Goal: Task Accomplishment & Management: Manage account settings

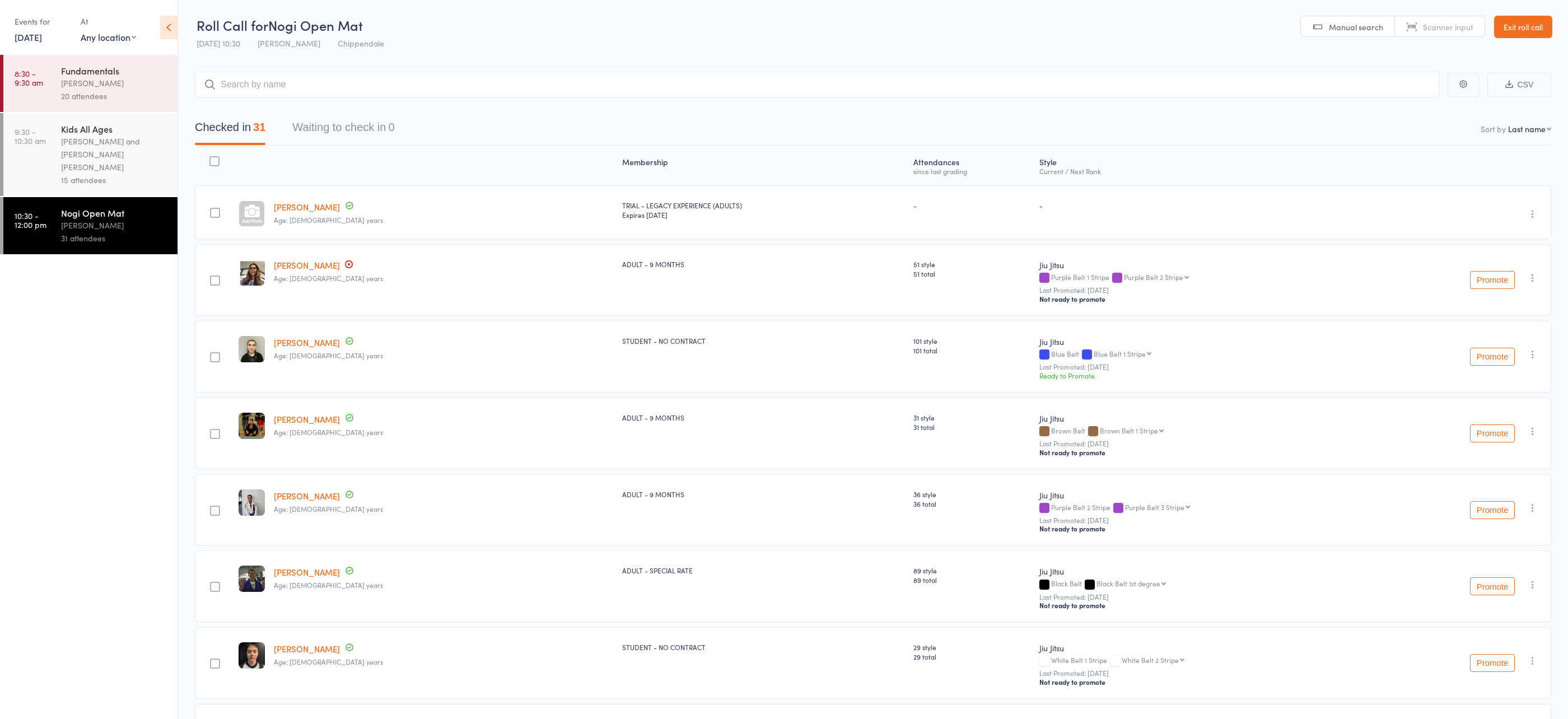
click at [1542, 25] on link "Exit roll call" at bounding box center [1523, 27] width 58 height 23
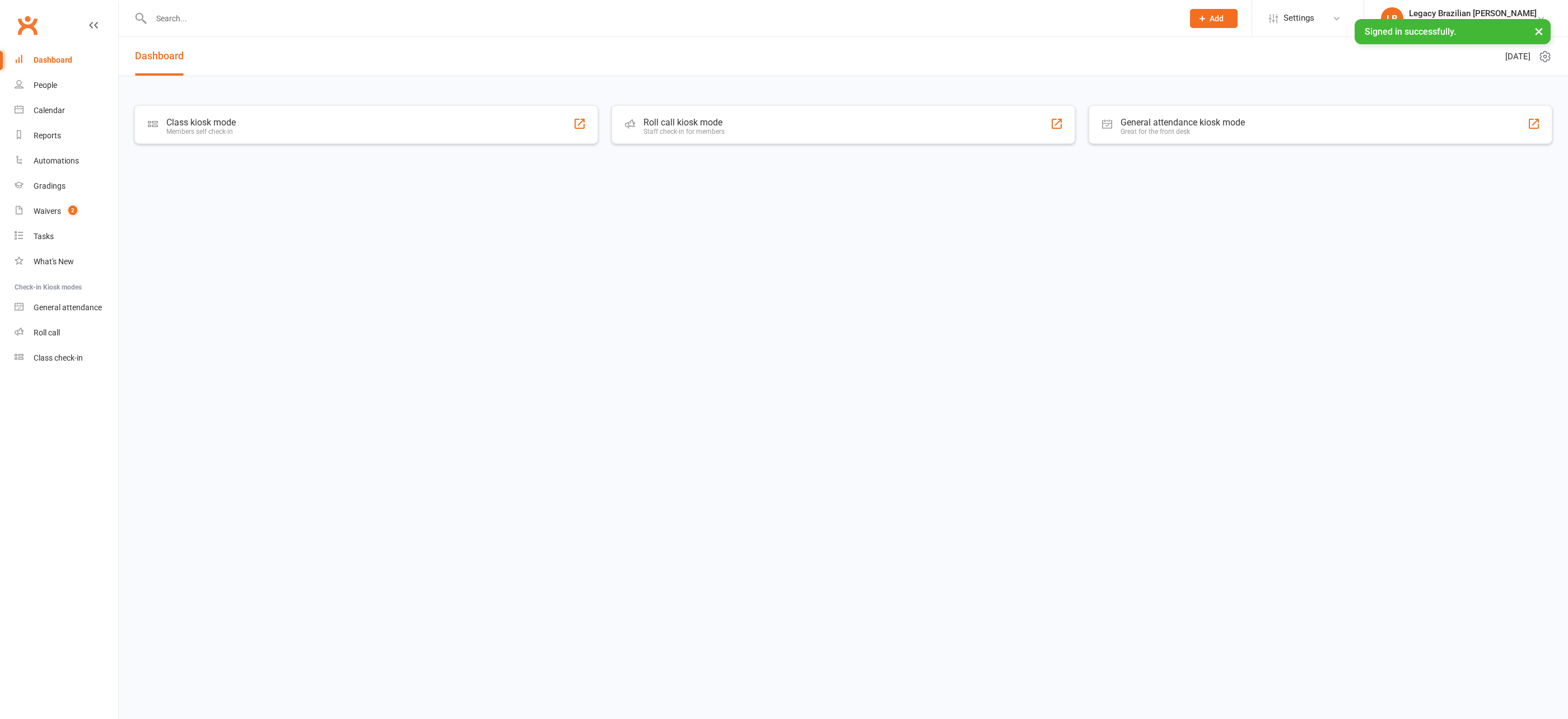
click at [332, 18] on input "text" at bounding box center [661, 18] width 1028 height 15
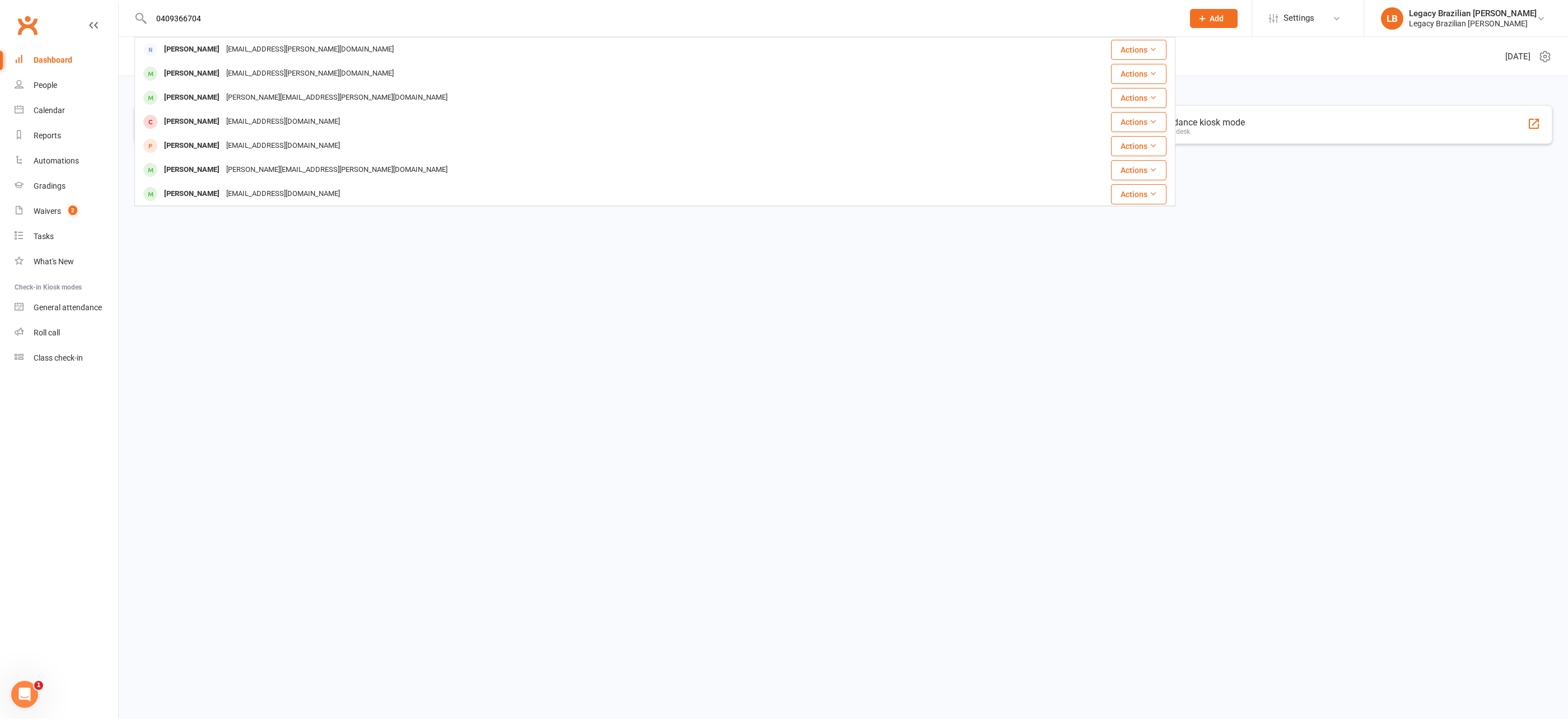
type input "0409366704"
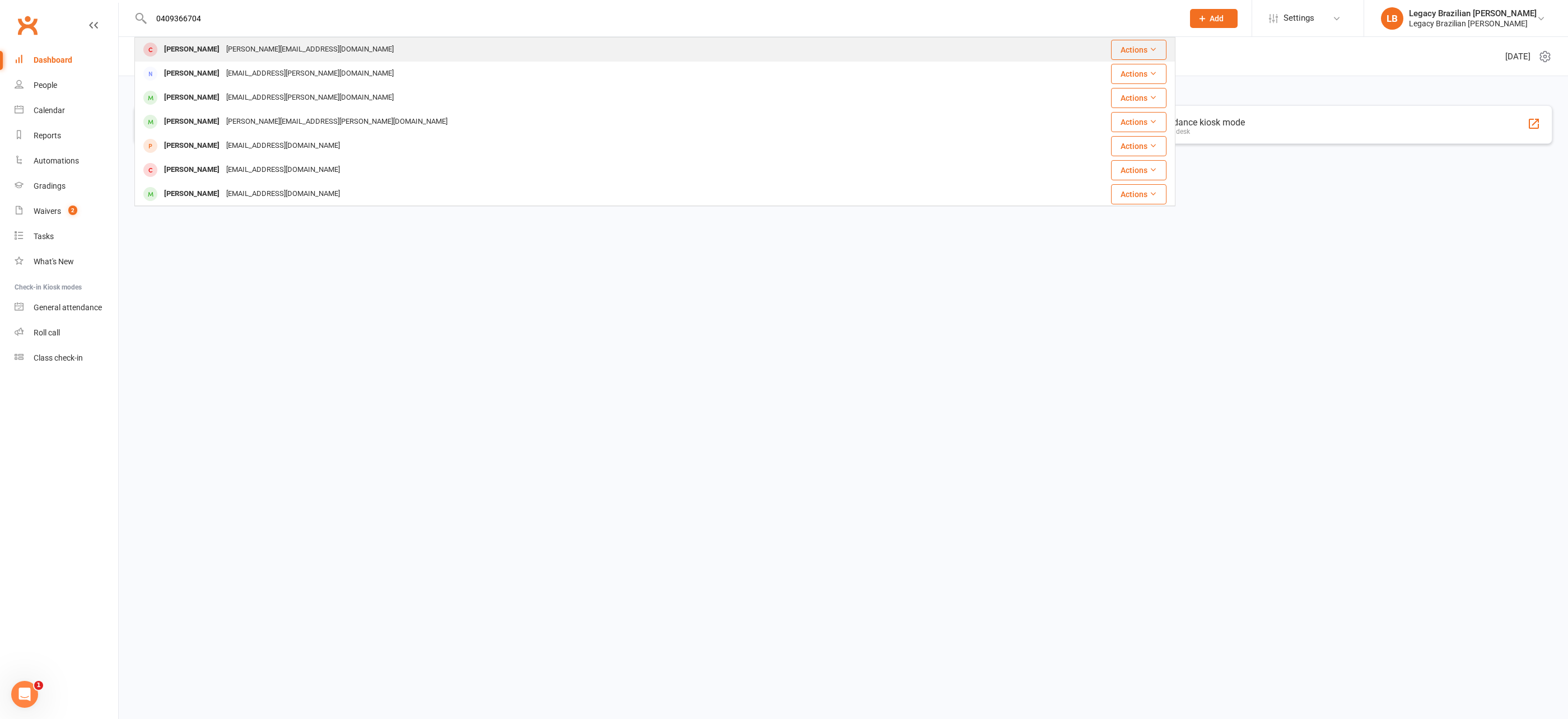
click at [323, 44] on div "Vivian Lam vivian@theideaco.org" at bounding box center [568, 49] width 865 height 23
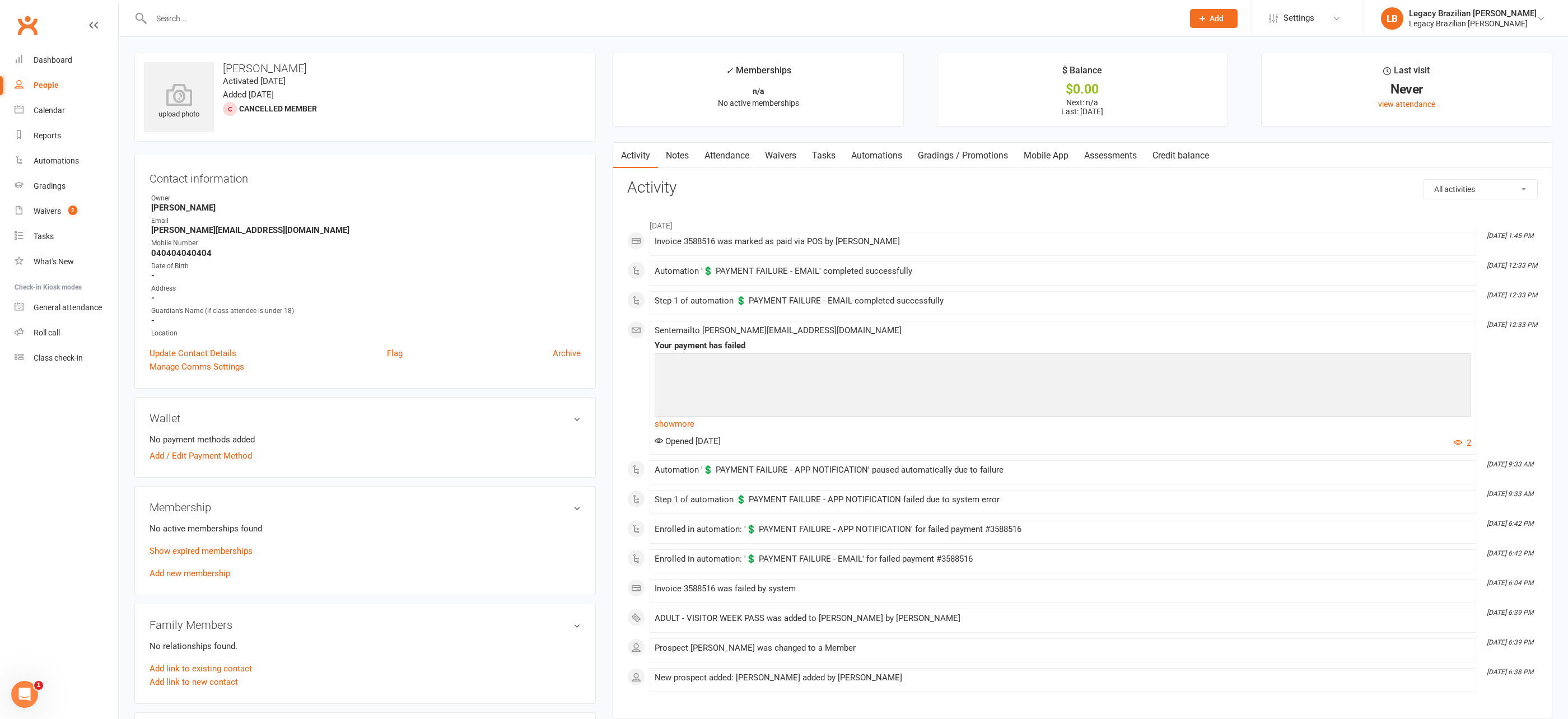
click at [227, 17] on input "text" at bounding box center [661, 18] width 1028 height 15
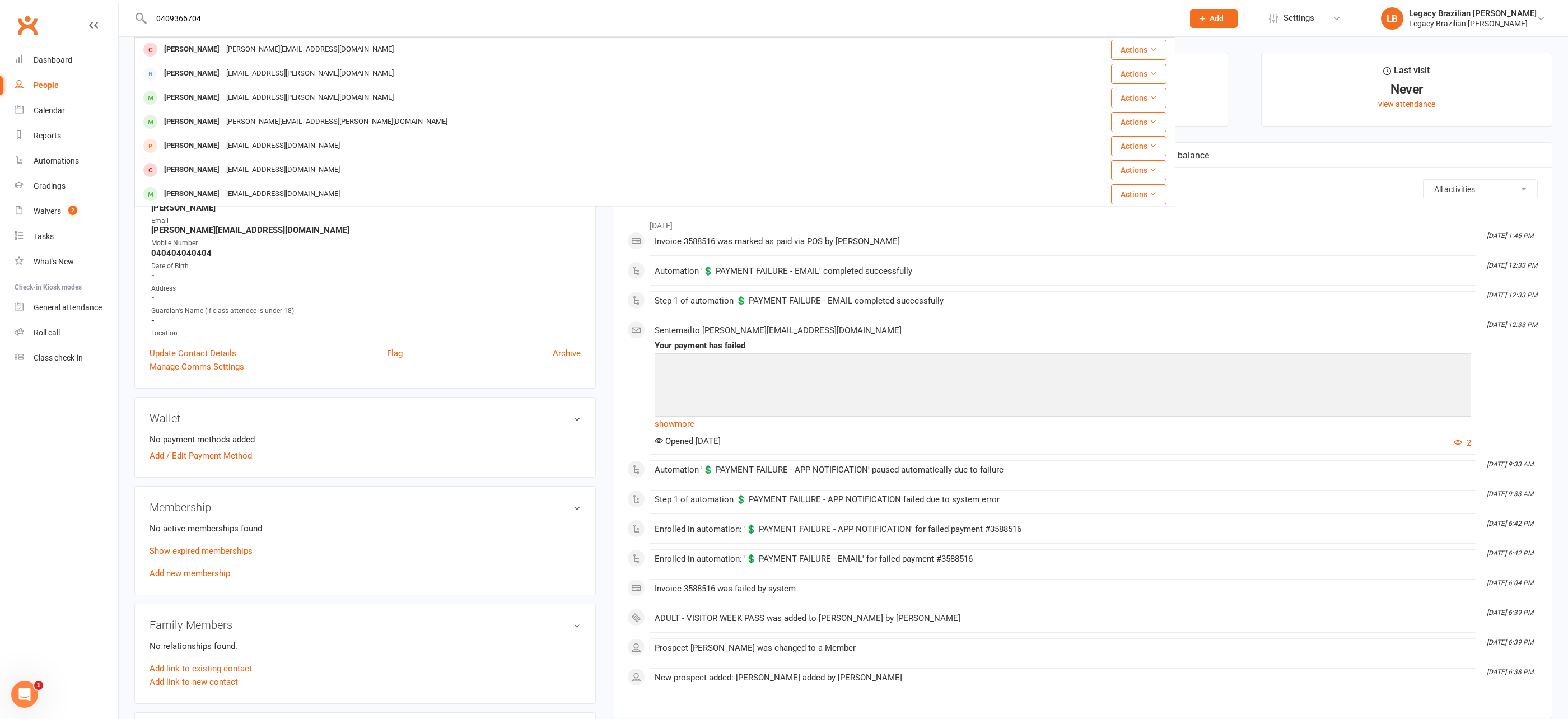
type input "0409366704"
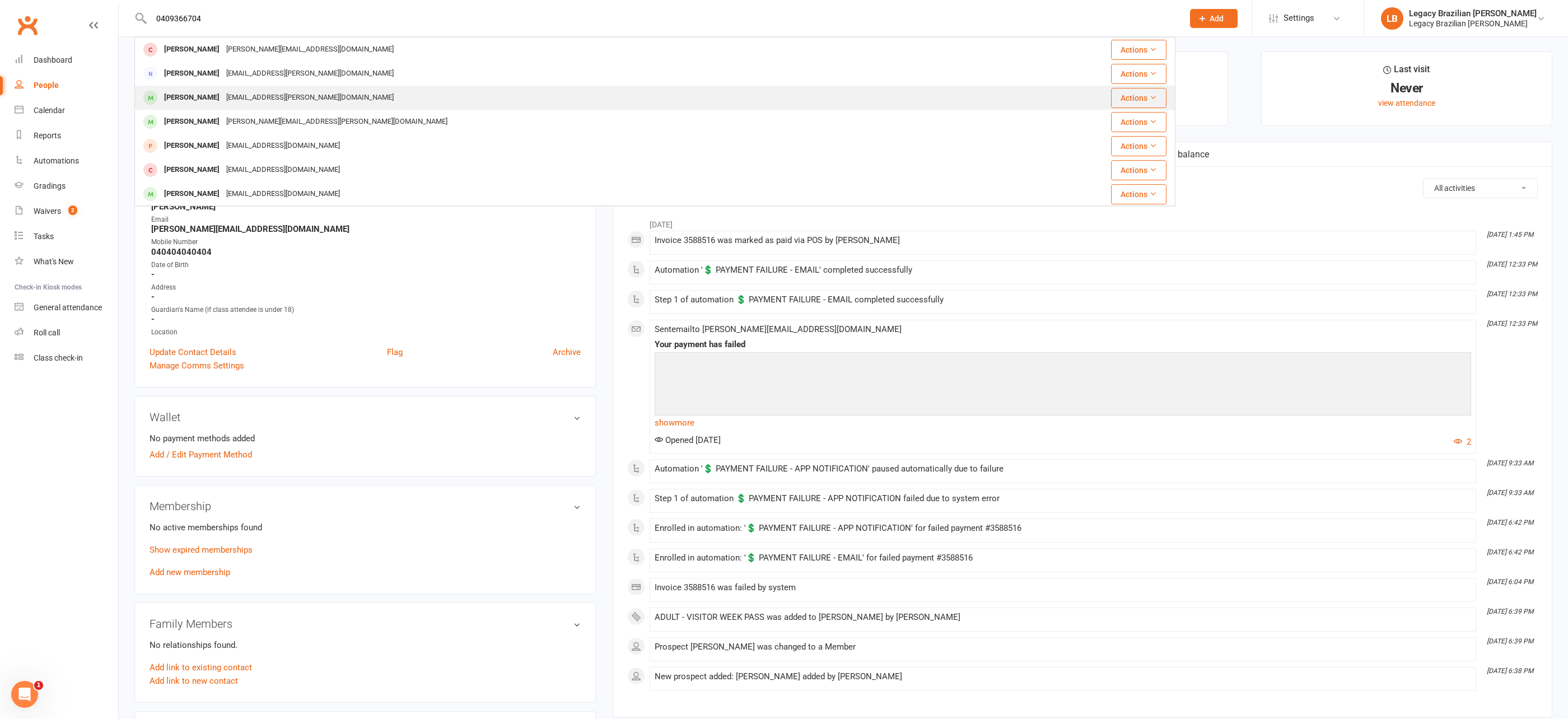
click at [262, 99] on div "Ec.korell@gmail.com" at bounding box center [309, 97] width 174 height 16
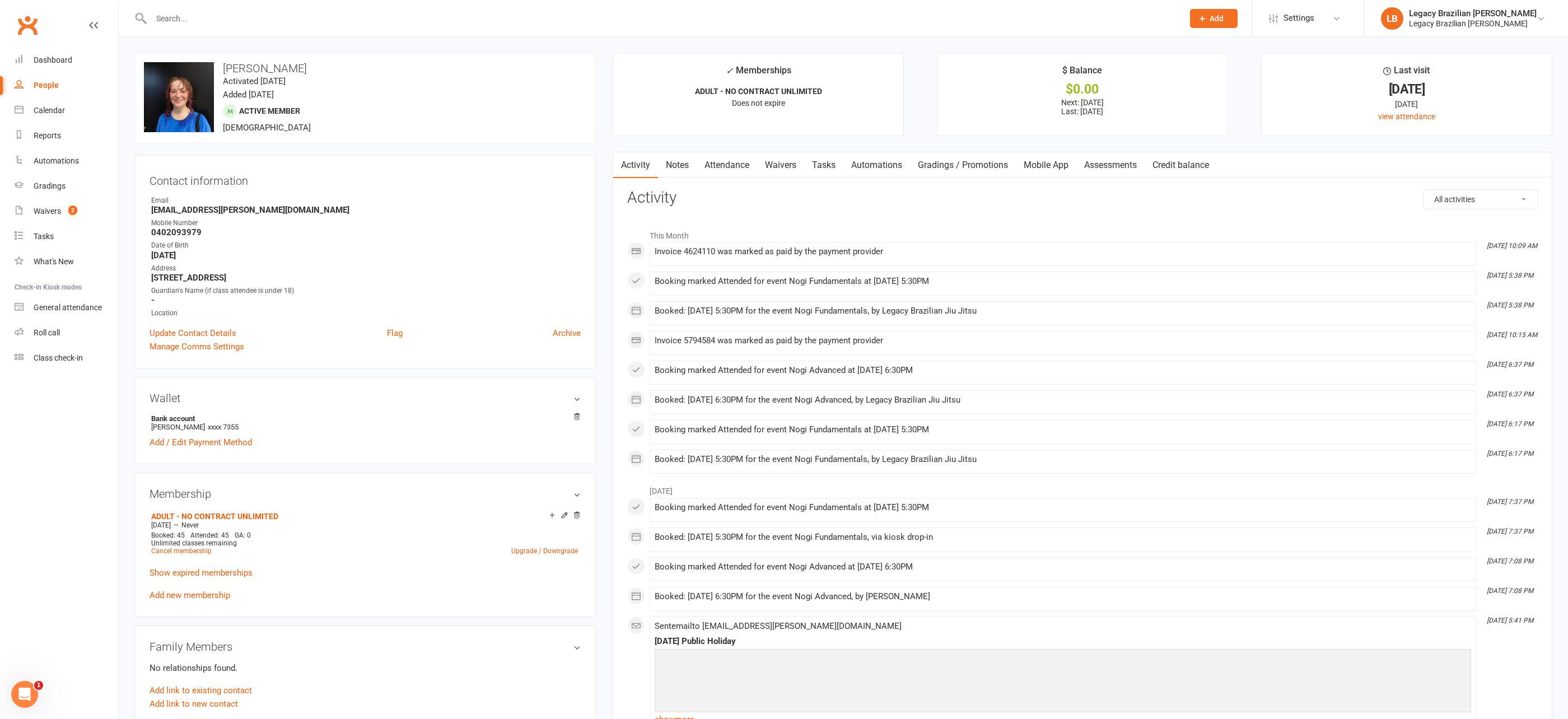
click at [280, 11] on input "text" at bounding box center [661, 18] width 1028 height 15
click at [68, 48] on link "Dashboard" at bounding box center [66, 61] width 104 height 25
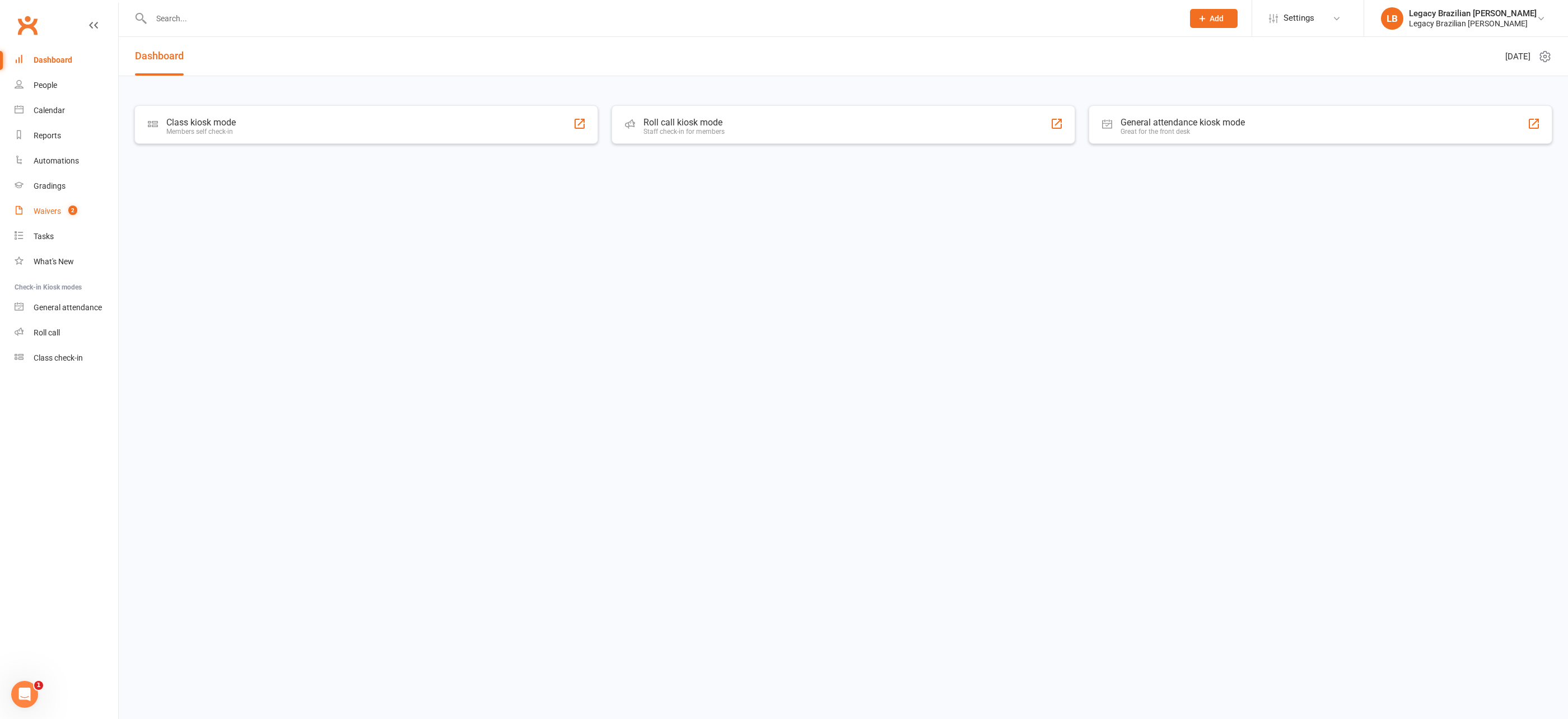
click at [51, 209] on div "Waivers" at bounding box center [47, 211] width 27 height 9
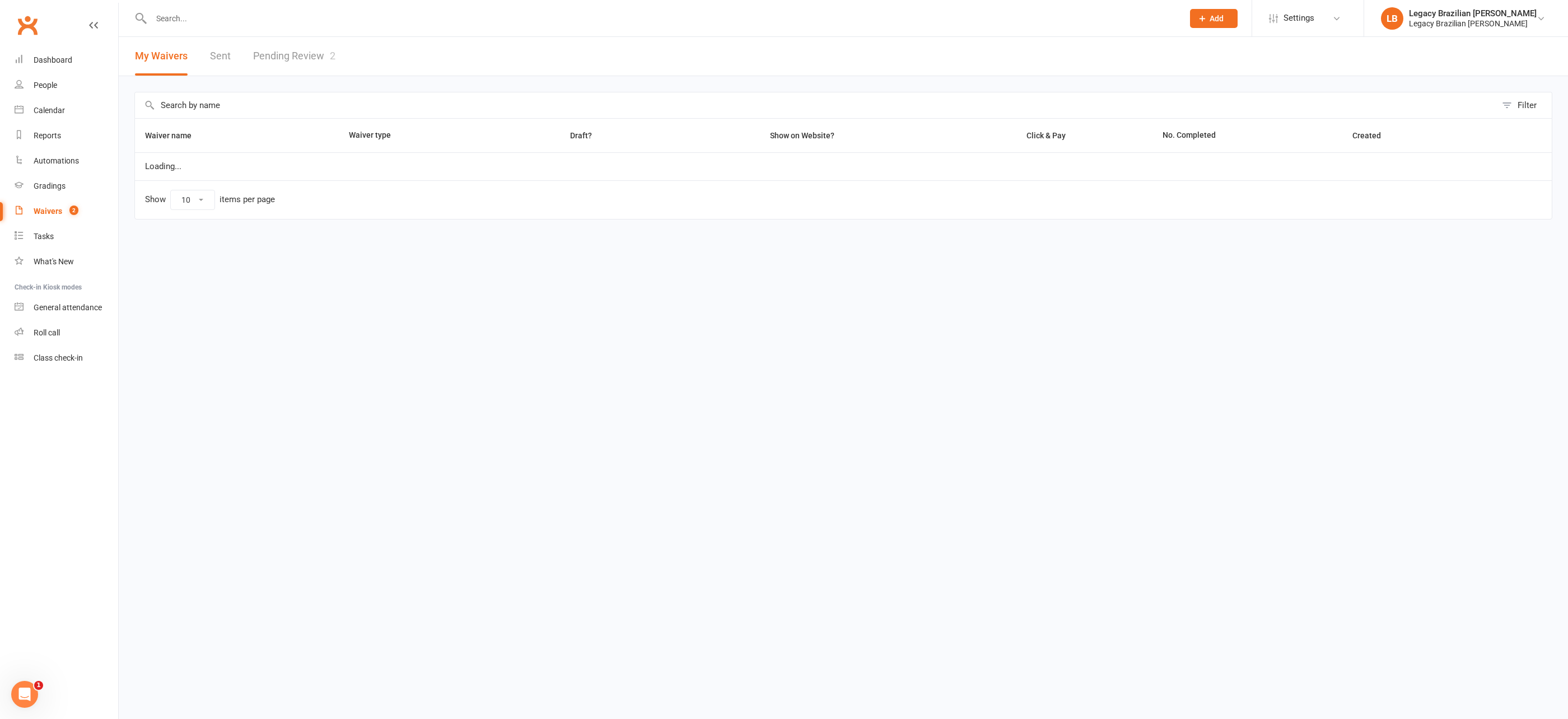
drag, startPoint x: 365, startPoint y: 19, endPoint x: 321, endPoint y: 46, distance: 51.6
click at [362, 20] on input "text" at bounding box center [661, 18] width 1028 height 15
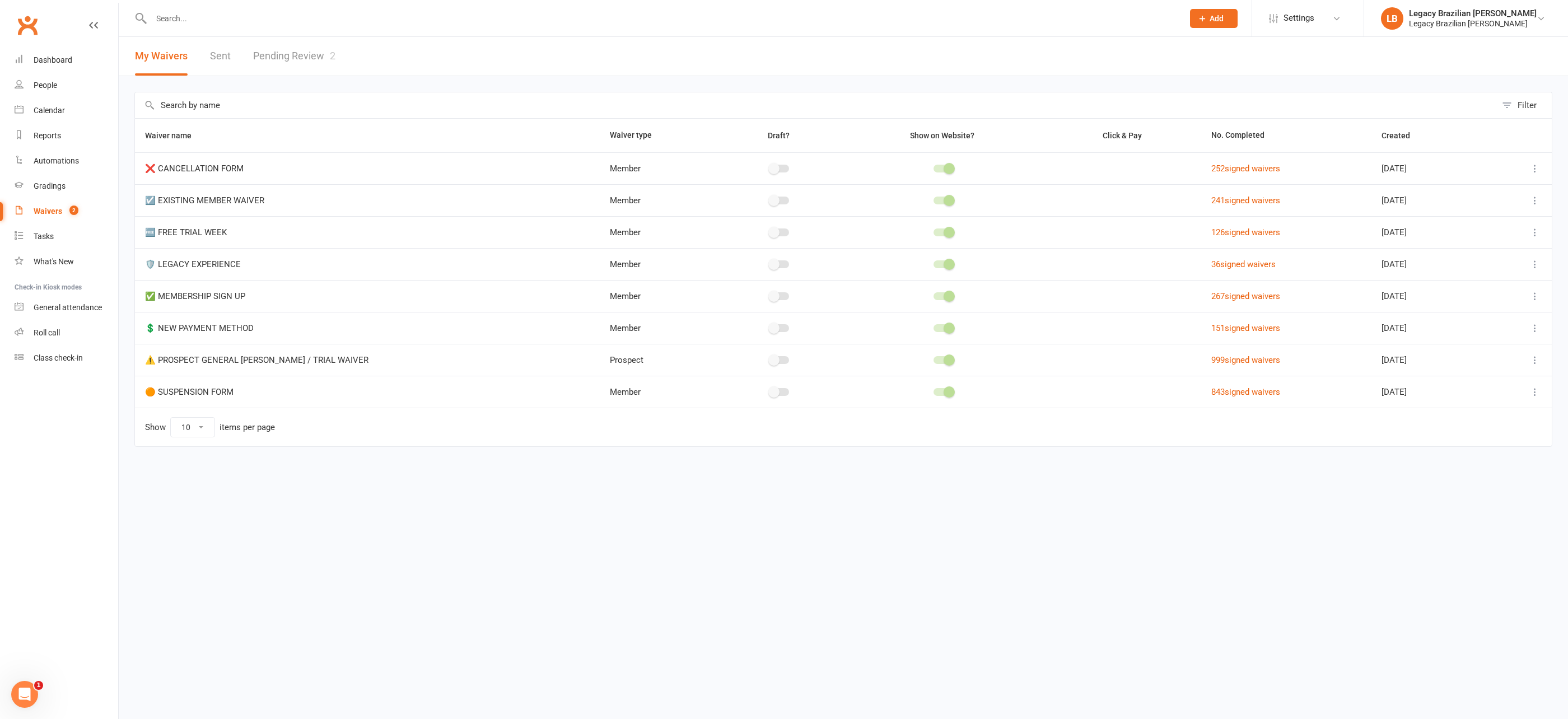
click at [308, 54] on link "Pending Review 2" at bounding box center [294, 56] width 82 height 39
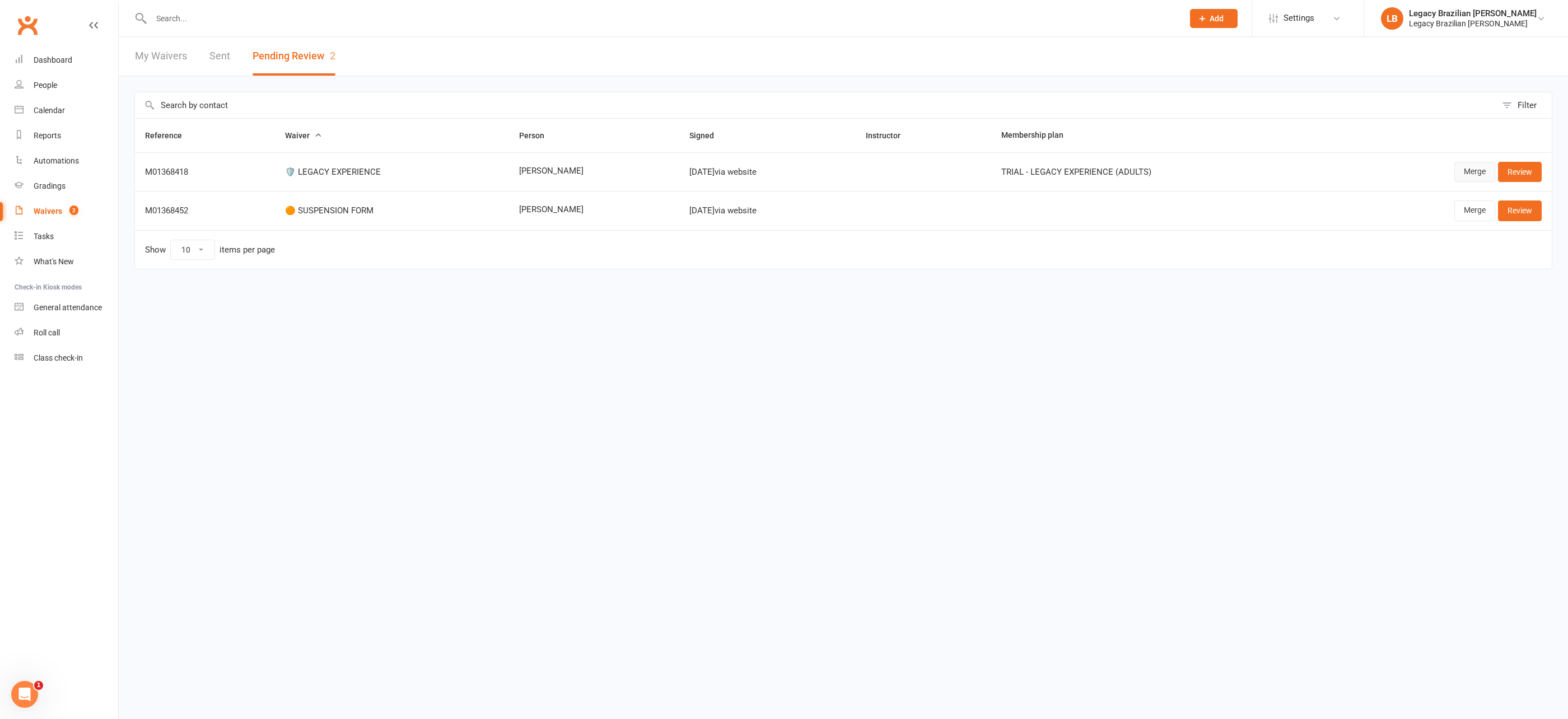
click at [1485, 170] on link "Merge" at bounding box center [1475, 172] width 41 height 20
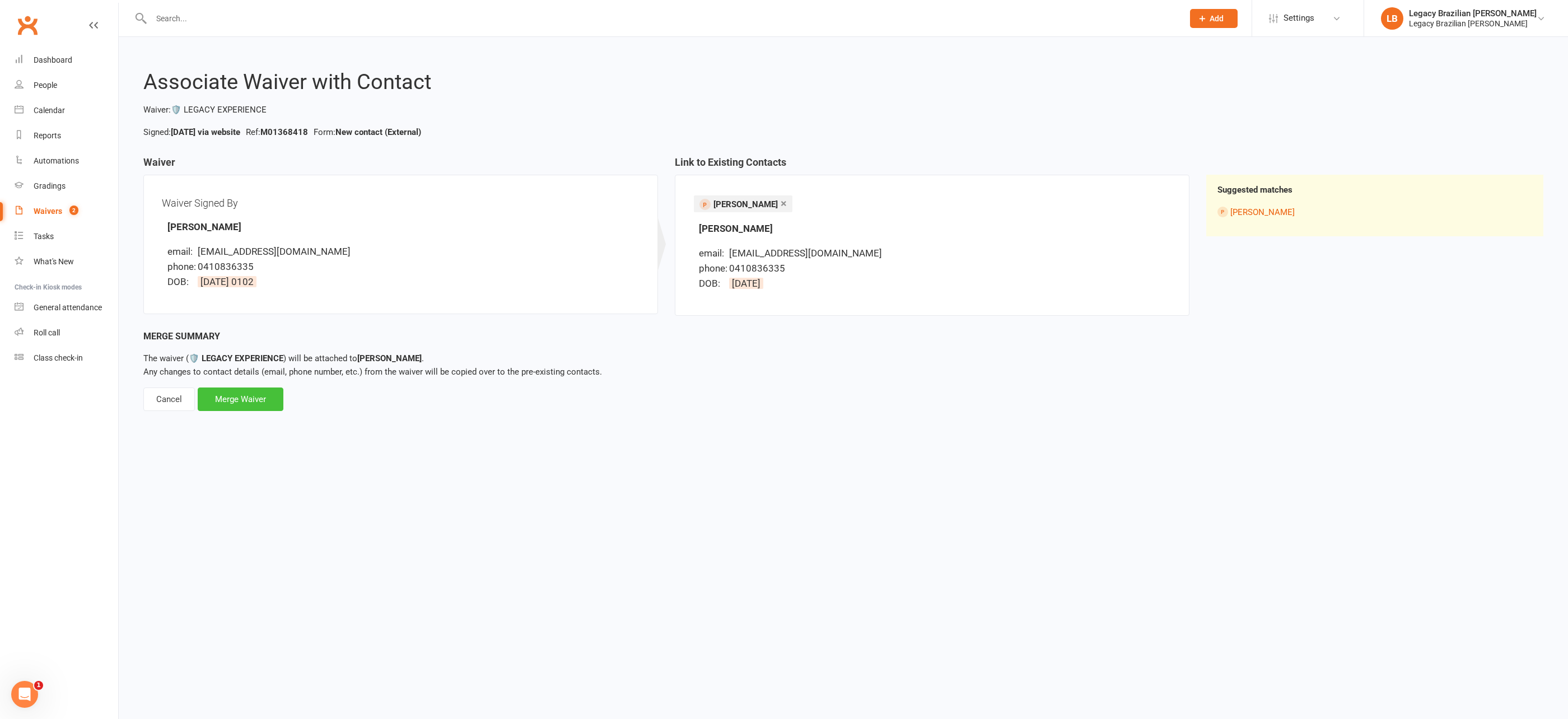
click at [259, 406] on div "Merge Waiver" at bounding box center [241, 399] width 86 height 23
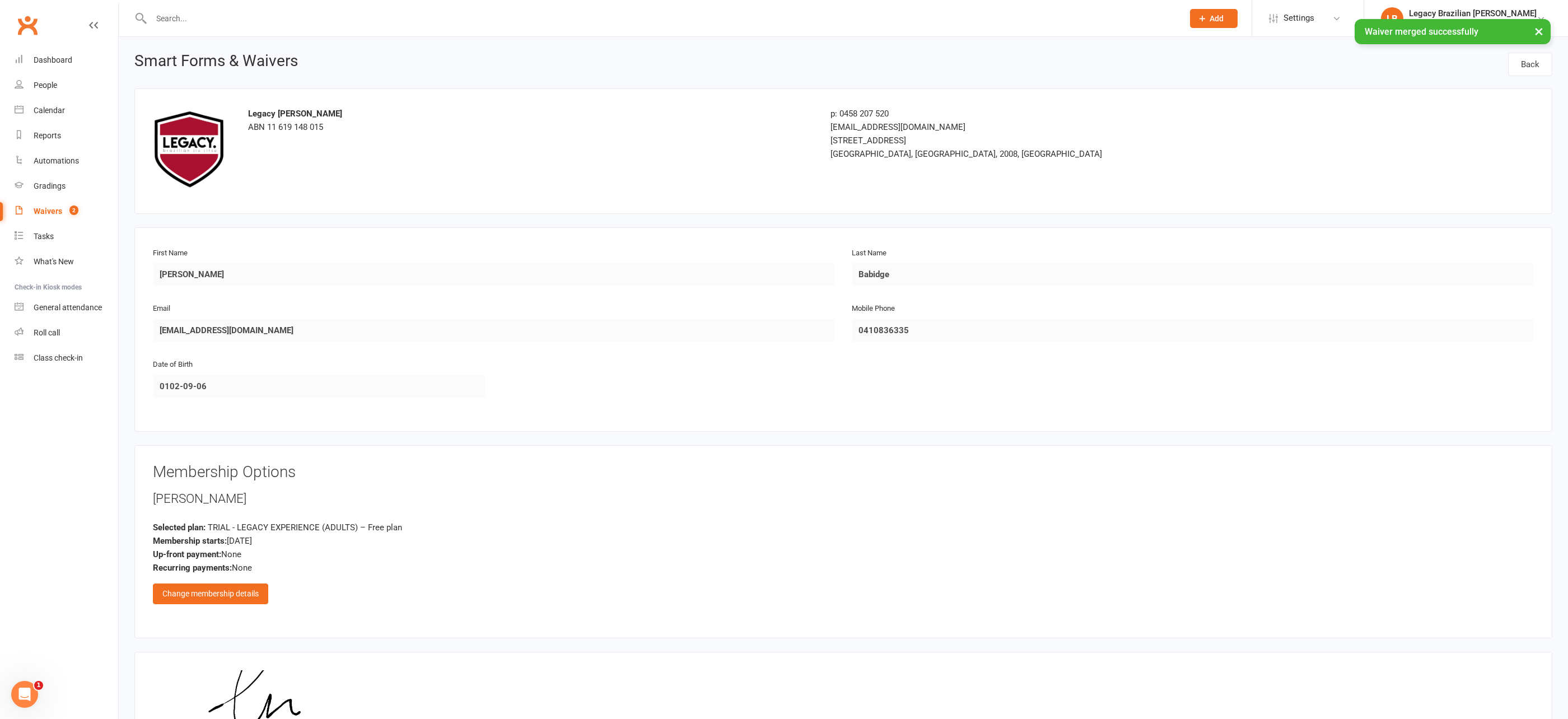
scroll to position [141, 0]
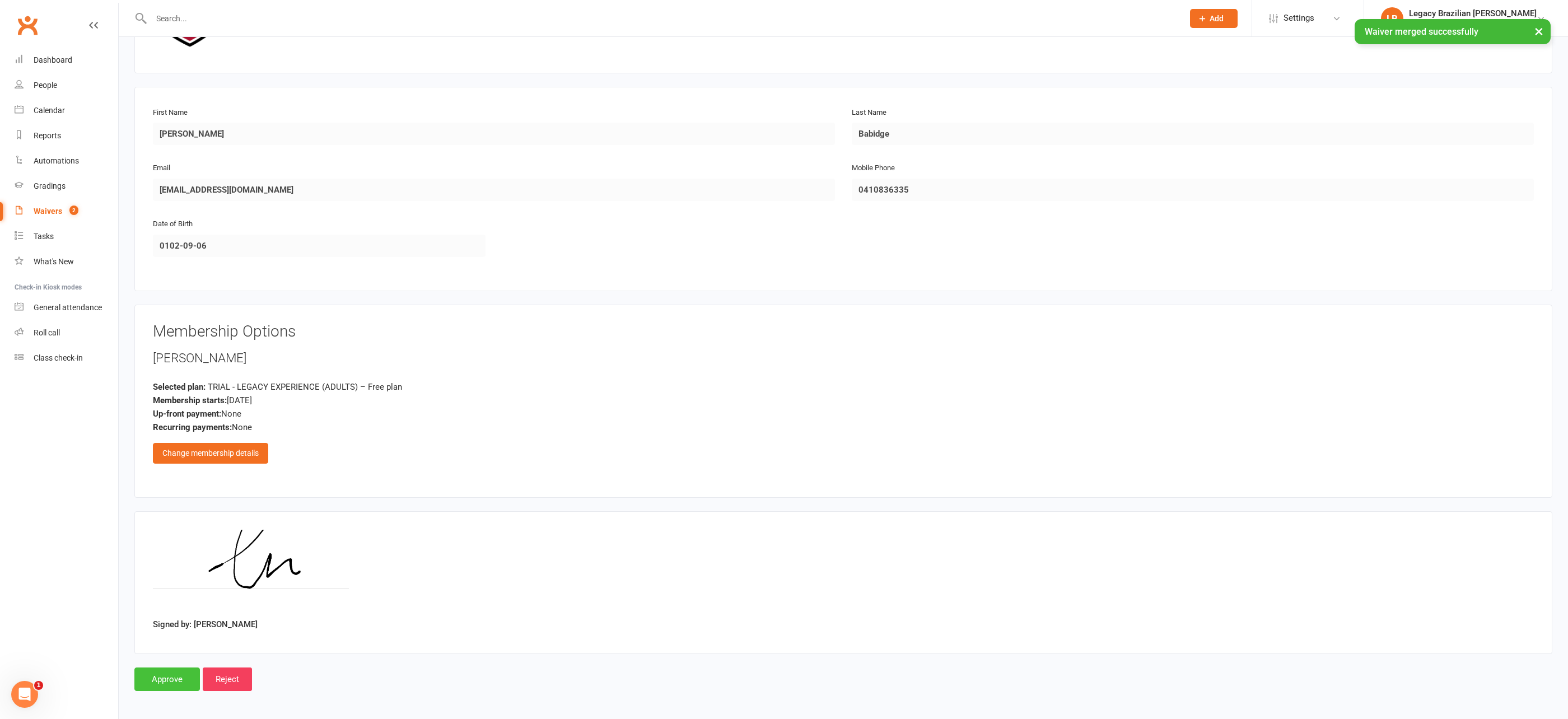
click at [173, 673] on input "Approve" at bounding box center [167, 679] width 66 height 23
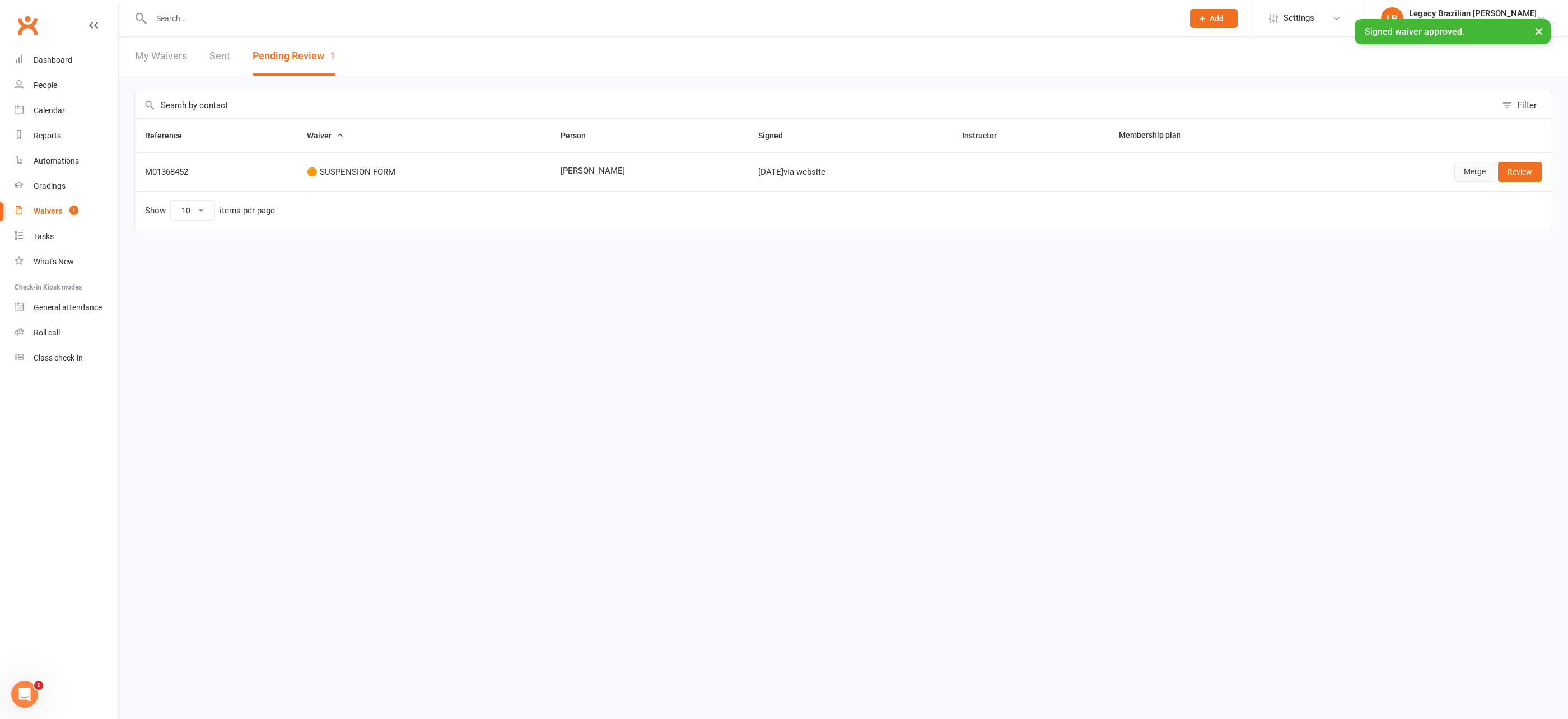
click at [1471, 173] on link "Merge" at bounding box center [1475, 172] width 41 height 20
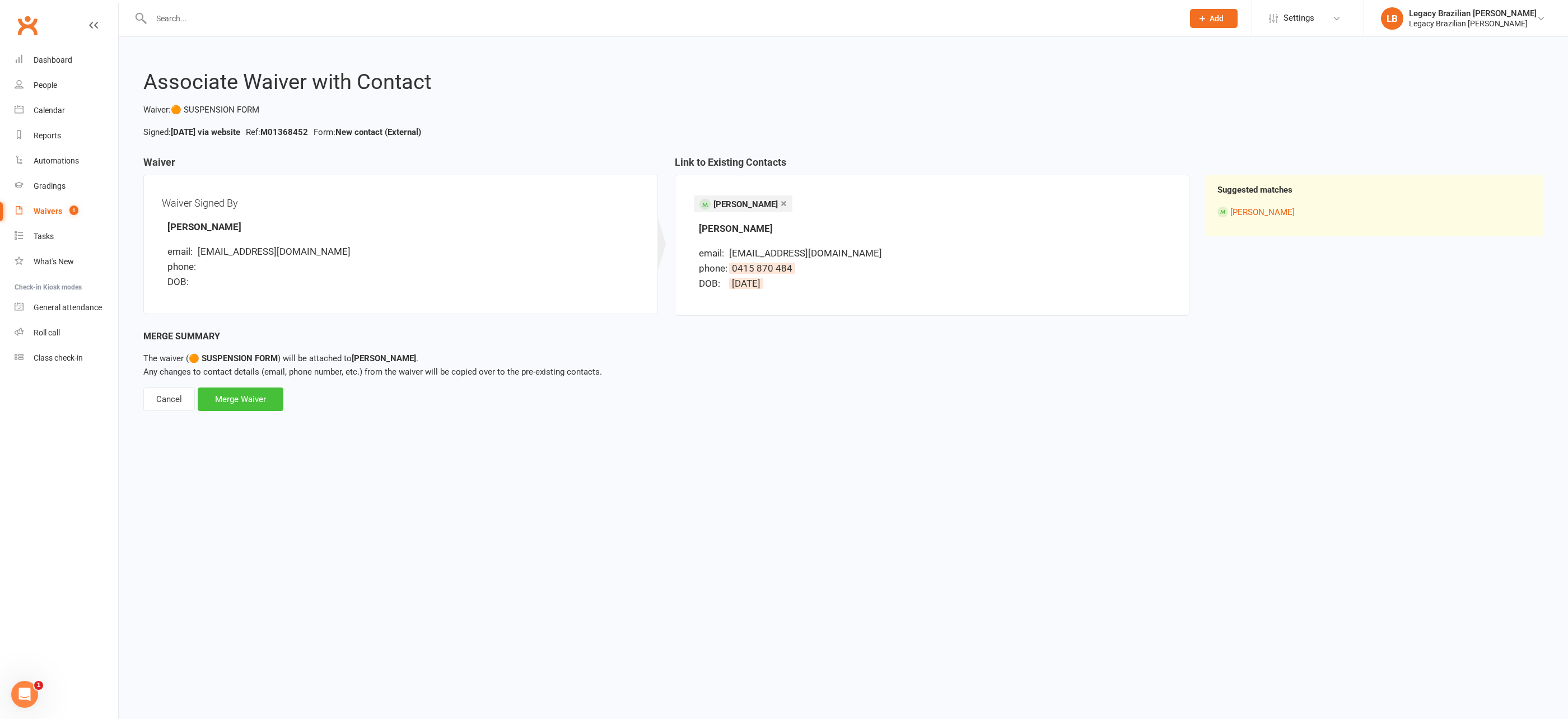
click at [249, 398] on div "Merge Waiver" at bounding box center [241, 399] width 86 height 23
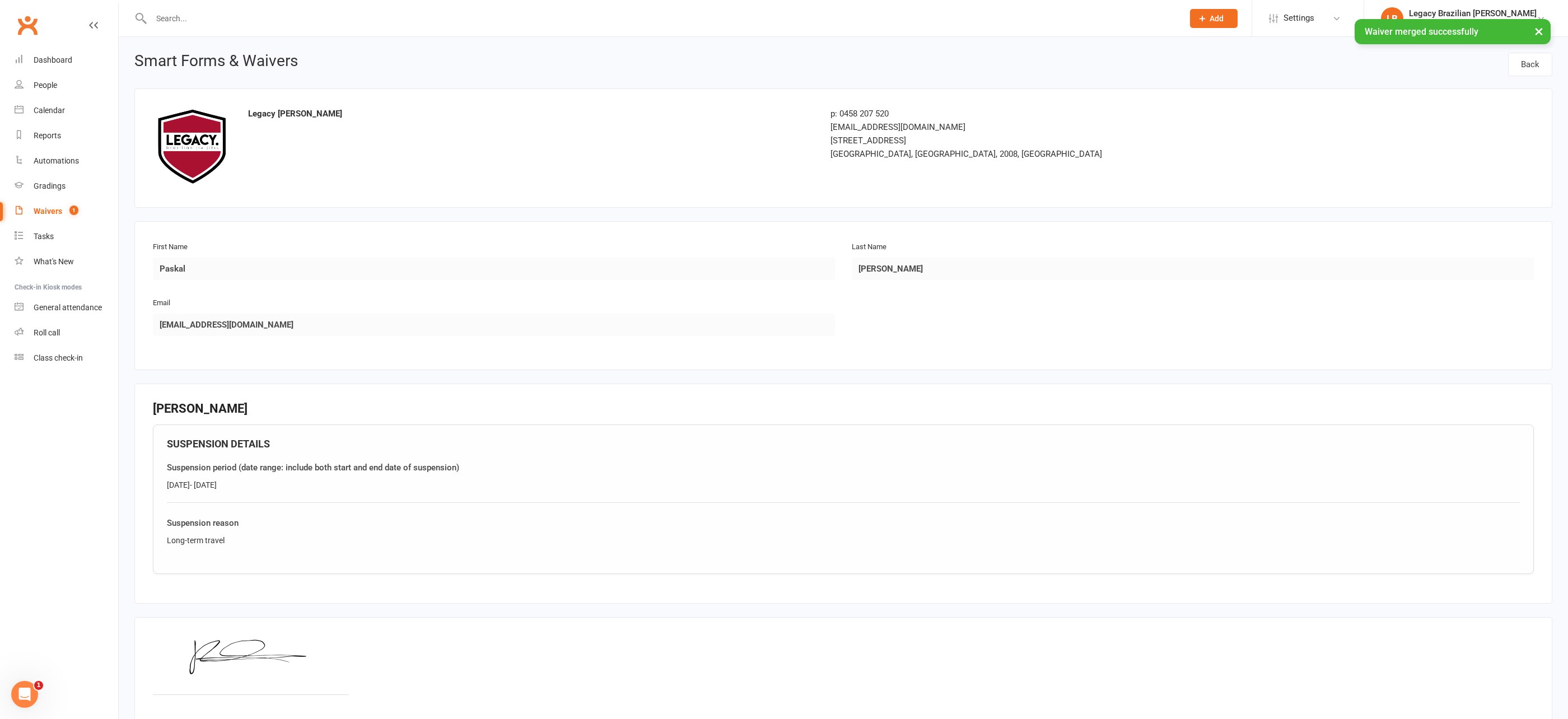
drag, startPoint x: 274, startPoint y: 484, endPoint x: 166, endPoint y: 489, distance: 108.1
click at [147, 489] on fieldset "Paskal Badzovski SUSPENSION DETAILS Suspension period (date range: include both…" at bounding box center [843, 494] width 1418 height 220
drag, startPoint x: 233, startPoint y: 482, endPoint x: 246, endPoint y: 485, distance: 13.3
click at [175, 484] on div "15/11/25- 15/05/26" at bounding box center [843, 484] width 1353 height 12
click at [252, 485] on div "15/11/25- 15/05/26" at bounding box center [843, 484] width 1353 height 12
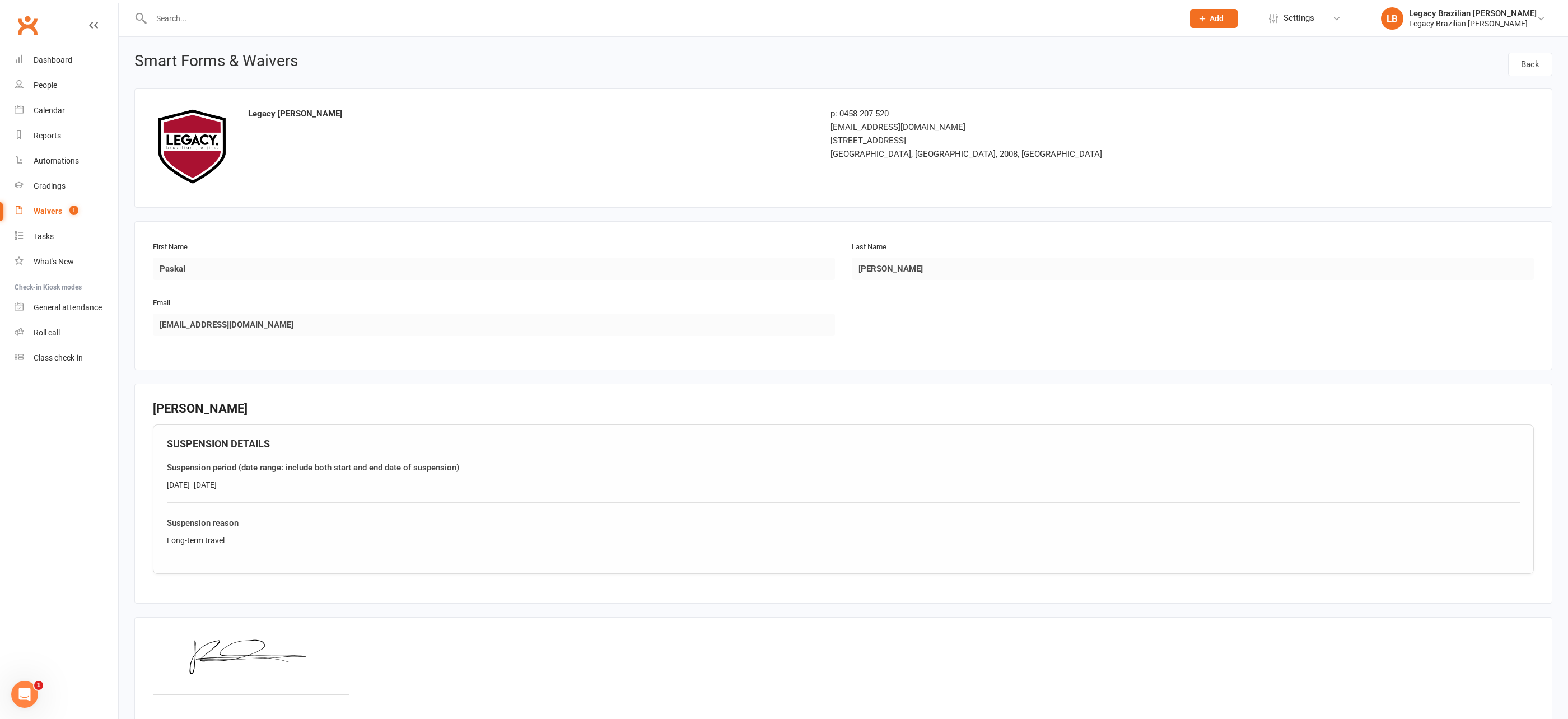
drag, startPoint x: 242, startPoint y: 481, endPoint x: 165, endPoint y: 482, distance: 77.0
click at [165, 482] on div "SUSPENSION DETAILS Suspension period (date range: include both start and end da…" at bounding box center [843, 499] width 1381 height 150
copy div "15/11/25- 15/05/26"
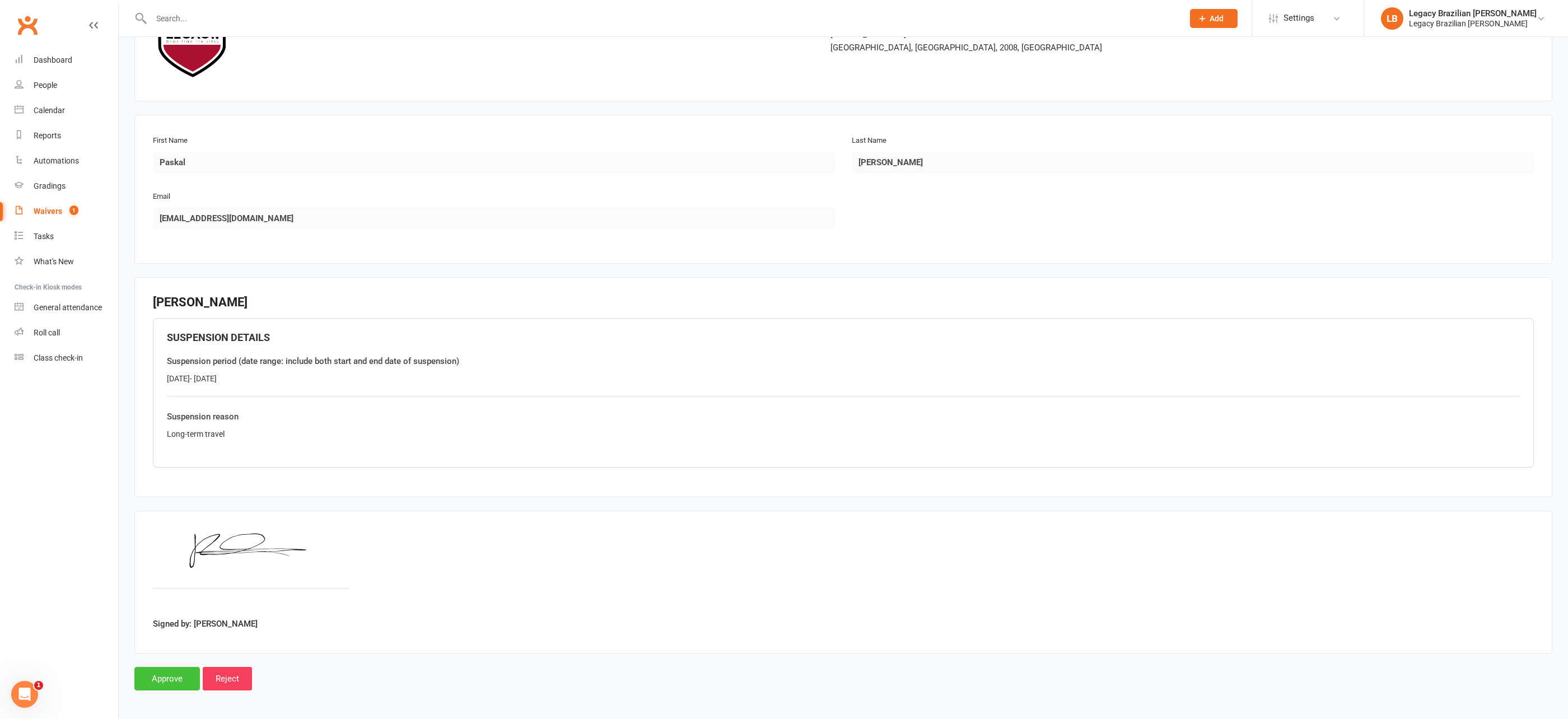
click at [167, 675] on input "Approve" at bounding box center [167, 678] width 66 height 23
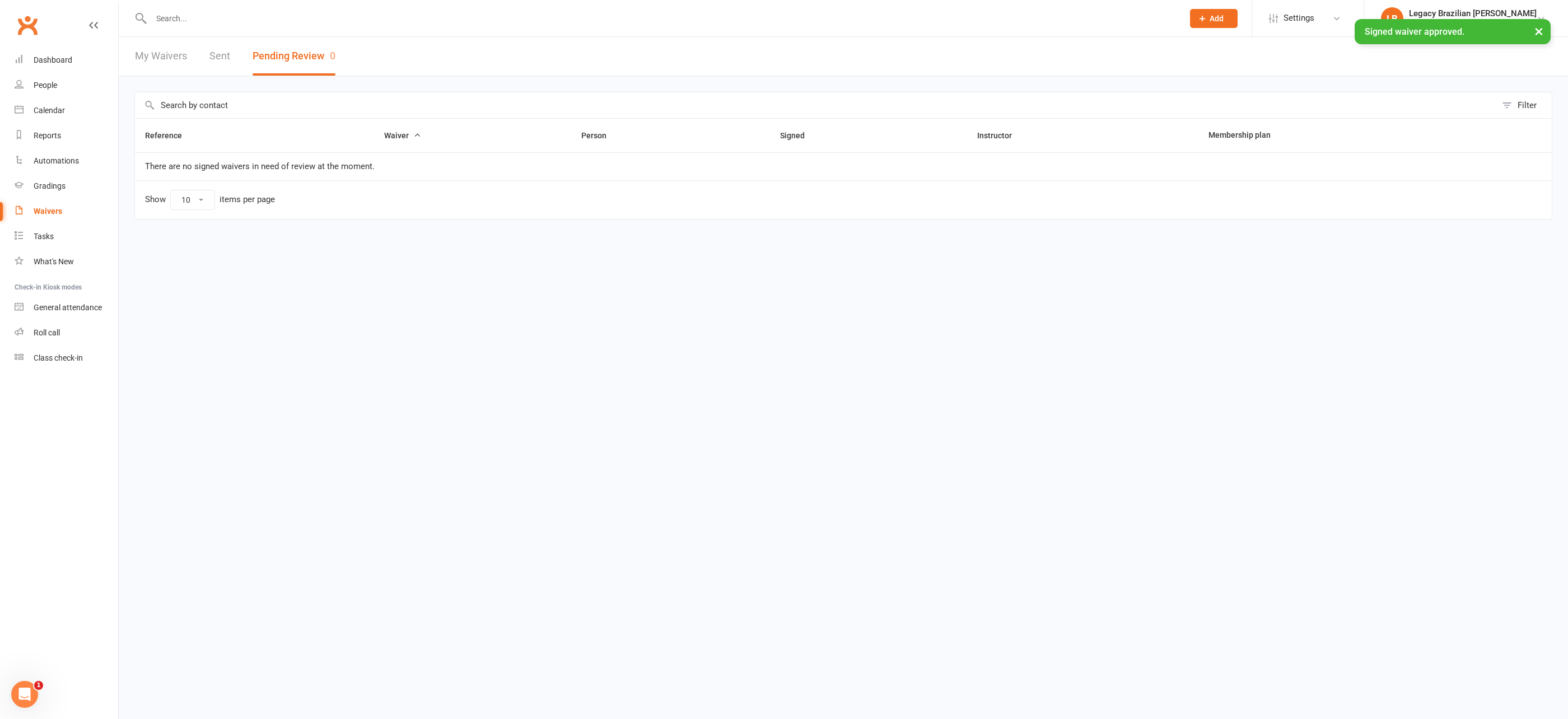
click at [260, 6] on div at bounding box center [655, 18] width 1041 height 37
click at [260, 12] on input "text" at bounding box center [661, 18] width 1028 height 15
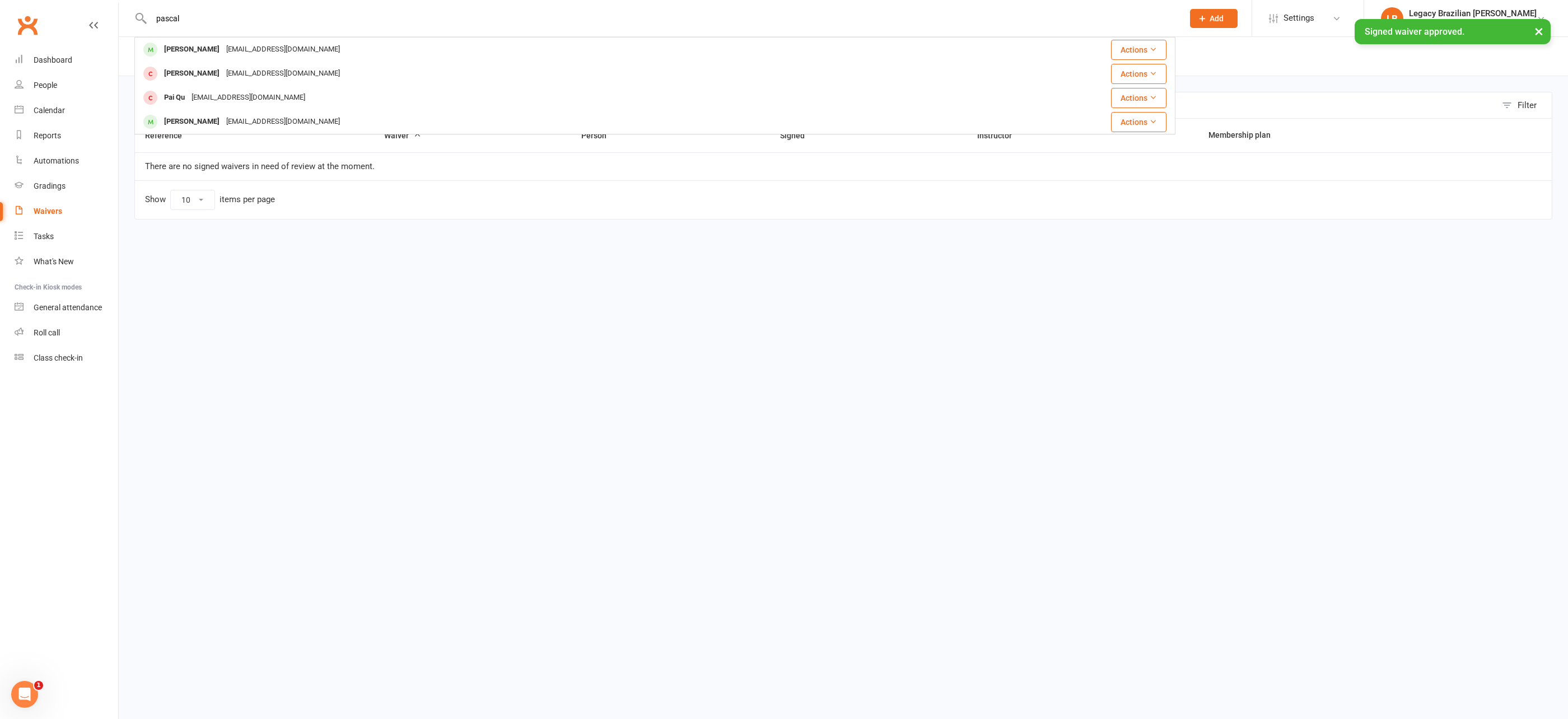
type input "pascal"
click at [266, 19] on div "× Signed waiver approved." at bounding box center [776, 19] width 1553 height 0
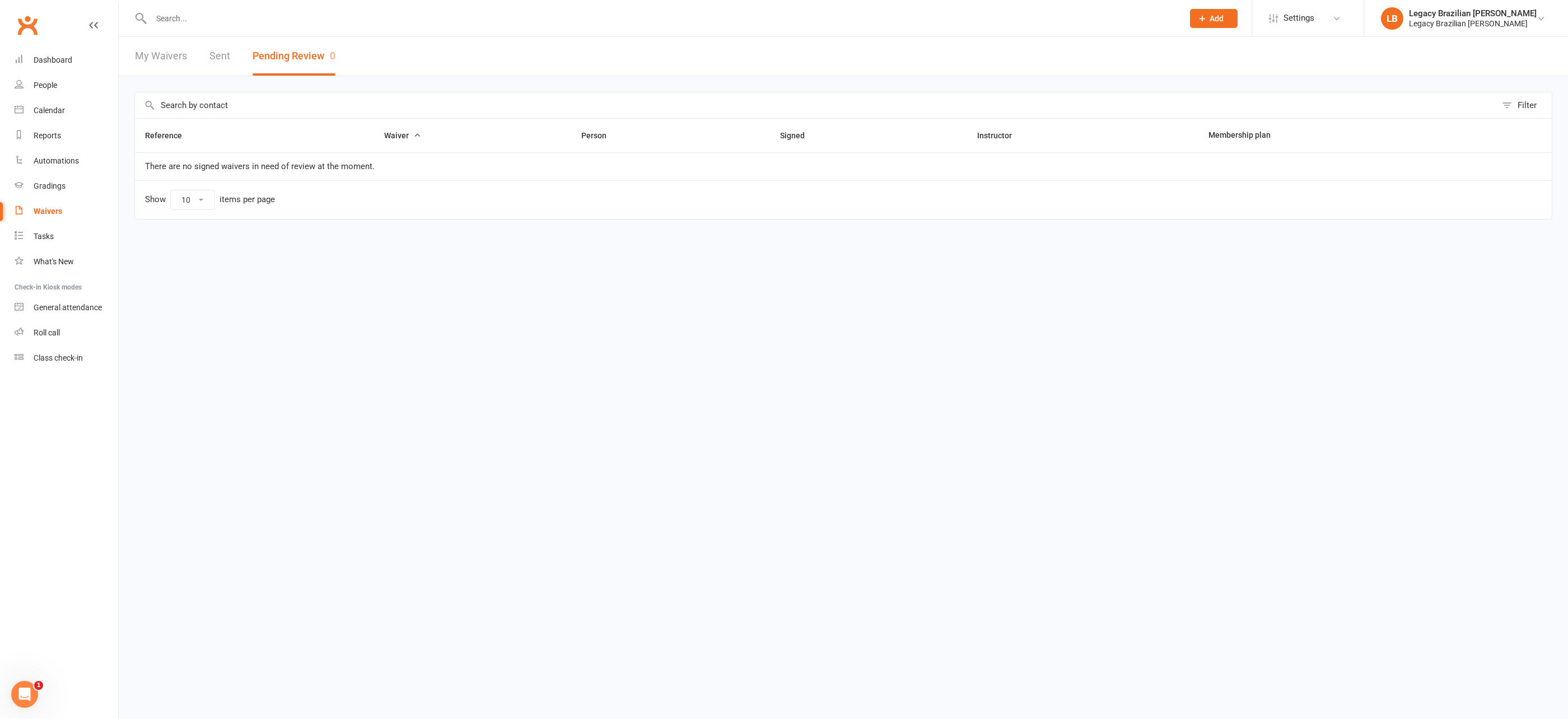
click at [254, 23] on input "text" at bounding box center [661, 18] width 1028 height 15
type input "pascal"
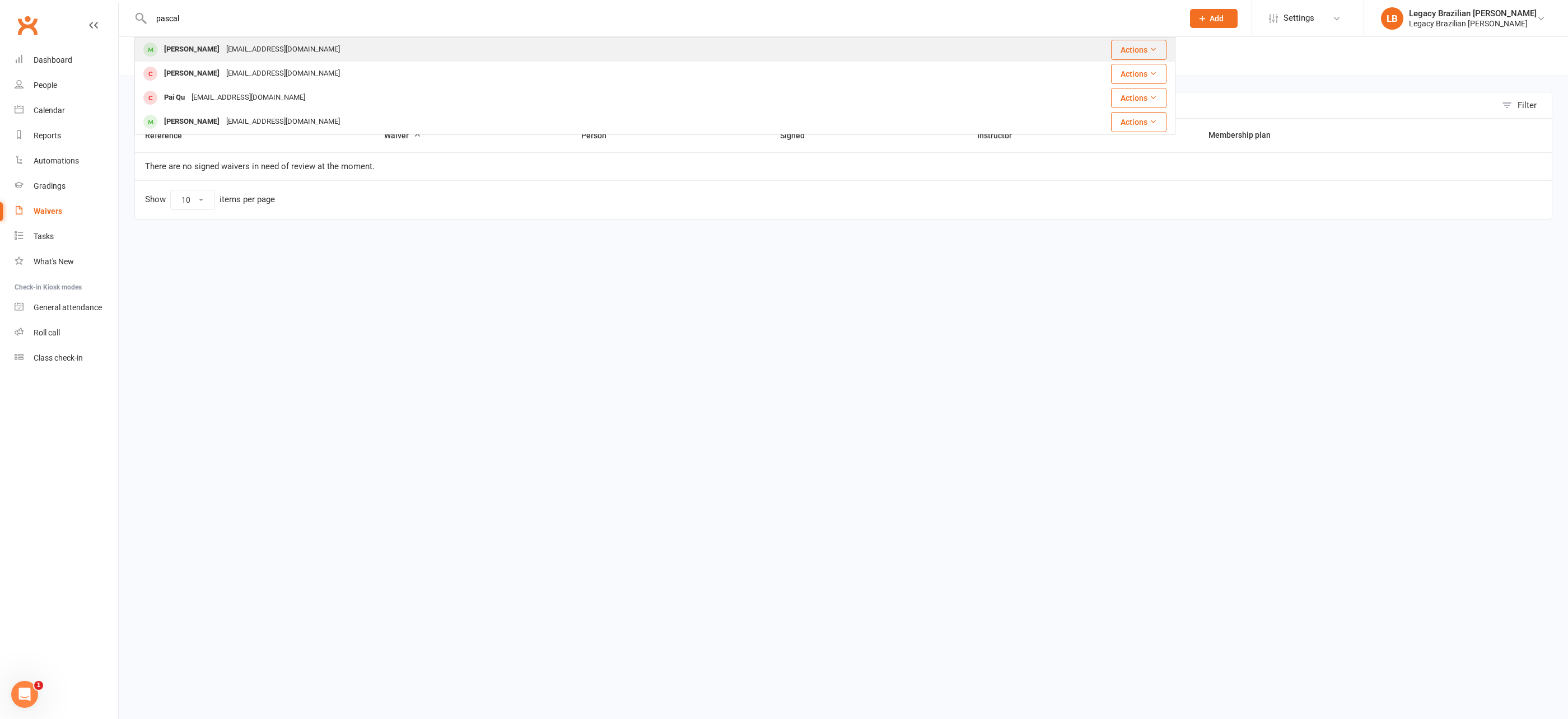
click at [251, 56] on div "badzovski@gmail.com" at bounding box center [282, 49] width 120 height 16
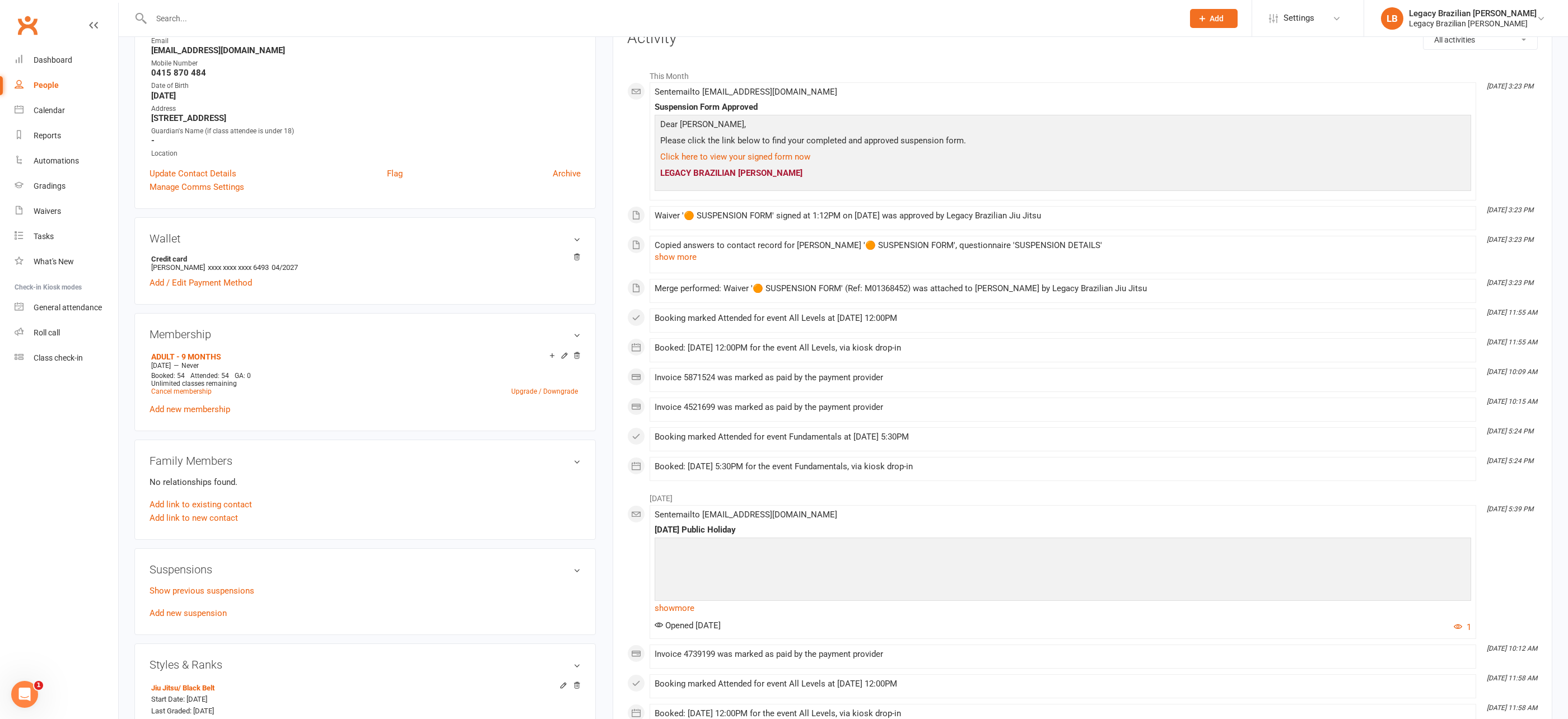
scroll to position [231, 0]
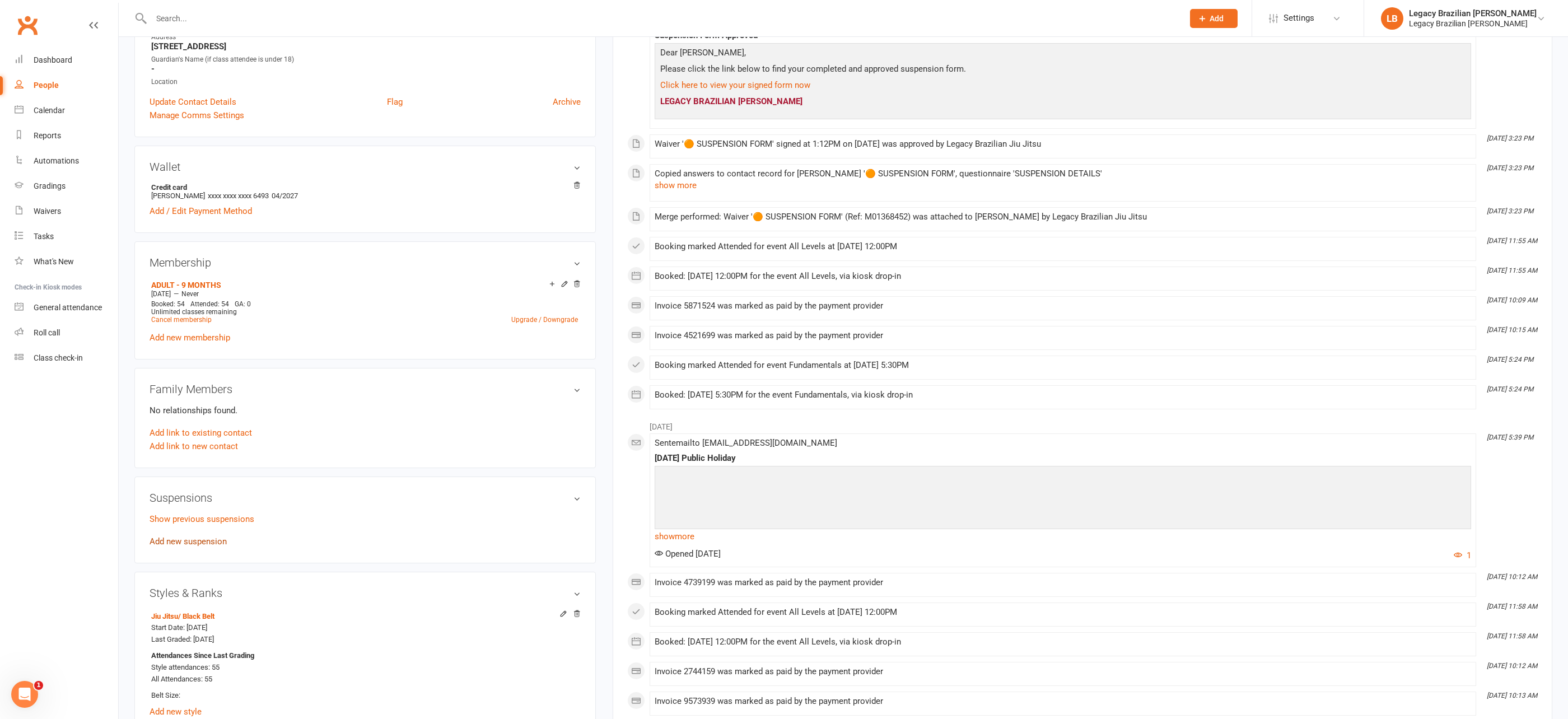
click at [185, 538] on link "Add new suspension" at bounding box center [188, 542] width 77 height 10
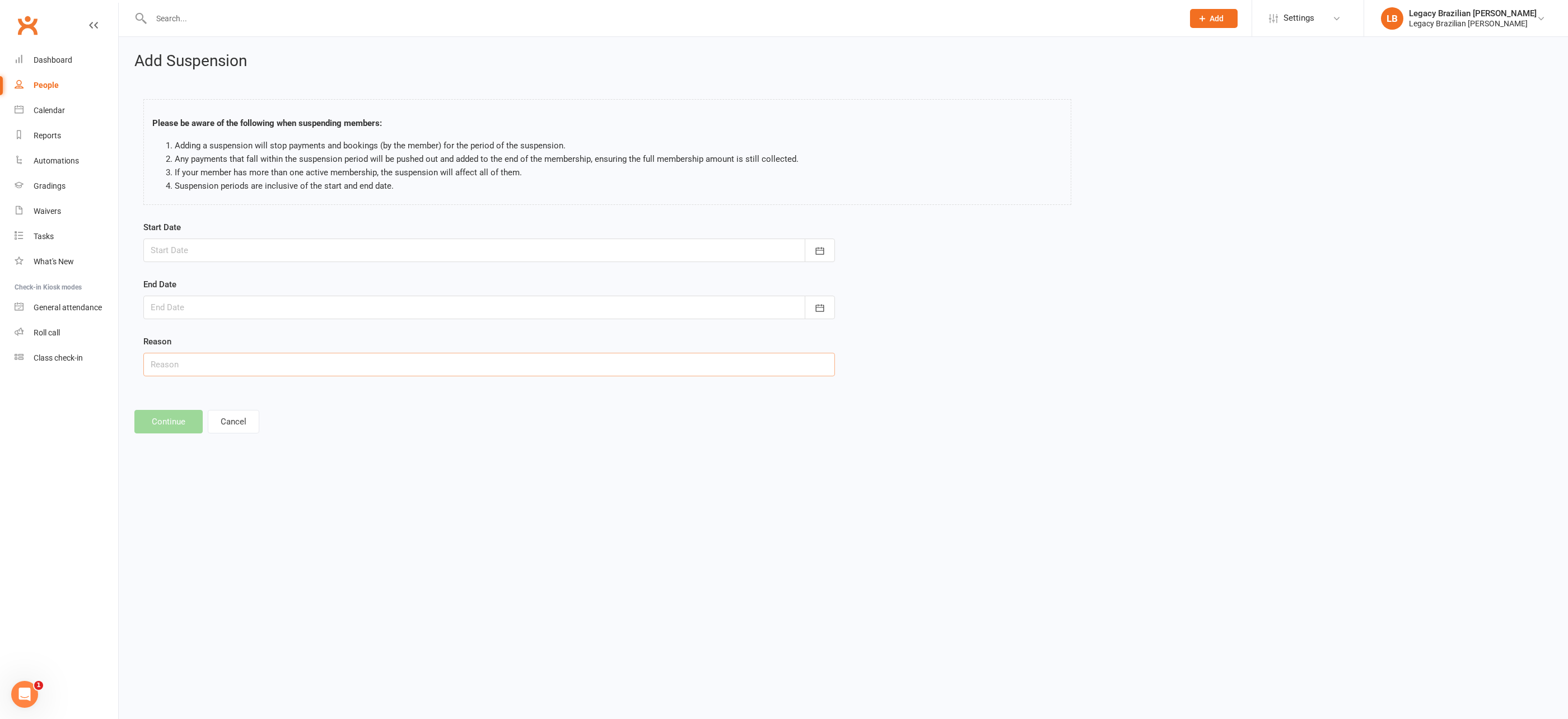
click at [228, 365] on input "text" at bounding box center [490, 364] width 692 height 23
paste input "15/11/25- 15/05/26"
drag, startPoint x: 259, startPoint y: 362, endPoint x: 114, endPoint y: 360, distance: 145.0
click at [114, 360] on ui-view "Prospect Member Non-attending contact Class / event Appointment Grading event A…" at bounding box center [784, 226] width 1568 height 446
type input "15/11/25- 15/05/26"
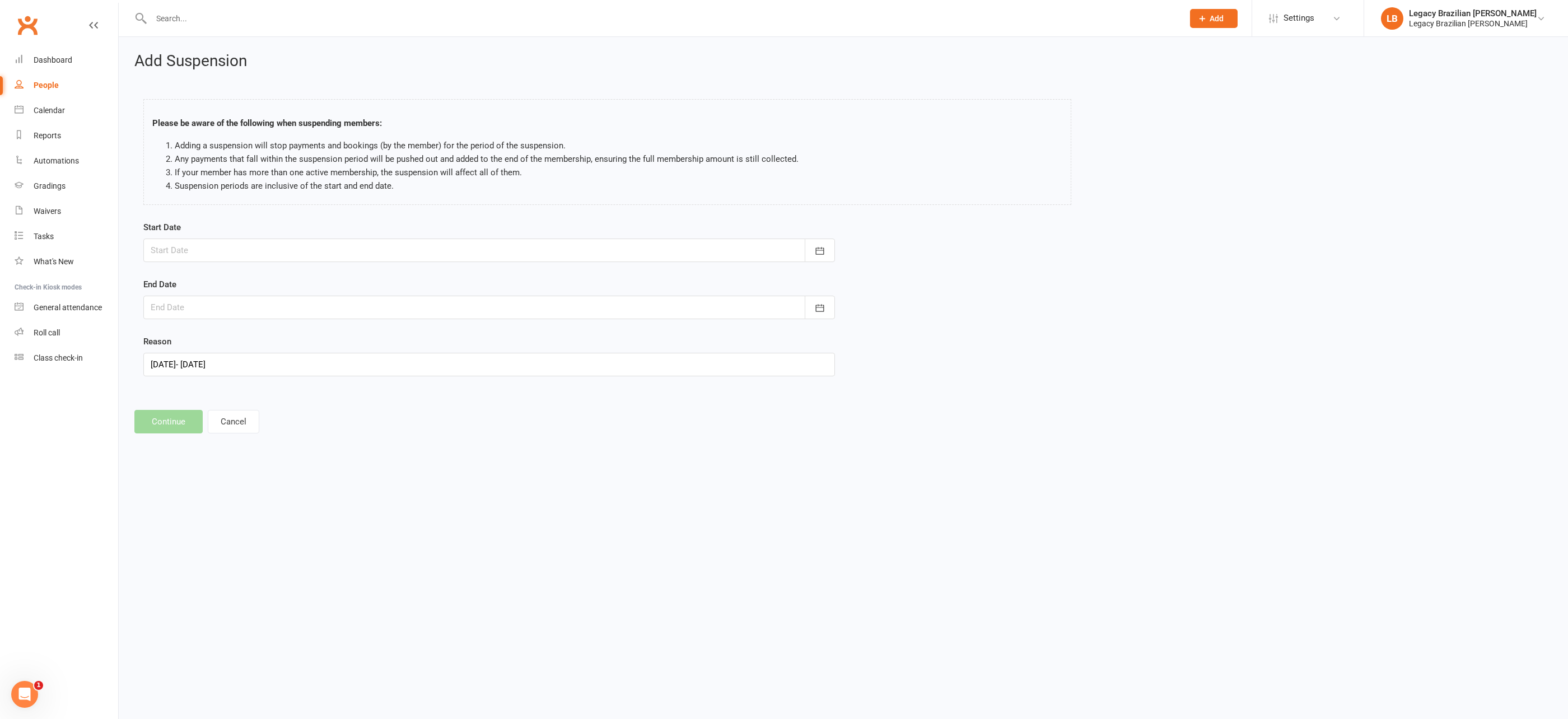
click at [203, 249] on div at bounding box center [490, 250] width 692 height 23
click at [335, 277] on icon "button" at bounding box center [338, 278] width 8 height 9
drag, startPoint x: 337, startPoint y: 362, endPoint x: 421, endPoint y: 428, distance: 106.8
click at [421, 427] on div "Add Suspension Please be aware of the following when suspending members: Adding…" at bounding box center [844, 242] width 1450 height 412
click at [192, 239] on div at bounding box center [490, 250] width 692 height 23
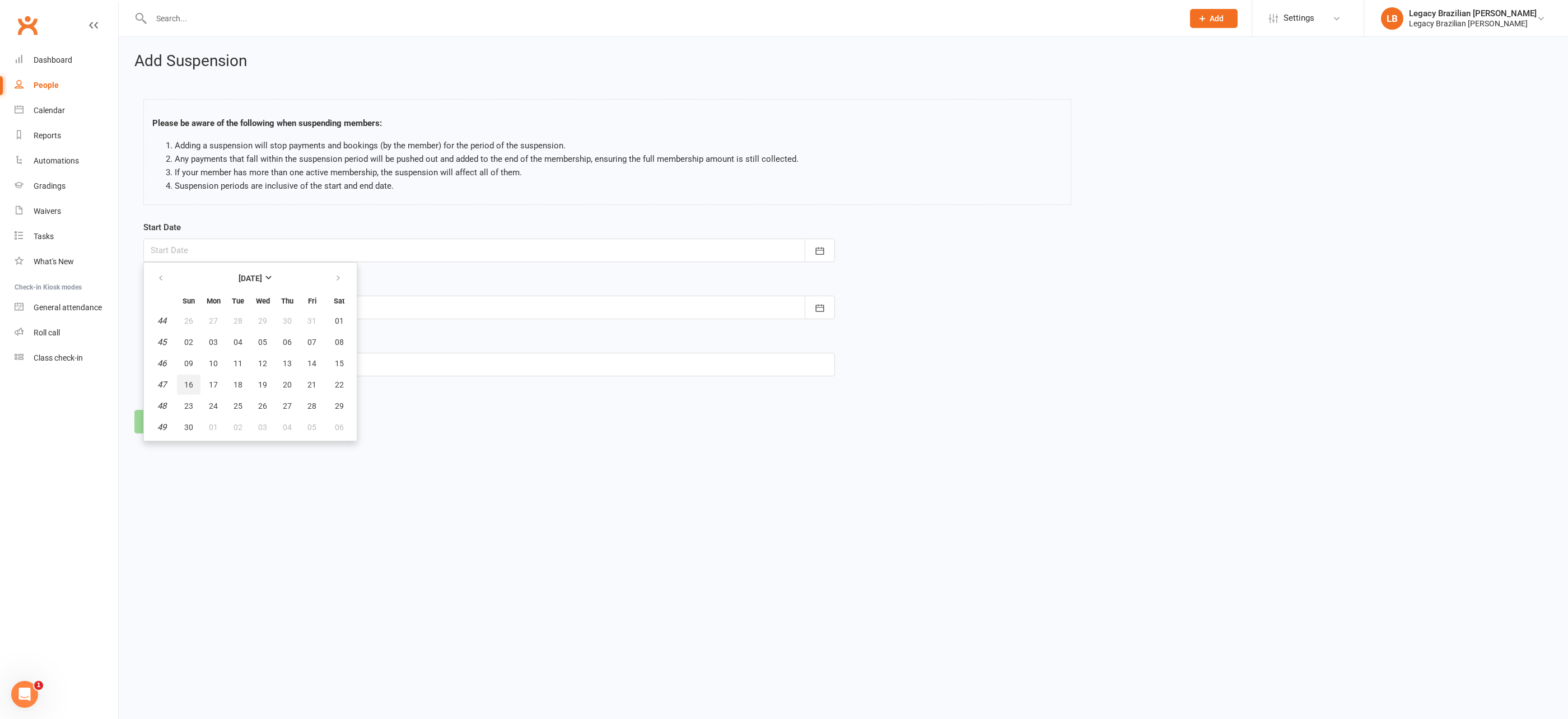
click at [185, 383] on span "16" at bounding box center [189, 384] width 9 height 9
click at [206, 303] on div at bounding box center [490, 307] width 692 height 23
drag, startPoint x: 499, startPoint y: 448, endPoint x: 434, endPoint y: 396, distance: 83.2
click at [497, 446] on html "Prospect Member Non-attending contact Class / event Appointment Grading event A…" at bounding box center [784, 232] width 1568 height 465
click at [271, 314] on div at bounding box center [490, 307] width 692 height 23
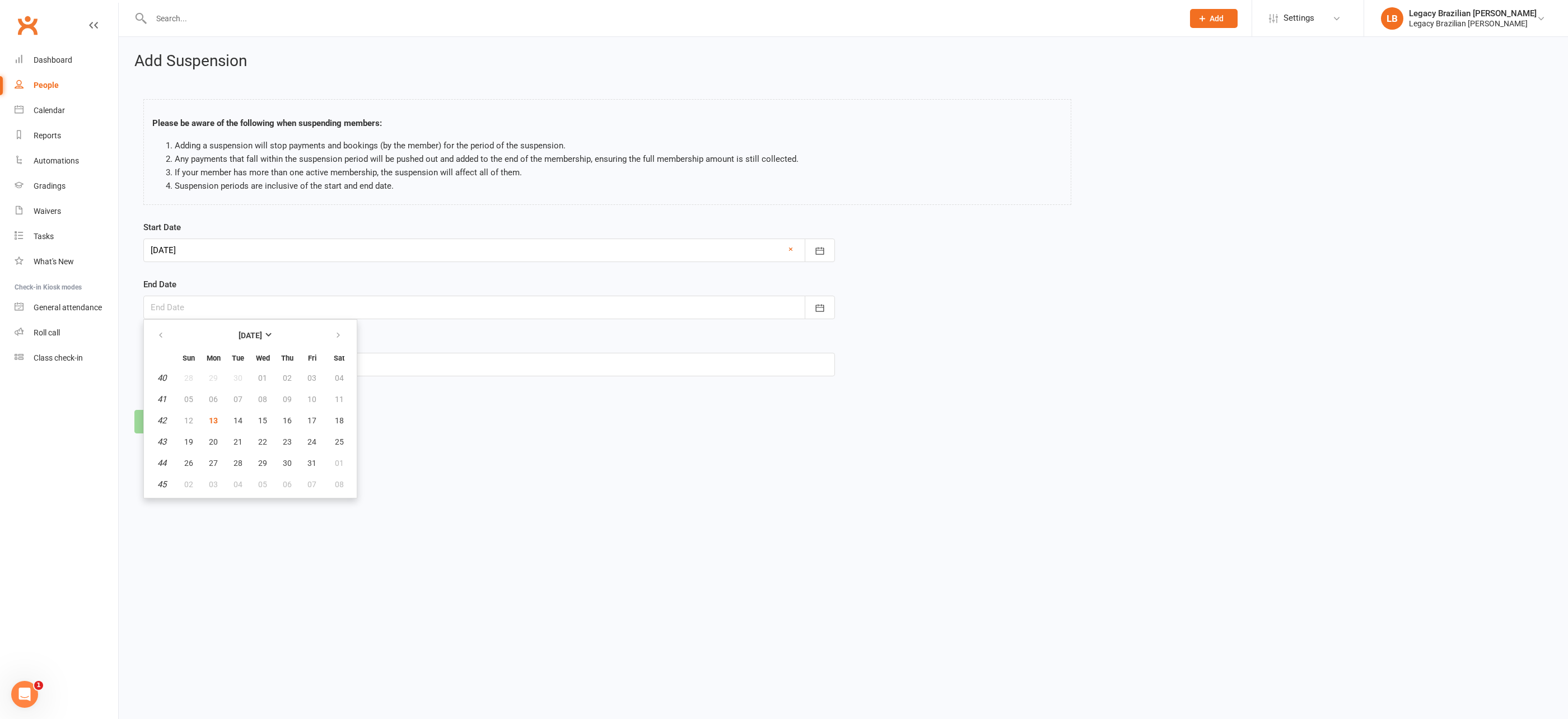
click at [413, 425] on footer "Continue Cancel" at bounding box center [843, 421] width 1418 height 23
drag, startPoint x: 247, startPoint y: 253, endPoint x: 250, endPoint y: 263, distance: 10.4
click at [247, 253] on div at bounding box center [490, 250] width 692 height 23
click at [332, 364] on button "15" at bounding box center [339, 363] width 29 height 20
type input "15 Nov 2025"
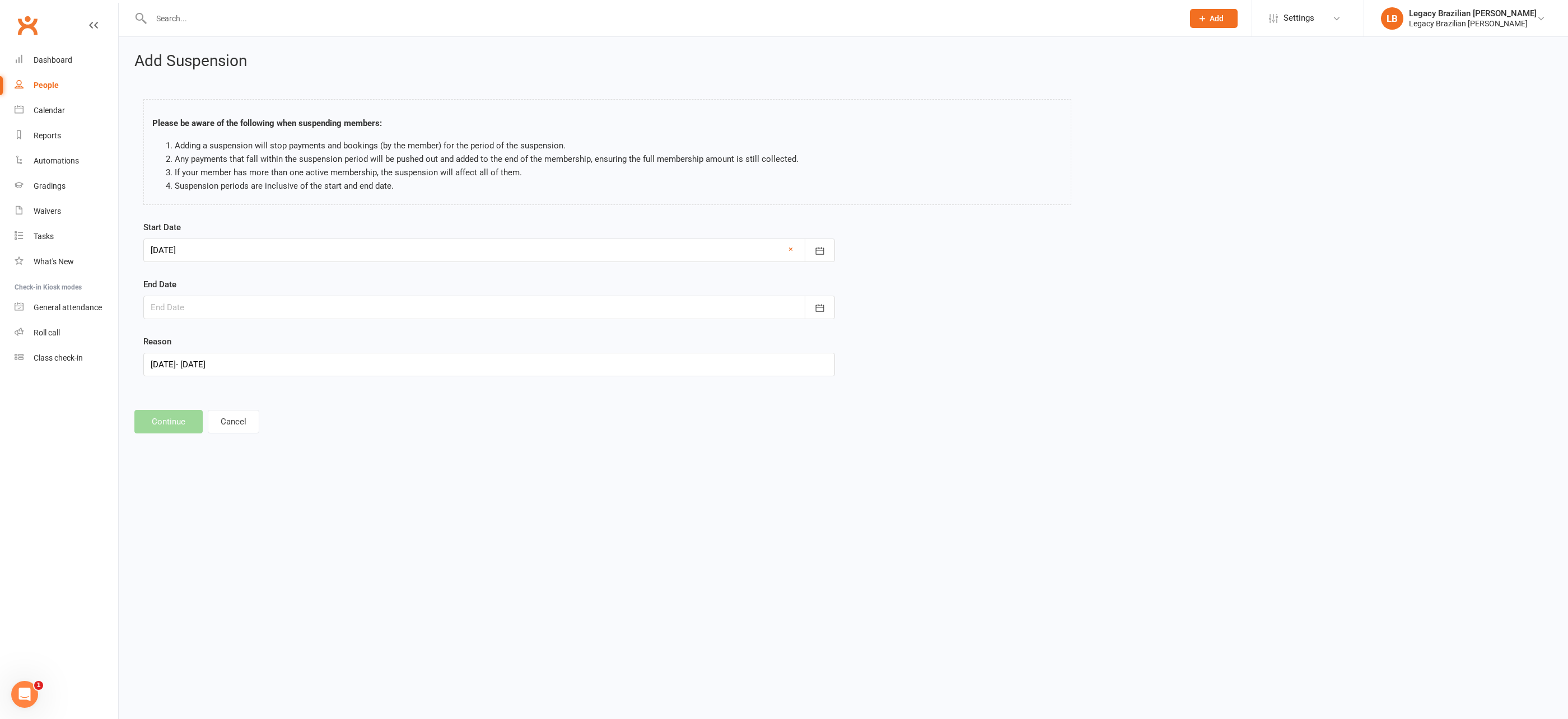
click at [265, 307] on div at bounding box center [490, 307] width 692 height 23
click at [511, 465] on html "Prospect Member Non-attending contact Class / event Appointment Grading event A…" at bounding box center [784, 232] width 1568 height 465
click at [341, 313] on div at bounding box center [490, 307] width 692 height 23
click at [335, 331] on icon "button" at bounding box center [338, 335] width 8 height 9
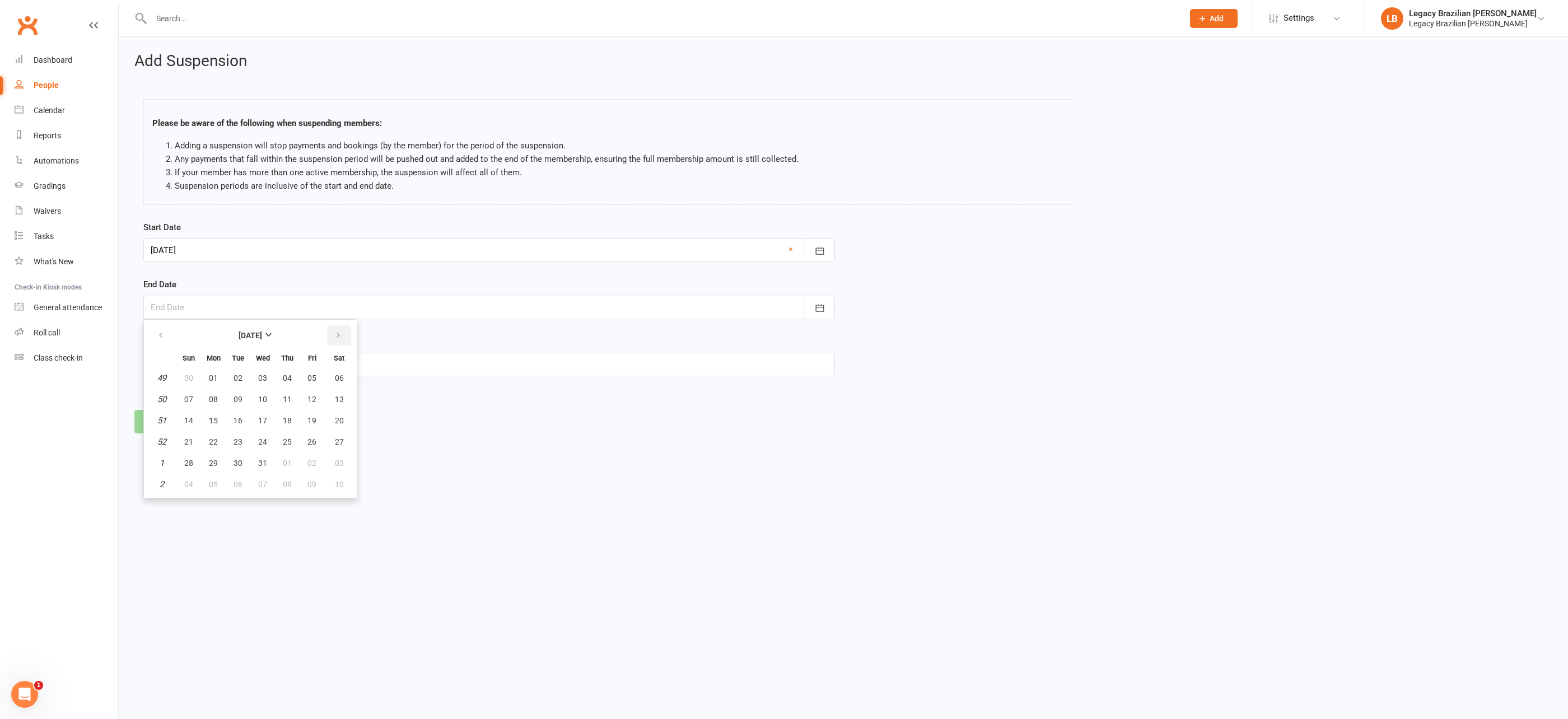
click at [335, 331] on icon "button" at bounding box center [338, 335] width 8 height 9
click at [447, 458] on html "Prospect Member Non-attending contact Class / event Appointment Grading event A…" at bounding box center [784, 232] width 1568 height 465
click at [309, 321] on form "Start Date 15 Nov 2025 November 2025 Sun Mon Tue Wed Thu Fri Sat 44 26 27 28 29…" at bounding box center [490, 298] width 692 height 156
drag, startPoint x: 315, startPoint y: 314, endPoint x: 327, endPoint y: 313, distance: 12.0
click at [314, 314] on div at bounding box center [490, 307] width 692 height 23
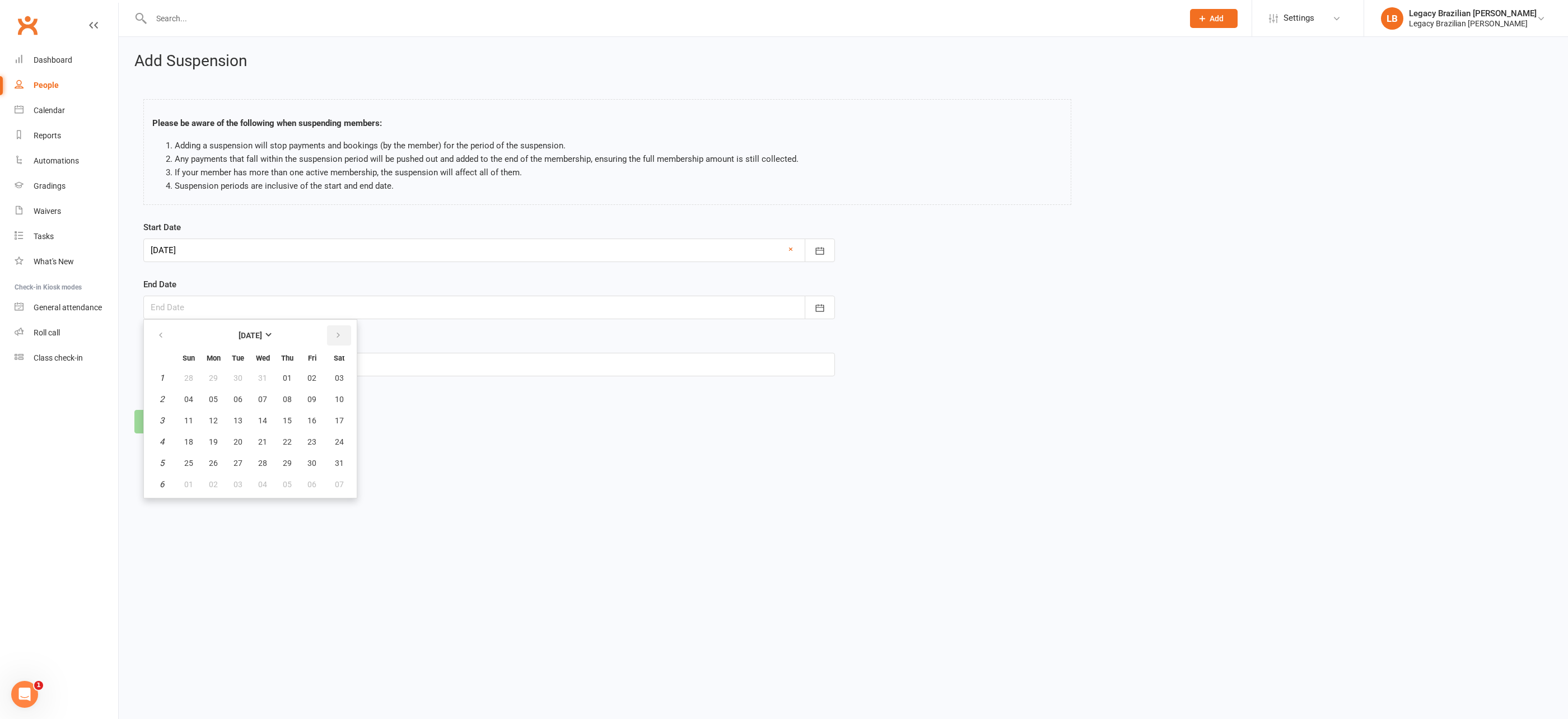
click at [342, 332] on button "button" at bounding box center [339, 335] width 24 height 20
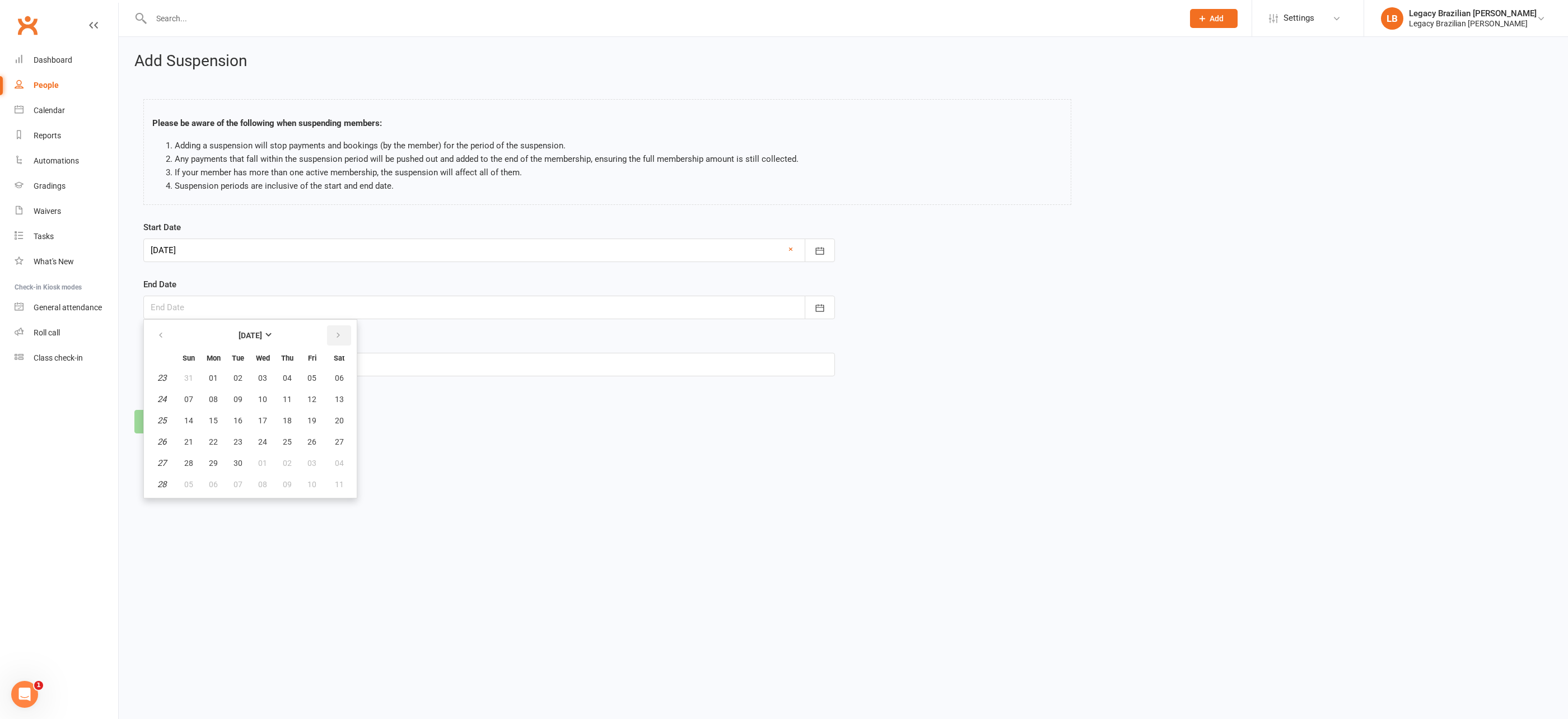
click at [342, 332] on button "button" at bounding box center [339, 335] width 24 height 20
click at [163, 328] on button "button" at bounding box center [161, 335] width 24 height 20
click at [318, 420] on button "15" at bounding box center [311, 420] width 23 height 20
type input "15 May 2026"
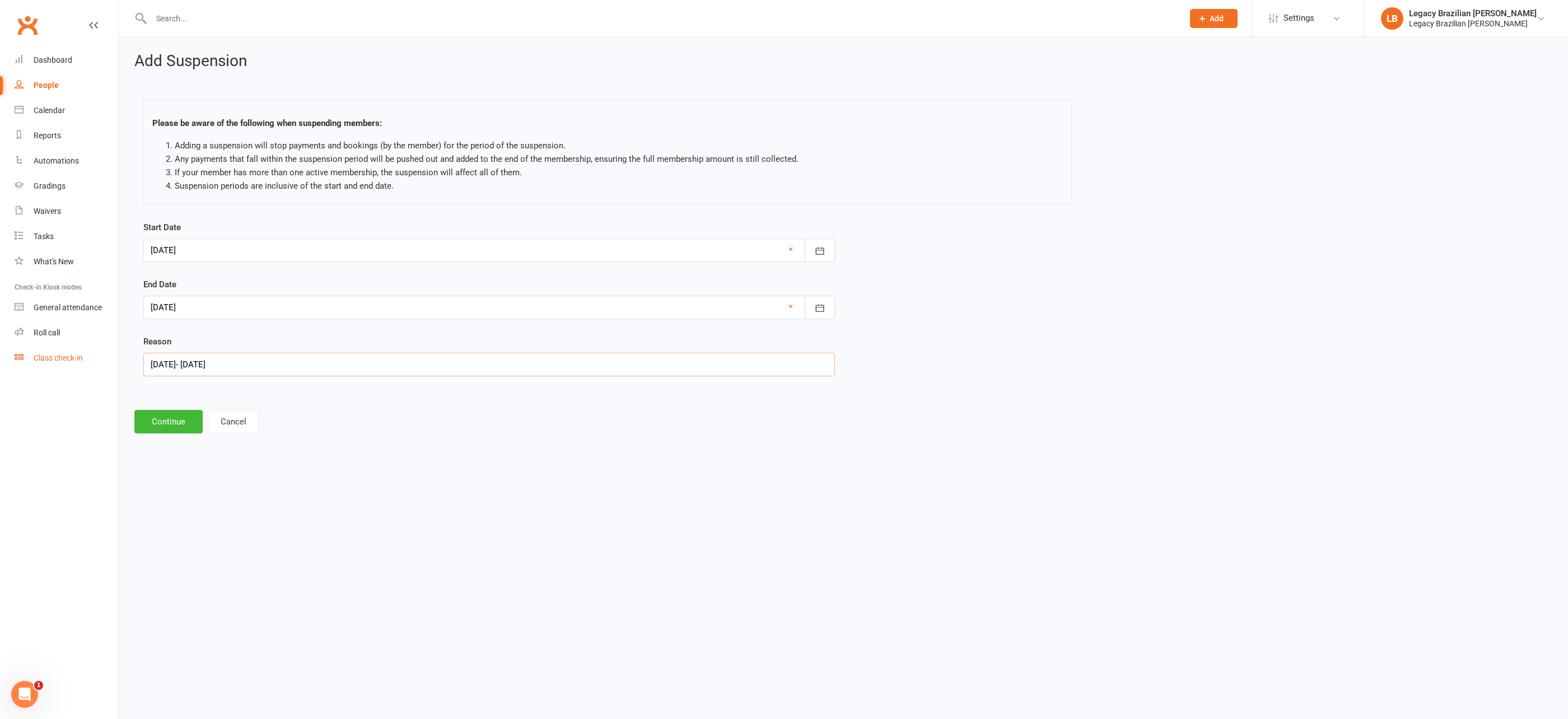
drag, startPoint x: 249, startPoint y: 359, endPoint x: 87, endPoint y: 365, distance: 162.1
click at [87, 365] on ui-view "Prospect Member Non-attending contact Class / event Appointment Grading event A…" at bounding box center [784, 226] width 1568 height 446
type input "Long Term Travel"
click at [159, 426] on button "Continue" at bounding box center [168, 421] width 68 height 23
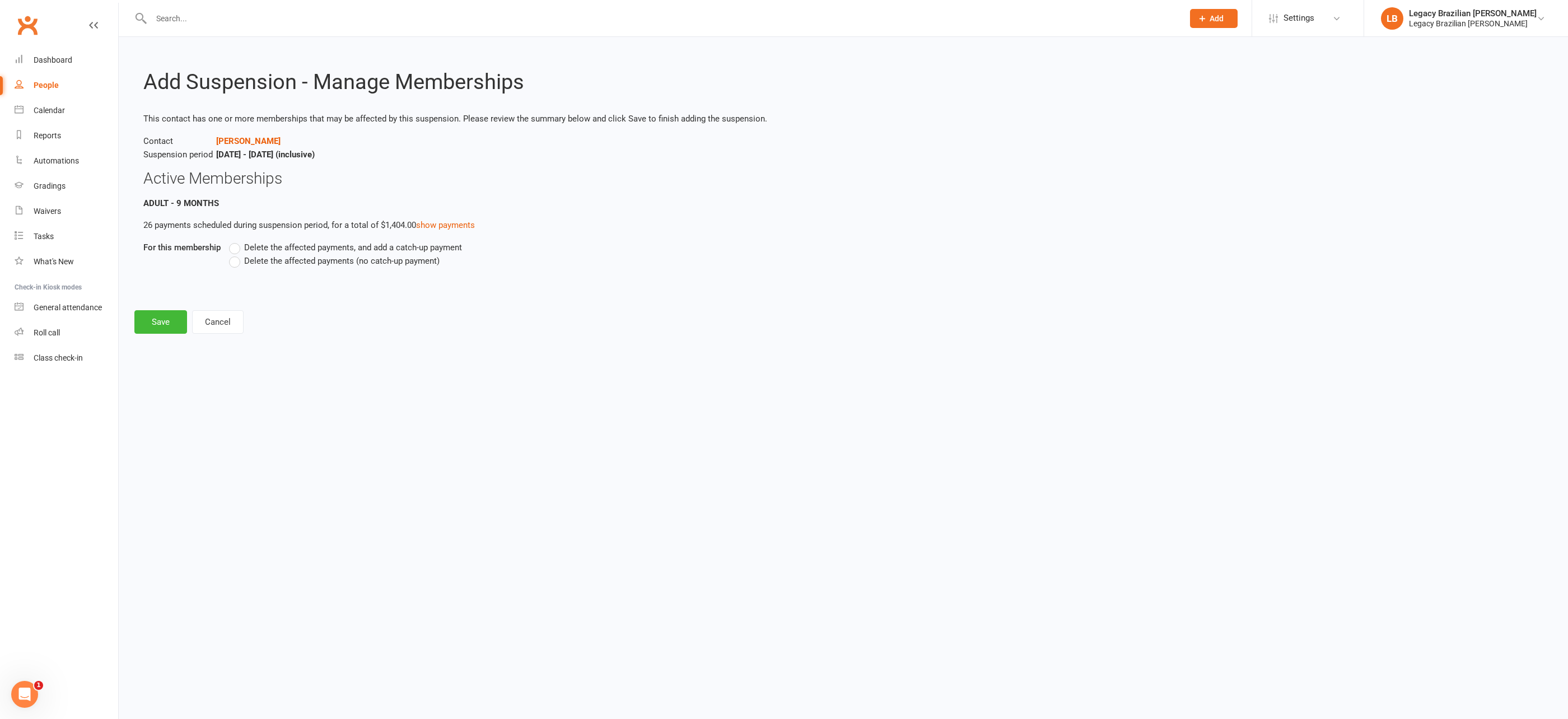
click at [233, 249] on label "Delete the affected payments, and add a catch-up payment" at bounding box center [345, 247] width 233 height 13
click at [233, 241] on input "Delete the affected payments, and add a catch-up payment" at bounding box center [232, 241] width 7 height 0
drag, startPoint x: 404, startPoint y: 268, endPoint x: 294, endPoint y: 264, distance: 110.1
click at [294, 264] on div "Collect catch up payment of $ 1404 1 days after the suspension ends" at bounding box center [695, 274] width 902 height 39
type input "50"
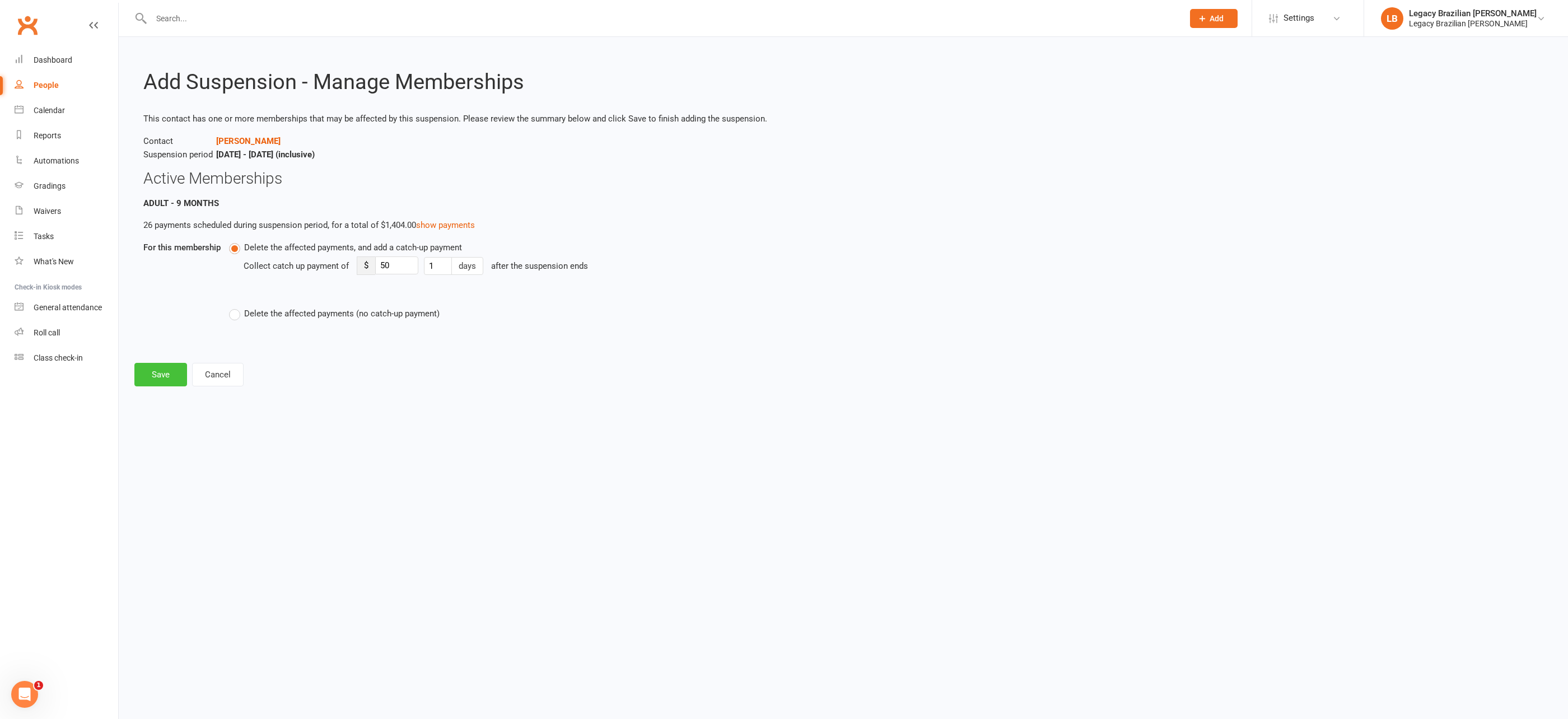
click at [176, 373] on button "Save" at bounding box center [161, 374] width 53 height 23
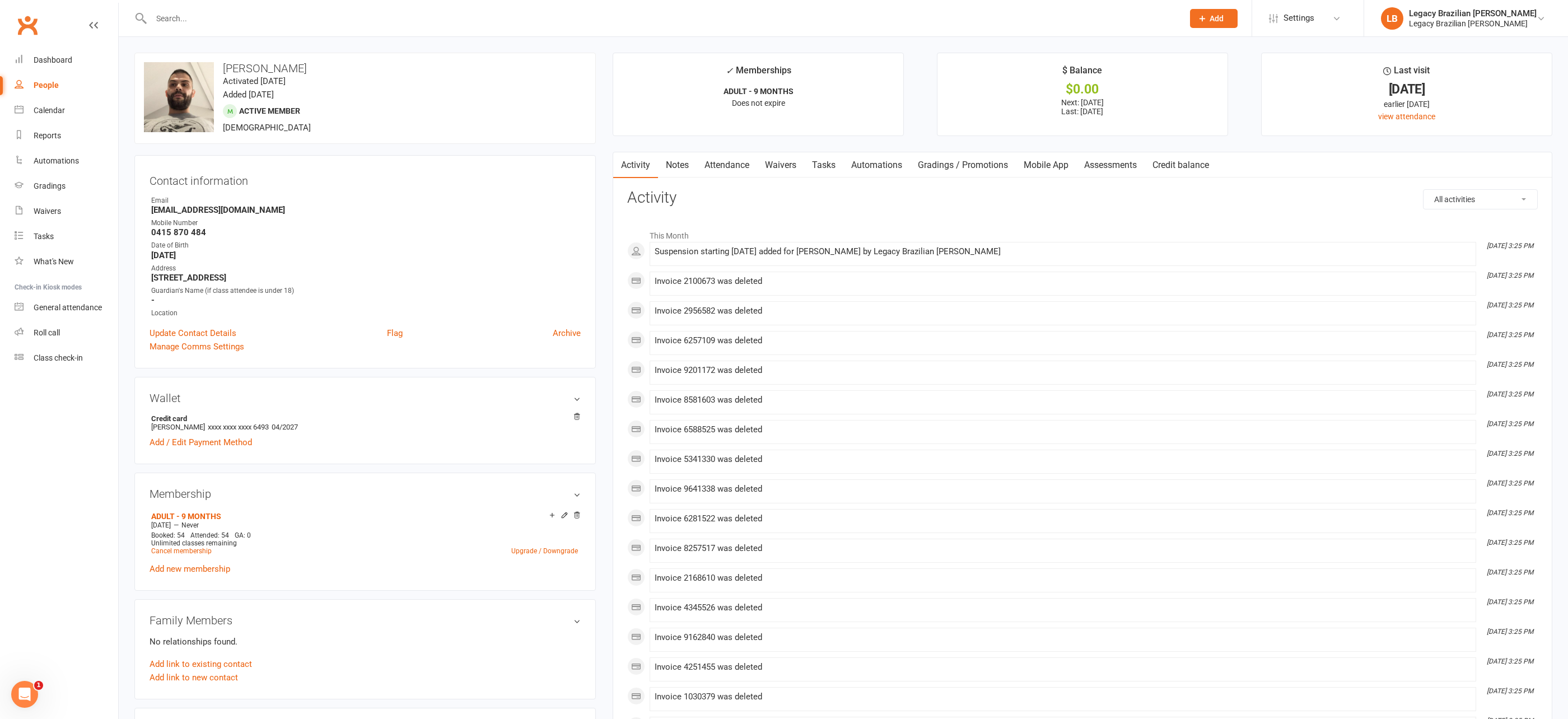
click at [327, 18] on input "text" at bounding box center [661, 18] width 1028 height 15
type input "jack murphy"
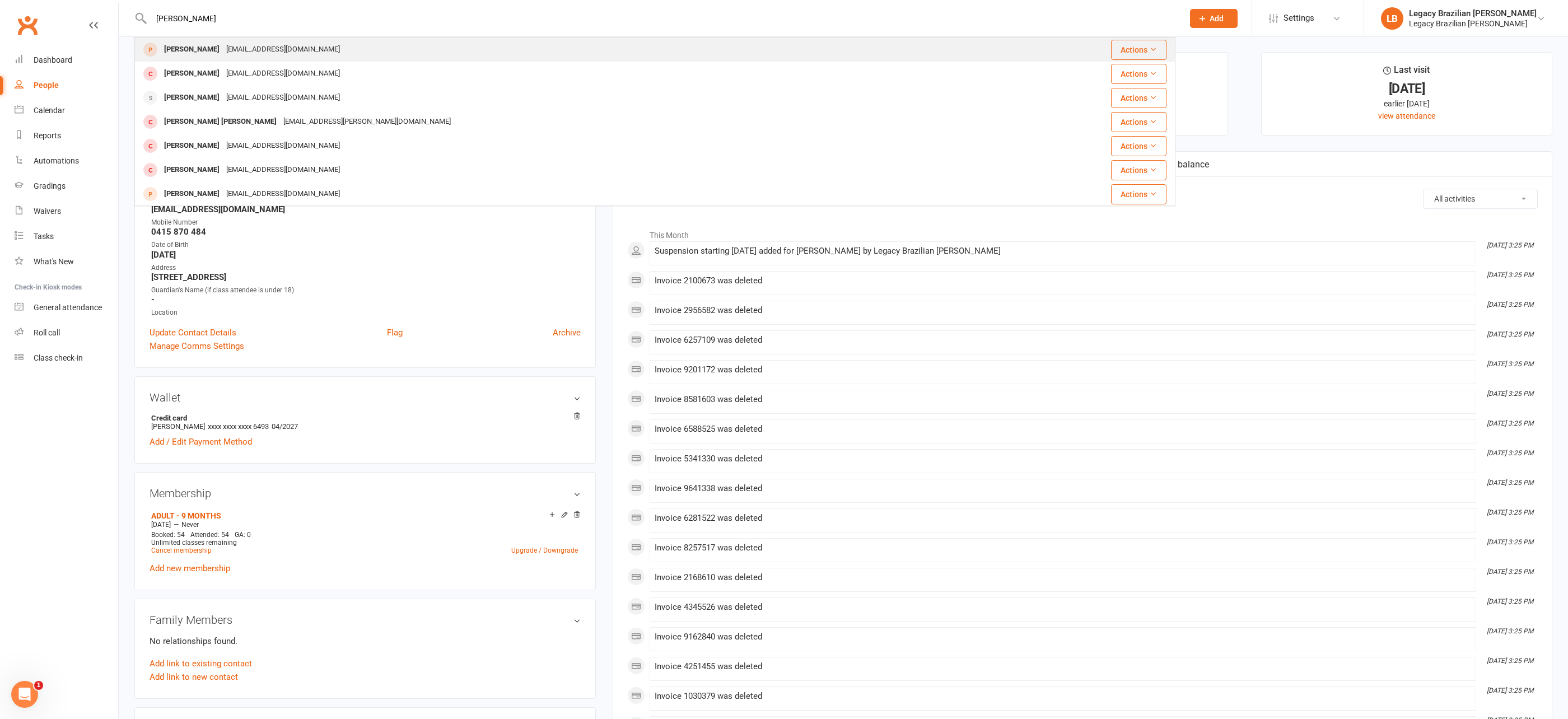
click at [342, 52] on div "Jack Murphy jmnewross2@gmail.com" at bounding box center [568, 49] width 866 height 23
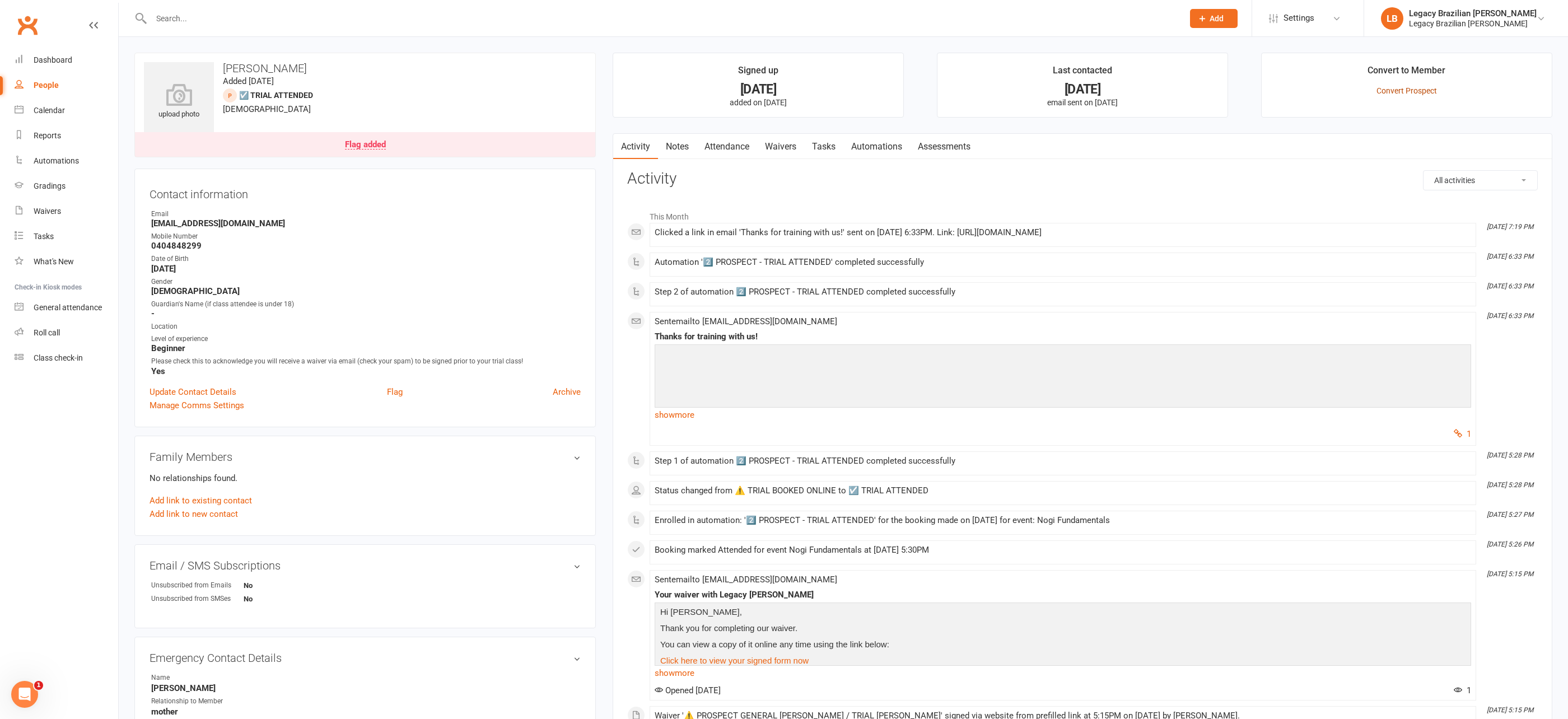
click at [1381, 87] on link "Convert Prospect" at bounding box center [1407, 90] width 61 height 9
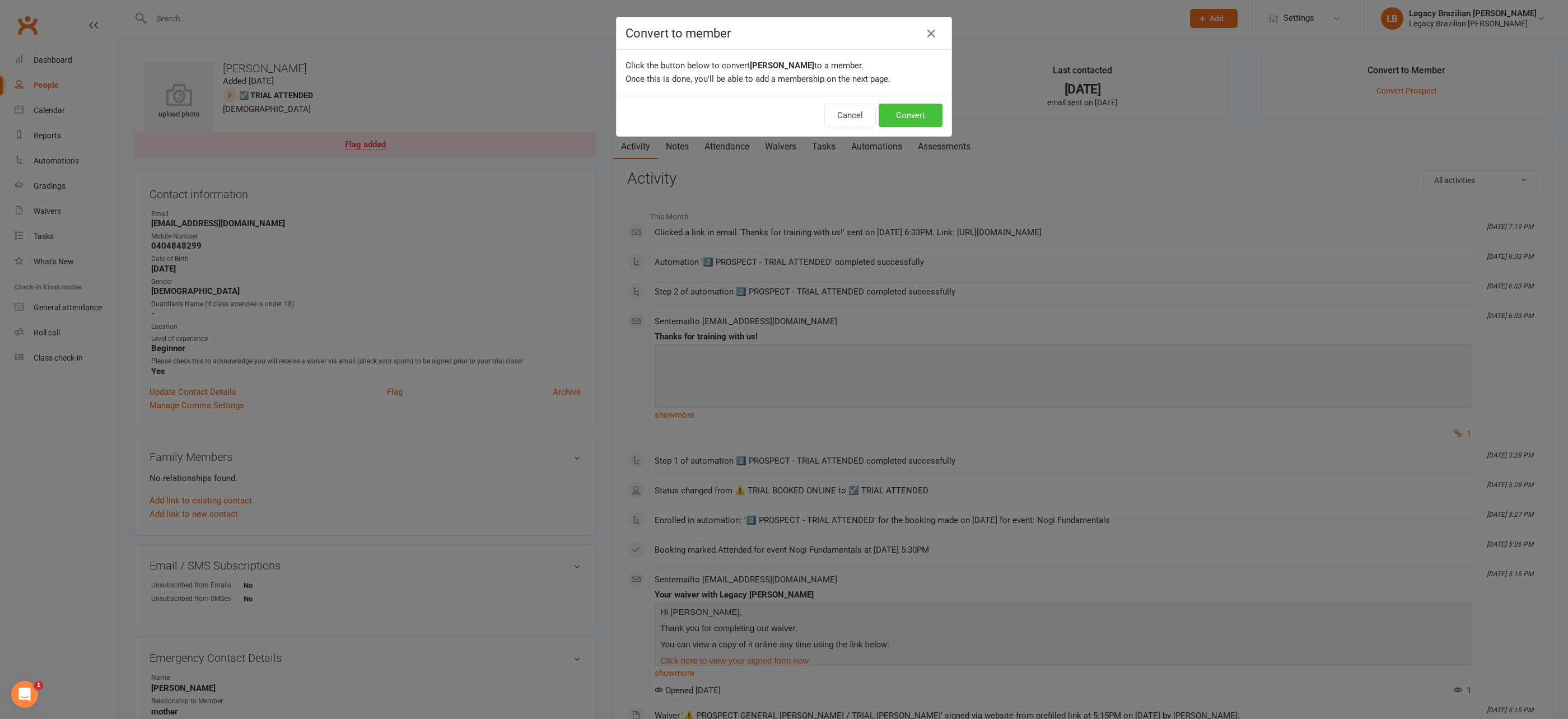
click at [916, 113] on button "Convert" at bounding box center [910, 115] width 64 height 23
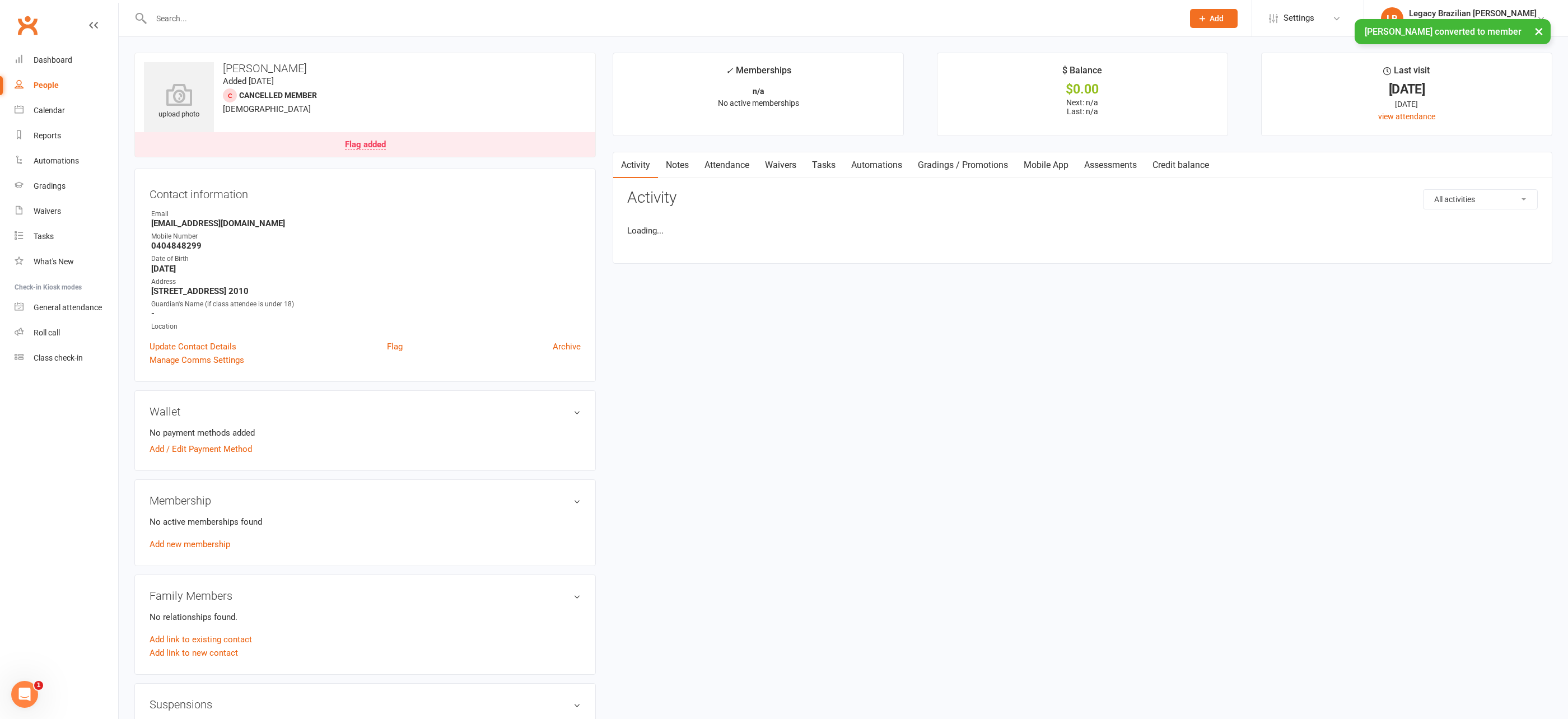
scroll to position [34, 0]
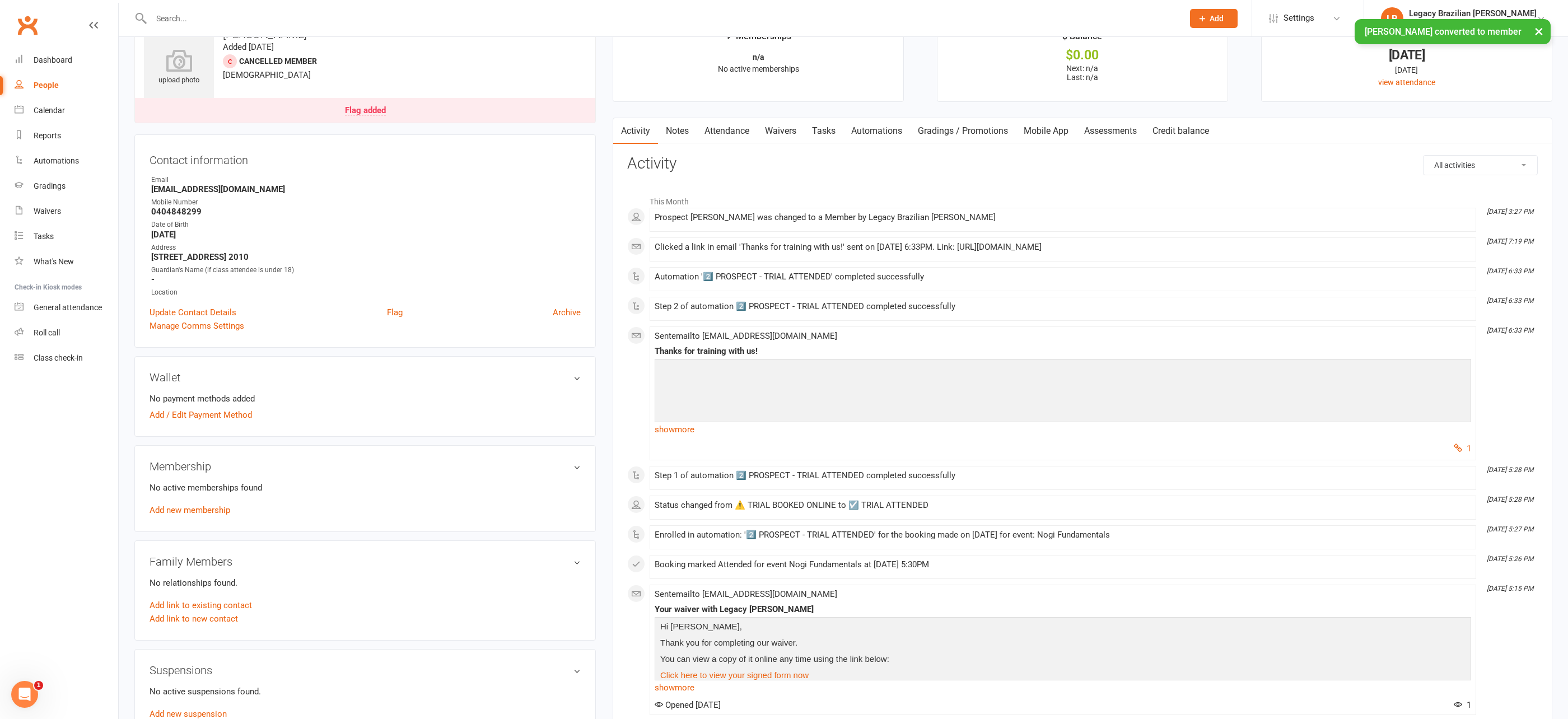
click at [209, 516] on div "Membership No active memberships found Add new membership" at bounding box center [365, 488] width 461 height 87
click at [211, 509] on link "Add new membership" at bounding box center [189, 510] width 80 height 10
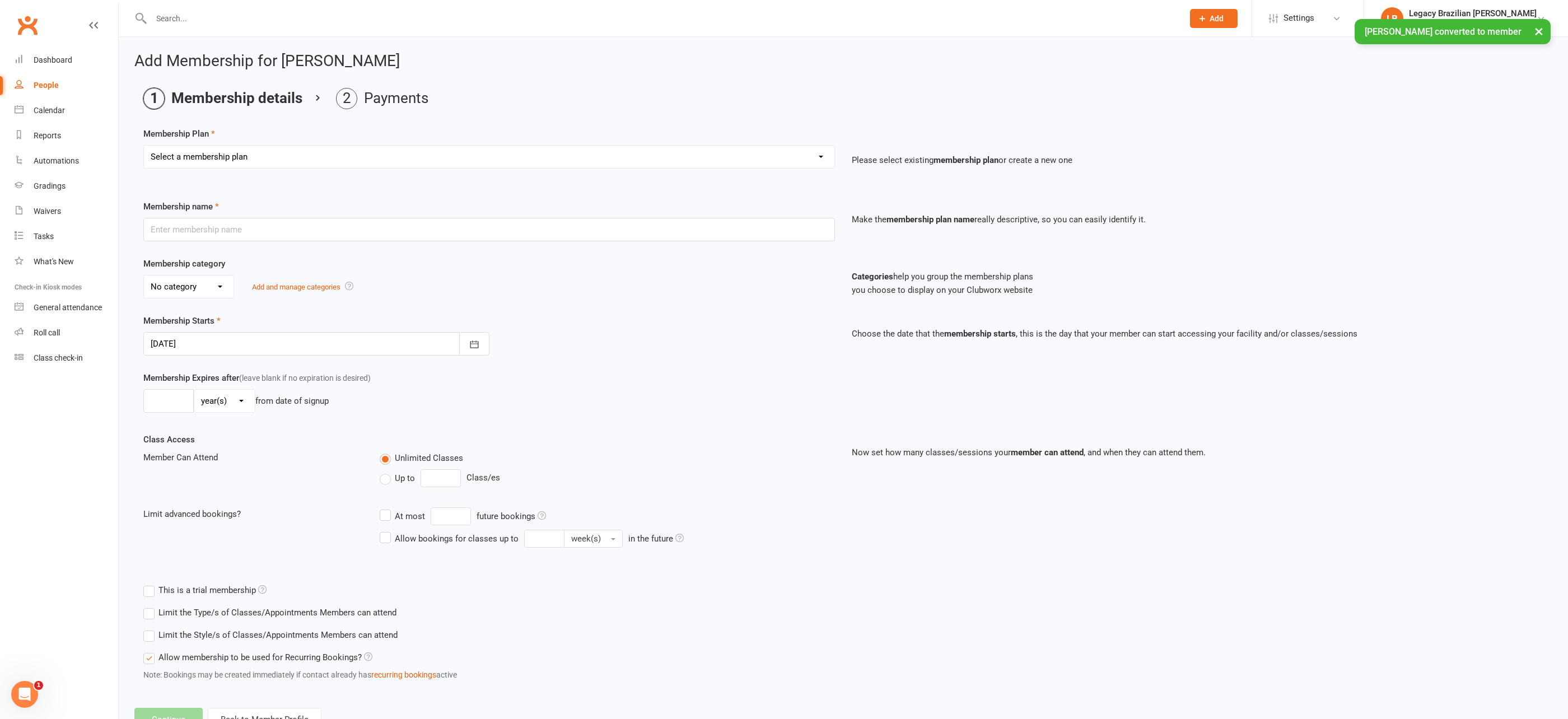
click at [337, 157] on select "Select a membership plan ADULT - CASUAL ADULT - 6 MONTHS ADULT - 9 MONTHS ADULT…" at bounding box center [489, 157] width 690 height 23
select select "21"
click at [144, 146] on select "Select a membership plan ADULT - CASUAL ADULT - 6 MONTHS ADULT - 9 MONTHS ADULT…" at bounding box center [489, 157] width 690 height 23
type input "TRIAL - LEGACY EXPERIENCE (ADULTS)"
select select "4"
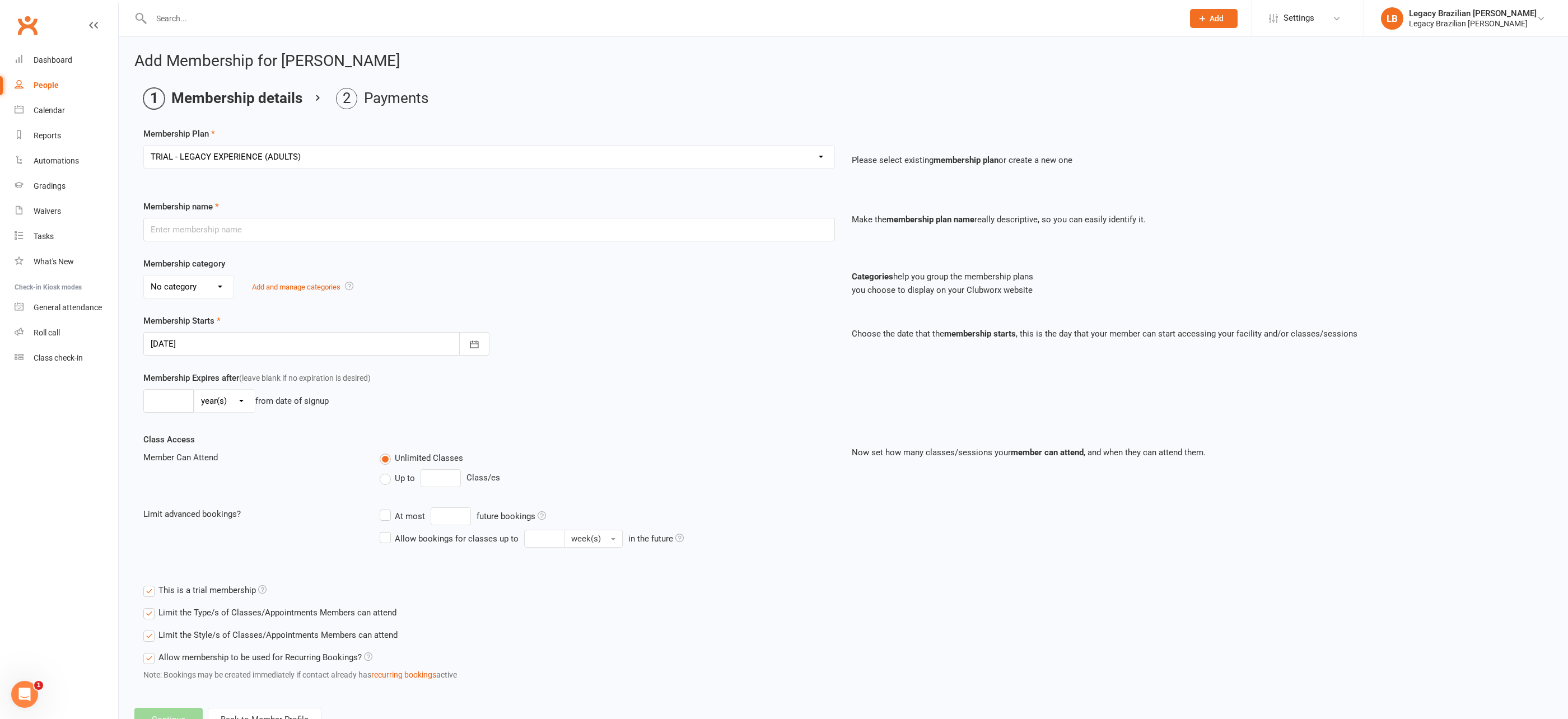
type input "3"
select select "1"
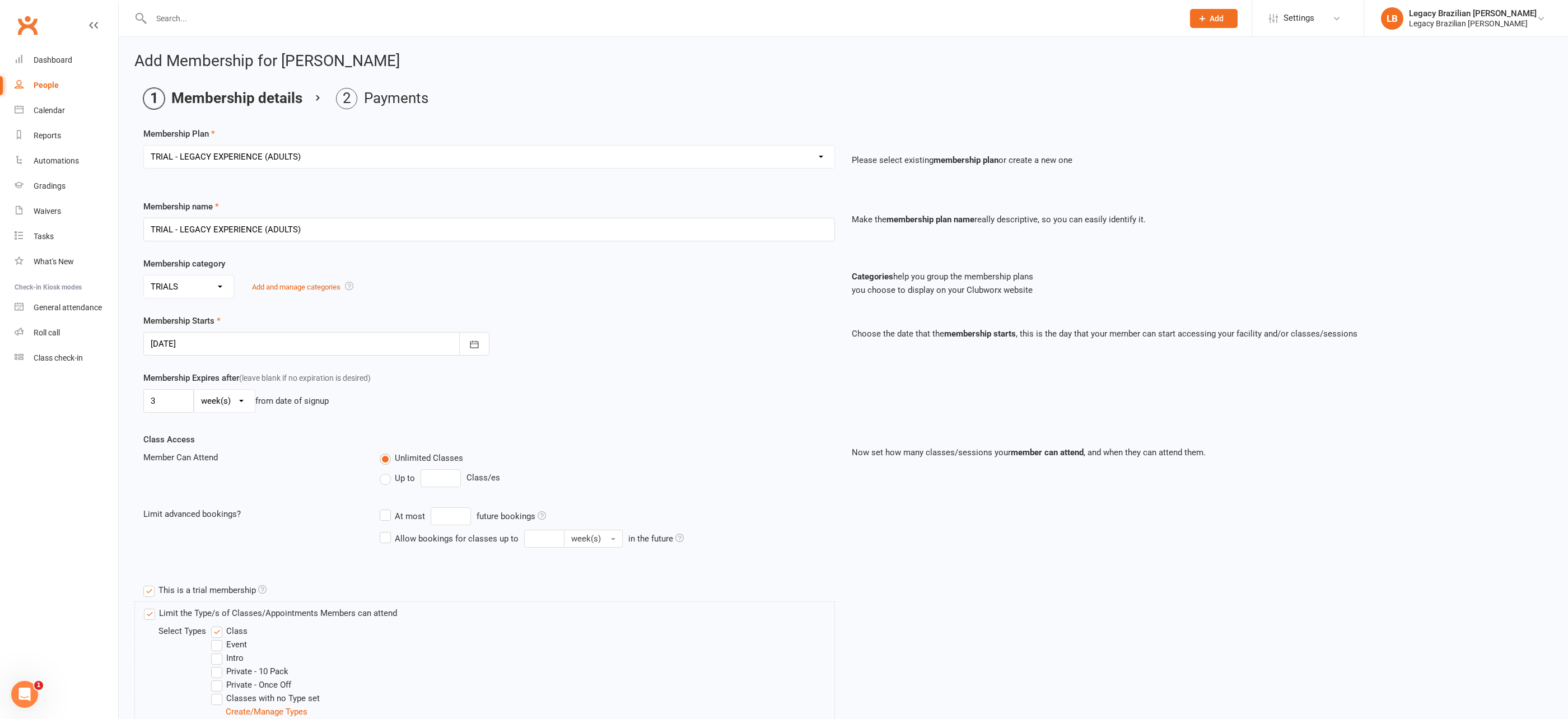
click at [225, 336] on div at bounding box center [316, 343] width 346 height 23
click at [292, 432] on button "09" at bounding box center [287, 435] width 23 height 20
type input "09 Oct 2025"
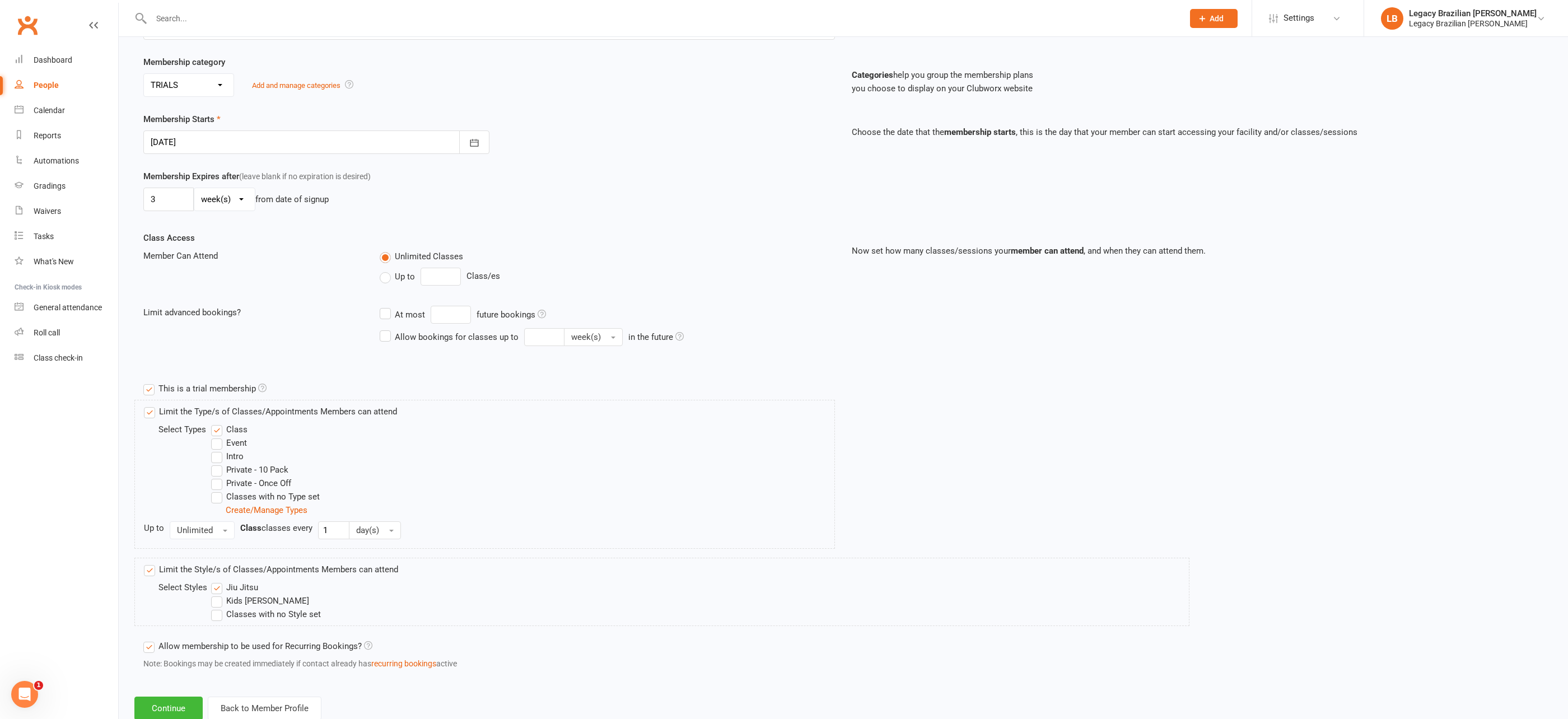
scroll to position [231, 0]
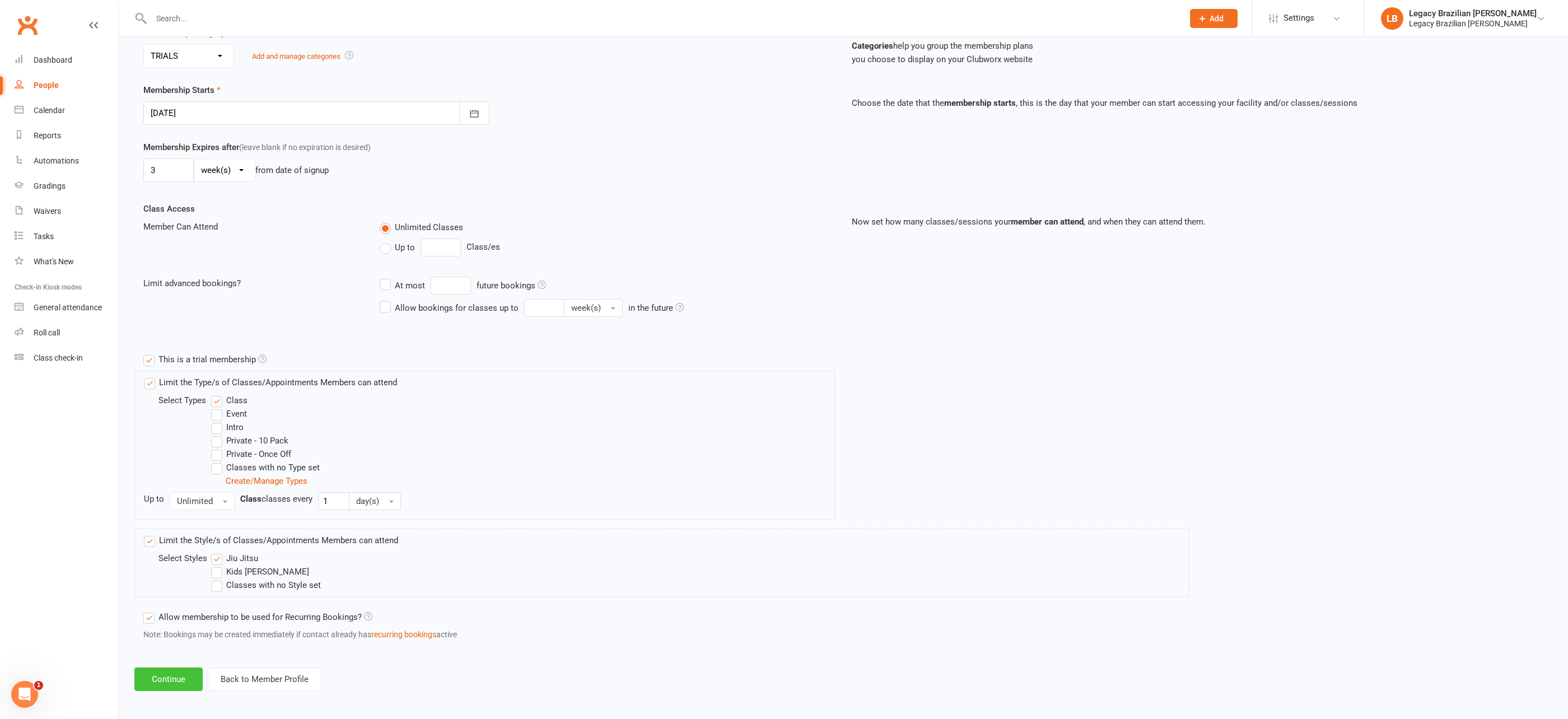
click at [156, 675] on button "Continue" at bounding box center [168, 679] width 68 height 23
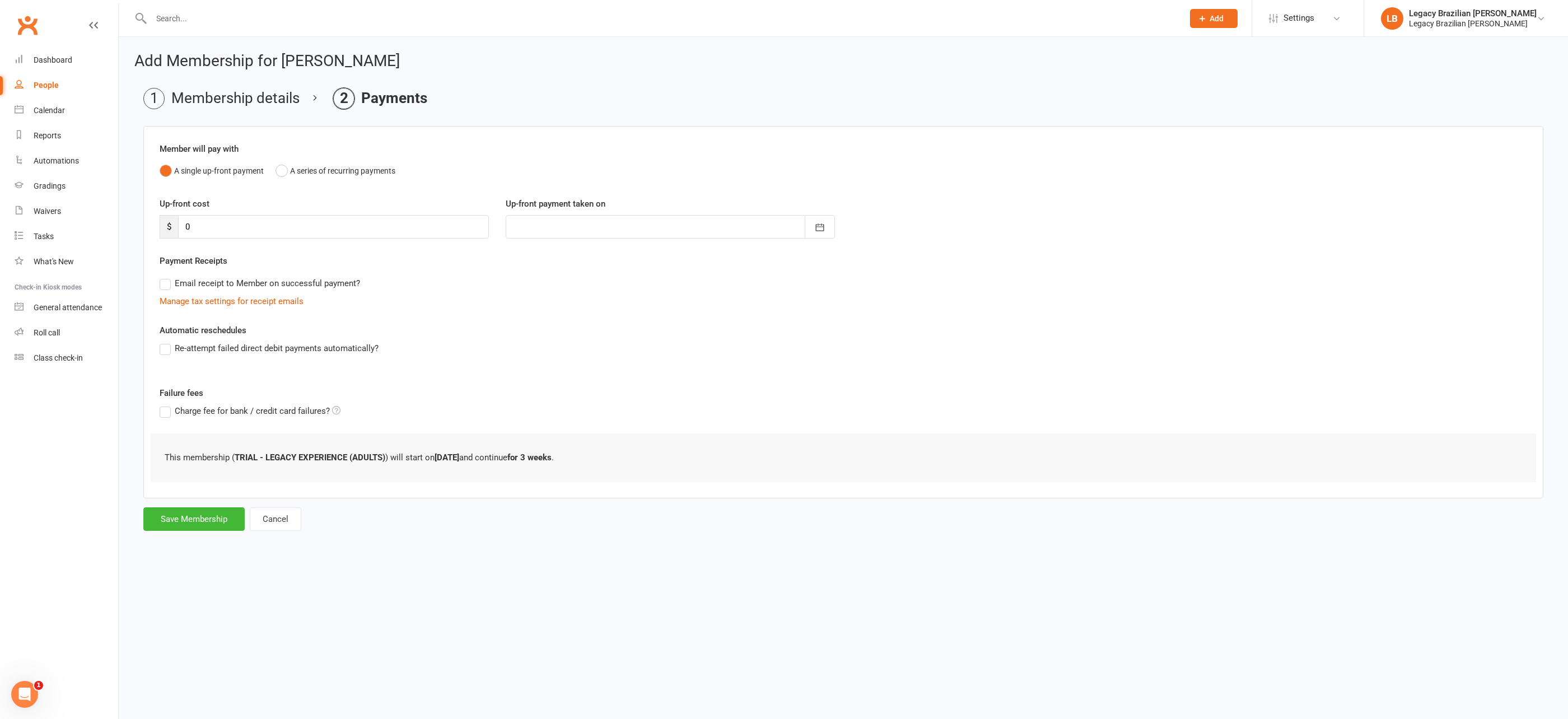
scroll to position [0, 0]
click at [216, 524] on button "Save Membership" at bounding box center [194, 518] width 101 height 23
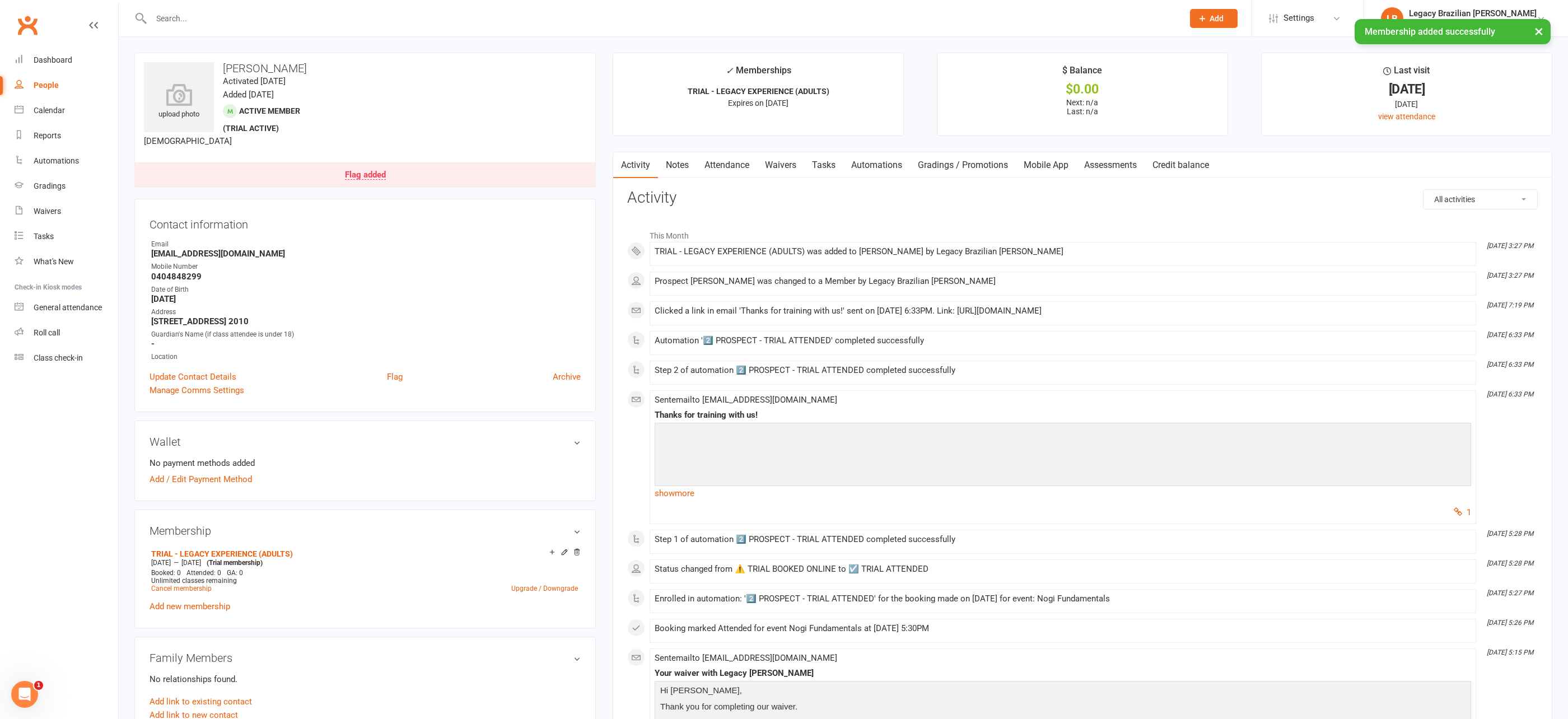
click at [208, 19] on div "× Membership added successfully" at bounding box center [776, 19] width 1553 height 0
click at [206, 12] on input "text" at bounding box center [661, 18] width 1028 height 15
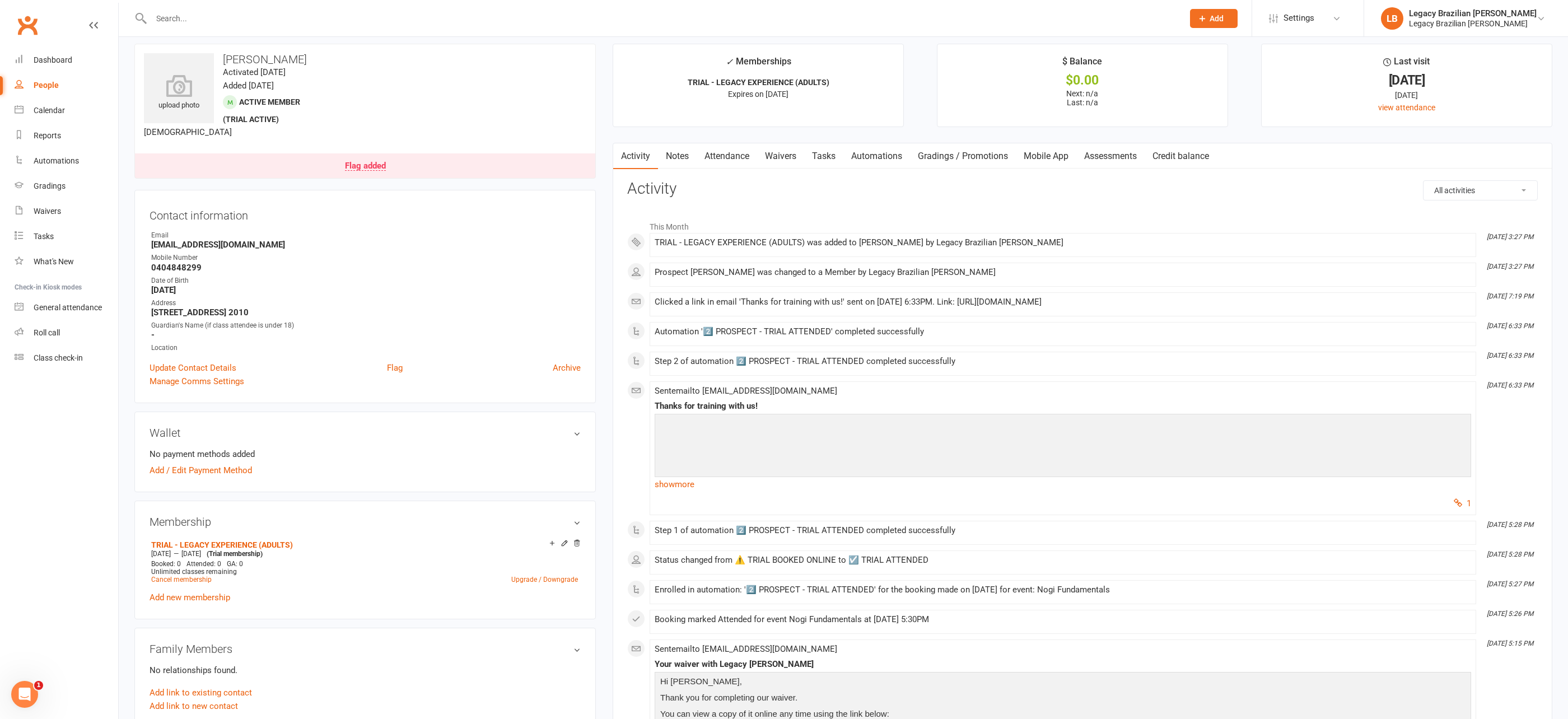
click at [382, 27] on div at bounding box center [655, 18] width 1041 height 37
click at [384, 24] on input "text" at bounding box center [661, 18] width 1028 height 15
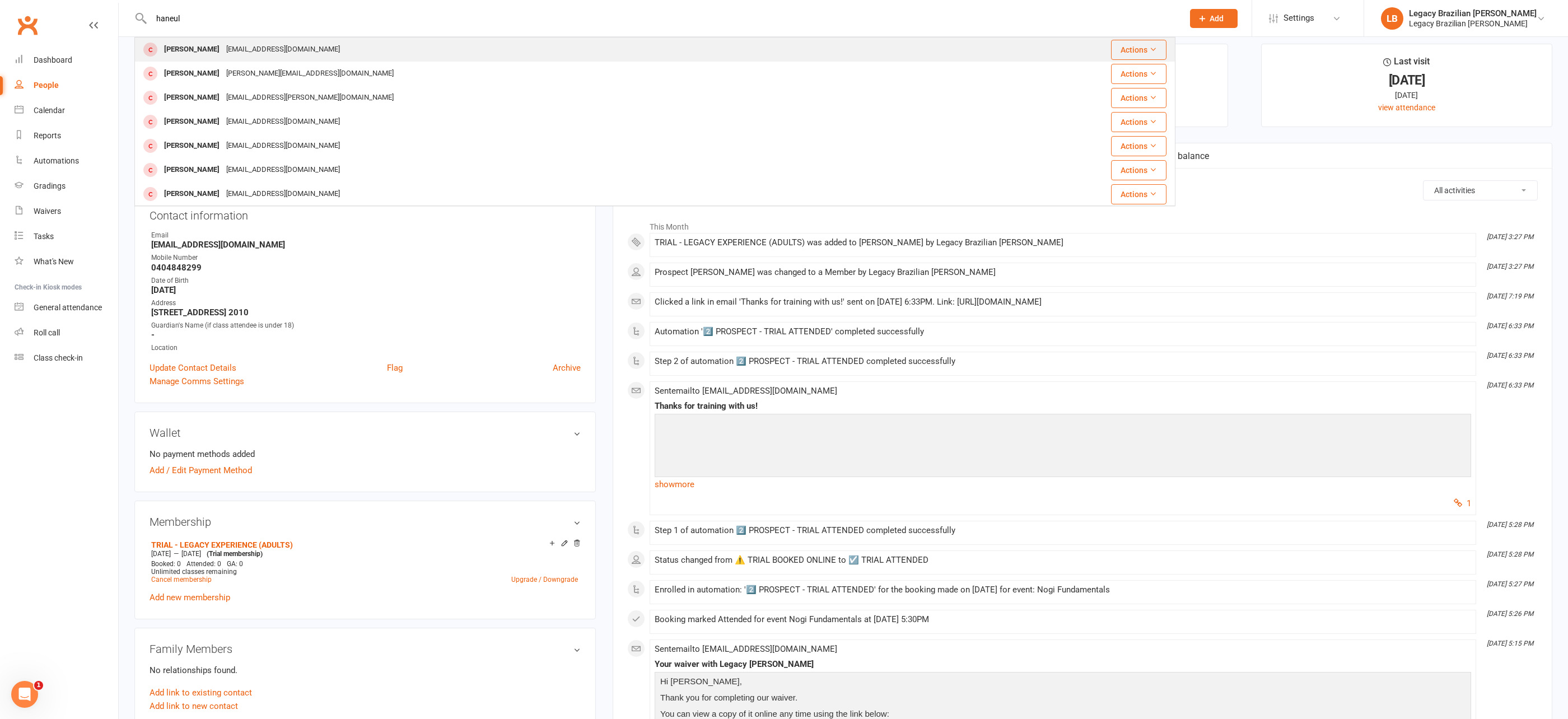
type input "haneul"
click at [353, 46] on div "Haneul Joo haneul5630@gmail.com" at bounding box center [568, 49] width 865 height 23
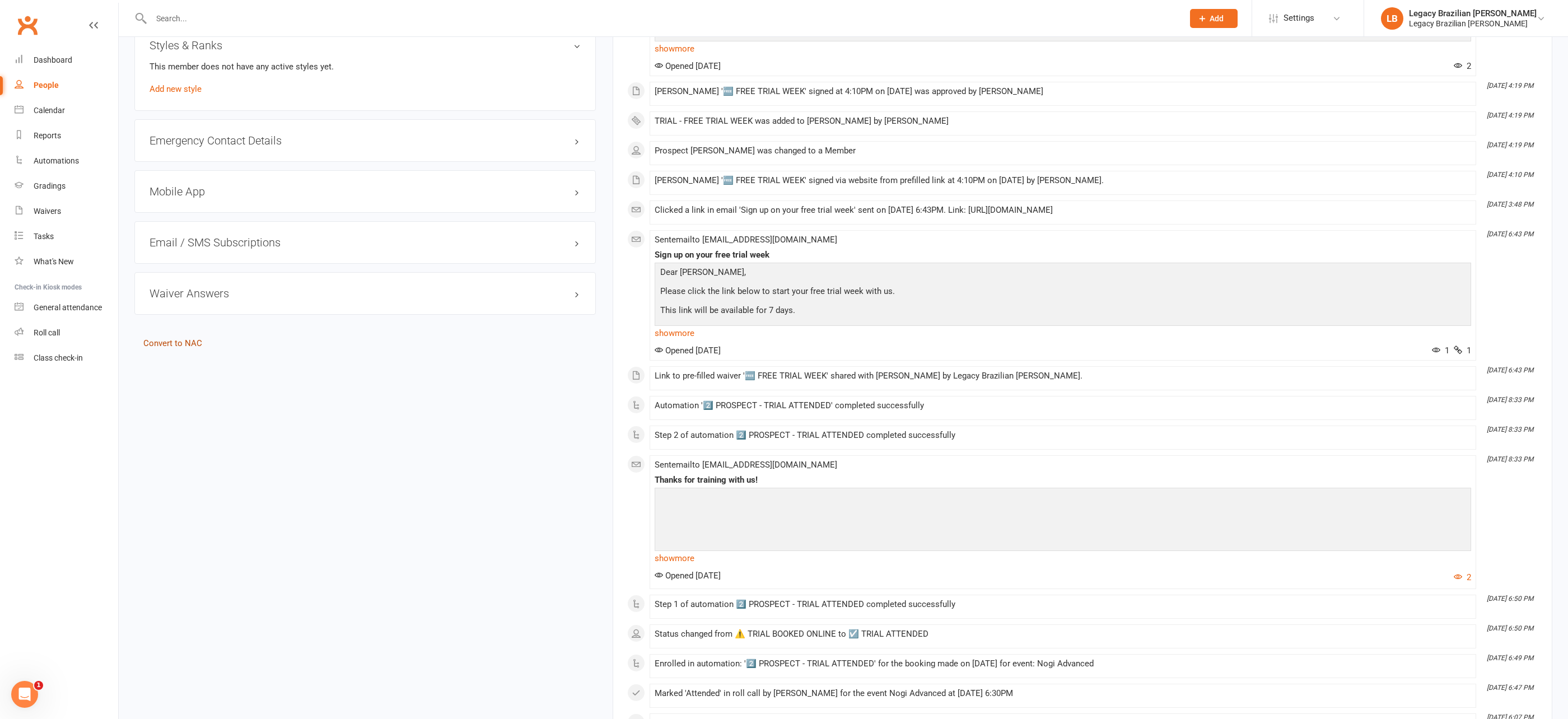
click at [178, 341] on link "Convert to NAC" at bounding box center [173, 343] width 58 height 10
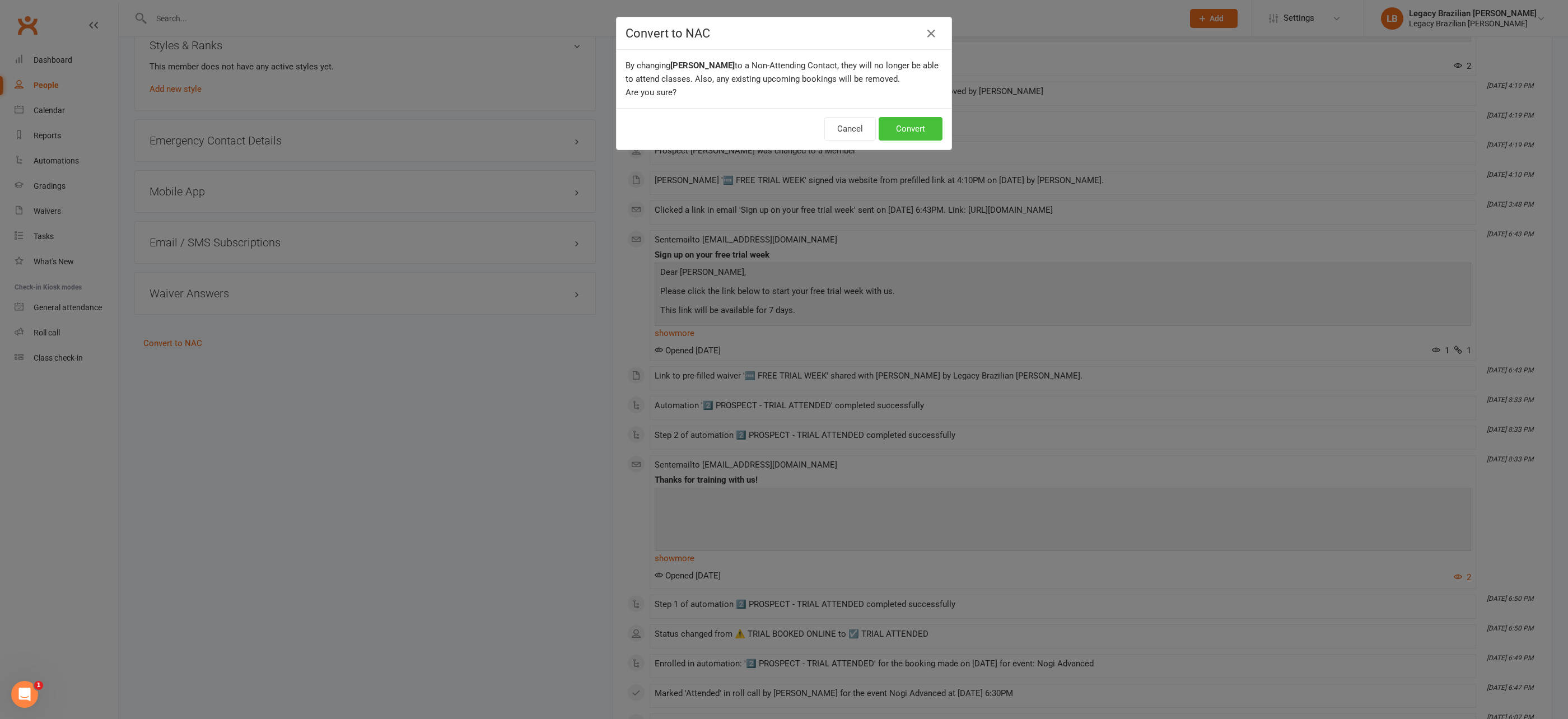
click at [918, 125] on button "Convert" at bounding box center [910, 128] width 64 height 23
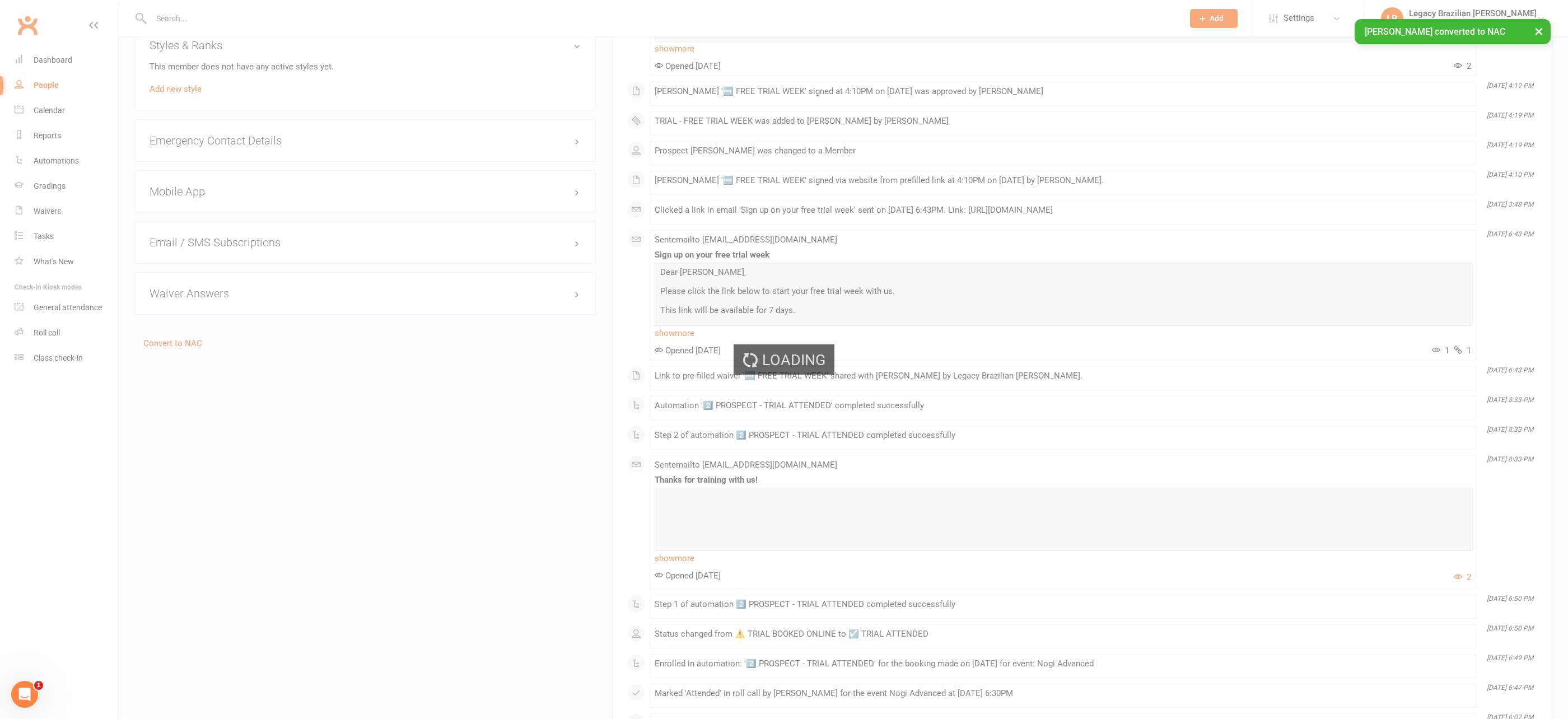
scroll to position [649, 0]
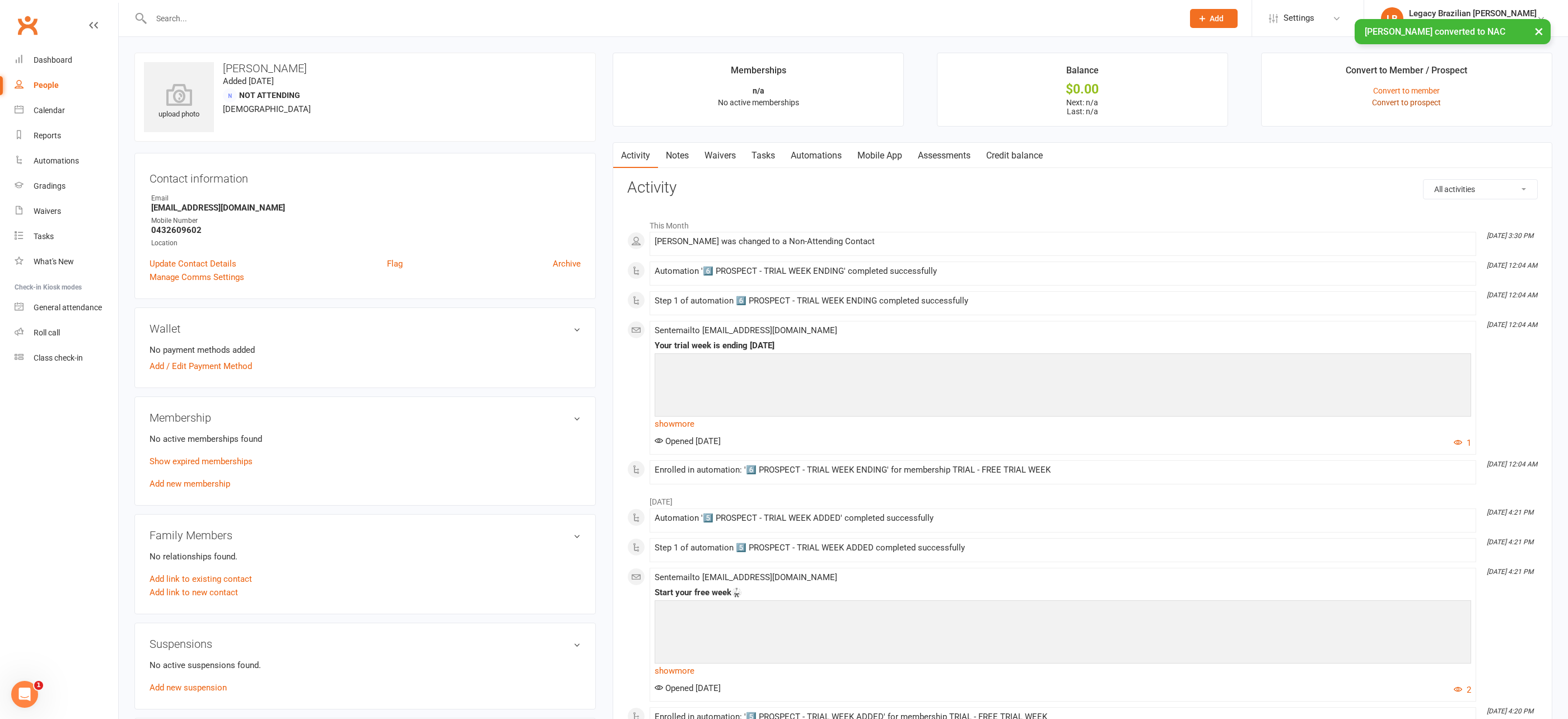
click at [1399, 99] on link "Convert to prospect" at bounding box center [1407, 102] width 69 height 9
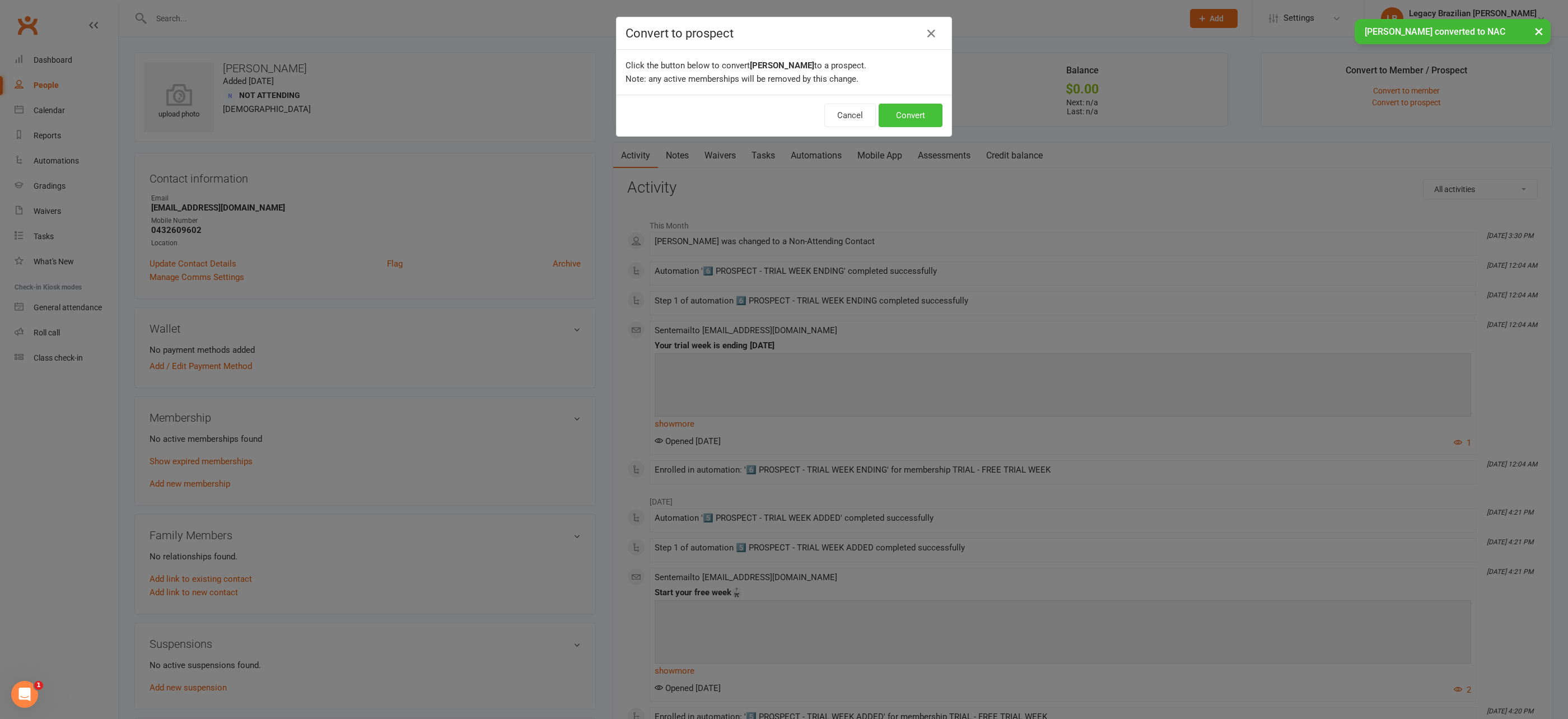
click at [936, 118] on button "Convert" at bounding box center [910, 115] width 64 height 23
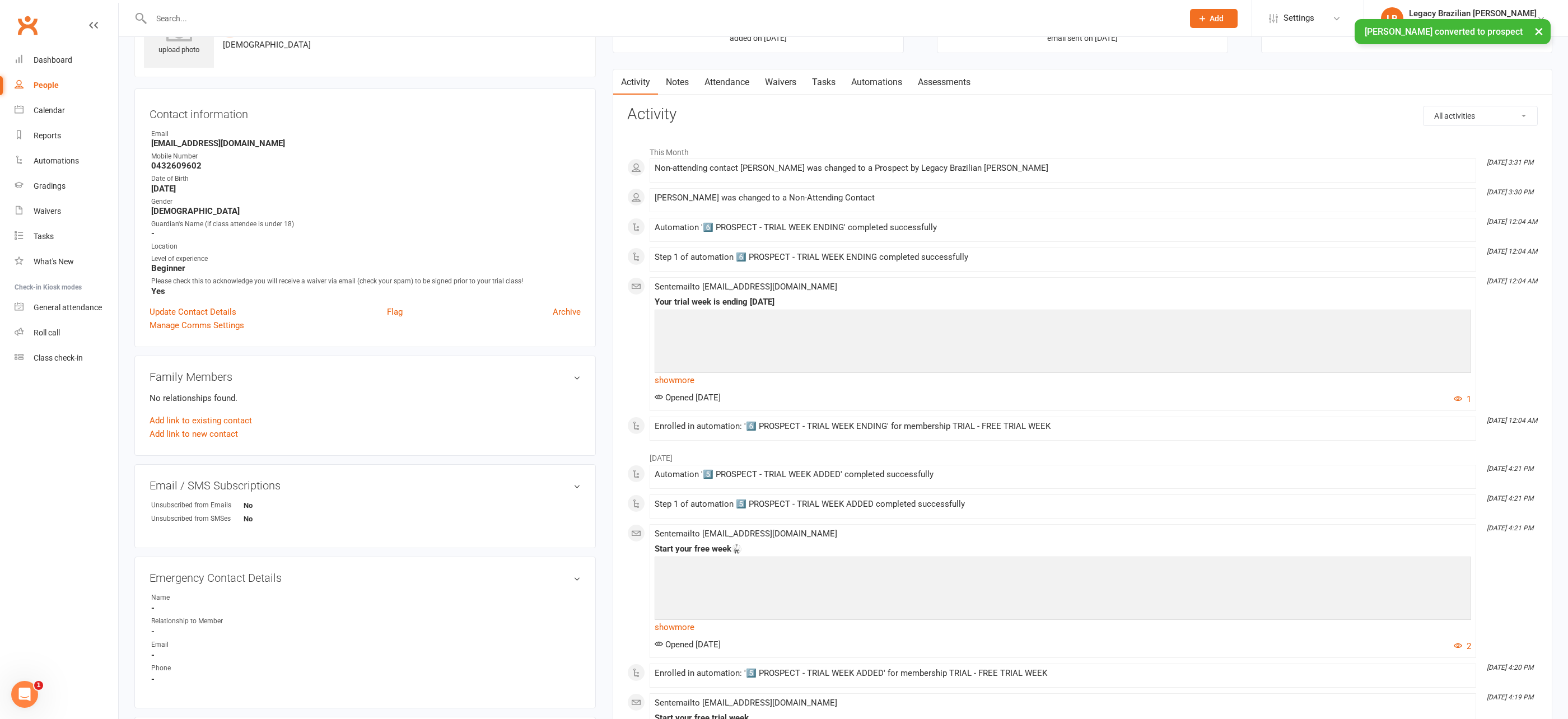
scroll to position [65, 0]
drag, startPoint x: 51, startPoint y: 337, endPoint x: 61, endPoint y: 334, distance: 10.4
click at [51, 337] on link "Roll call" at bounding box center [66, 333] width 104 height 25
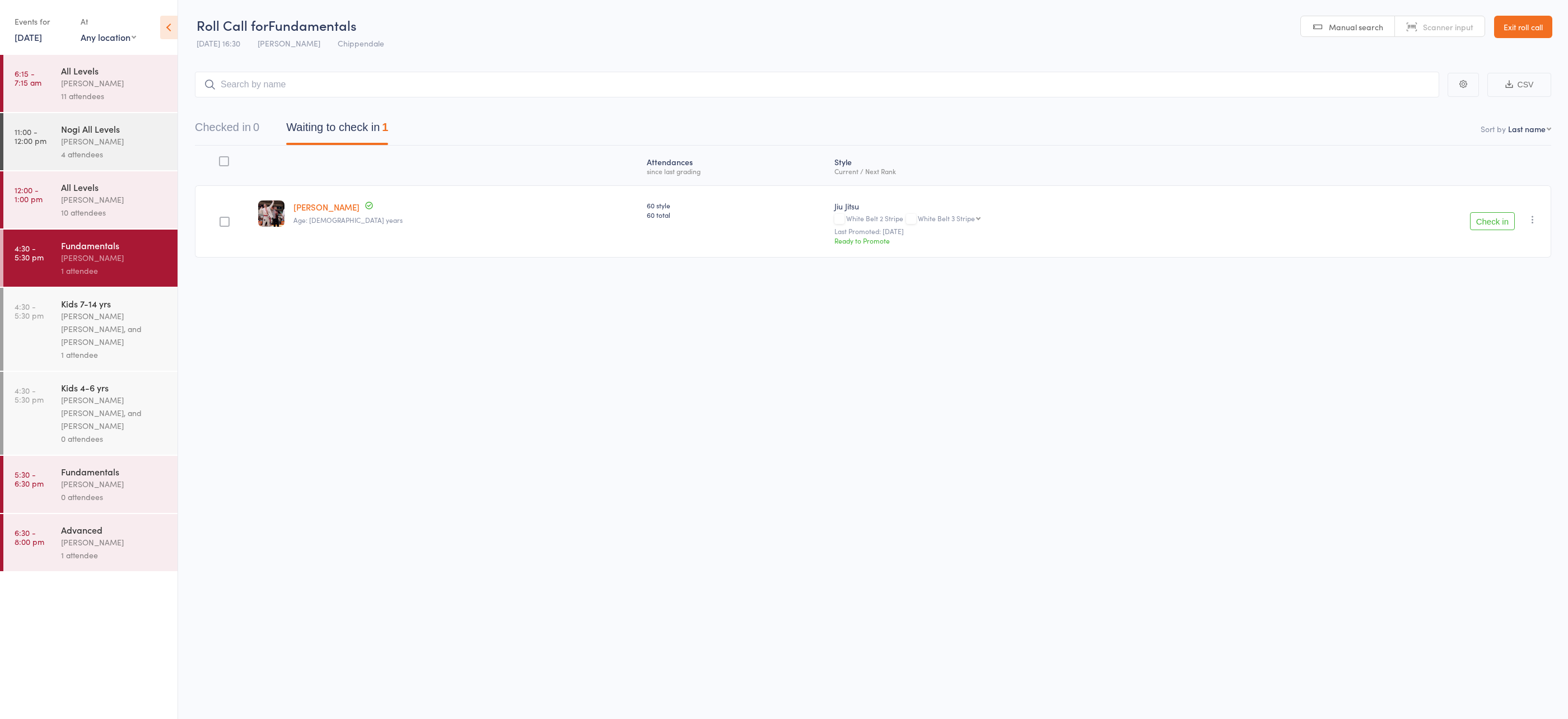
click at [102, 144] on div "Werique Oliveira" at bounding box center [115, 142] width 107 height 13
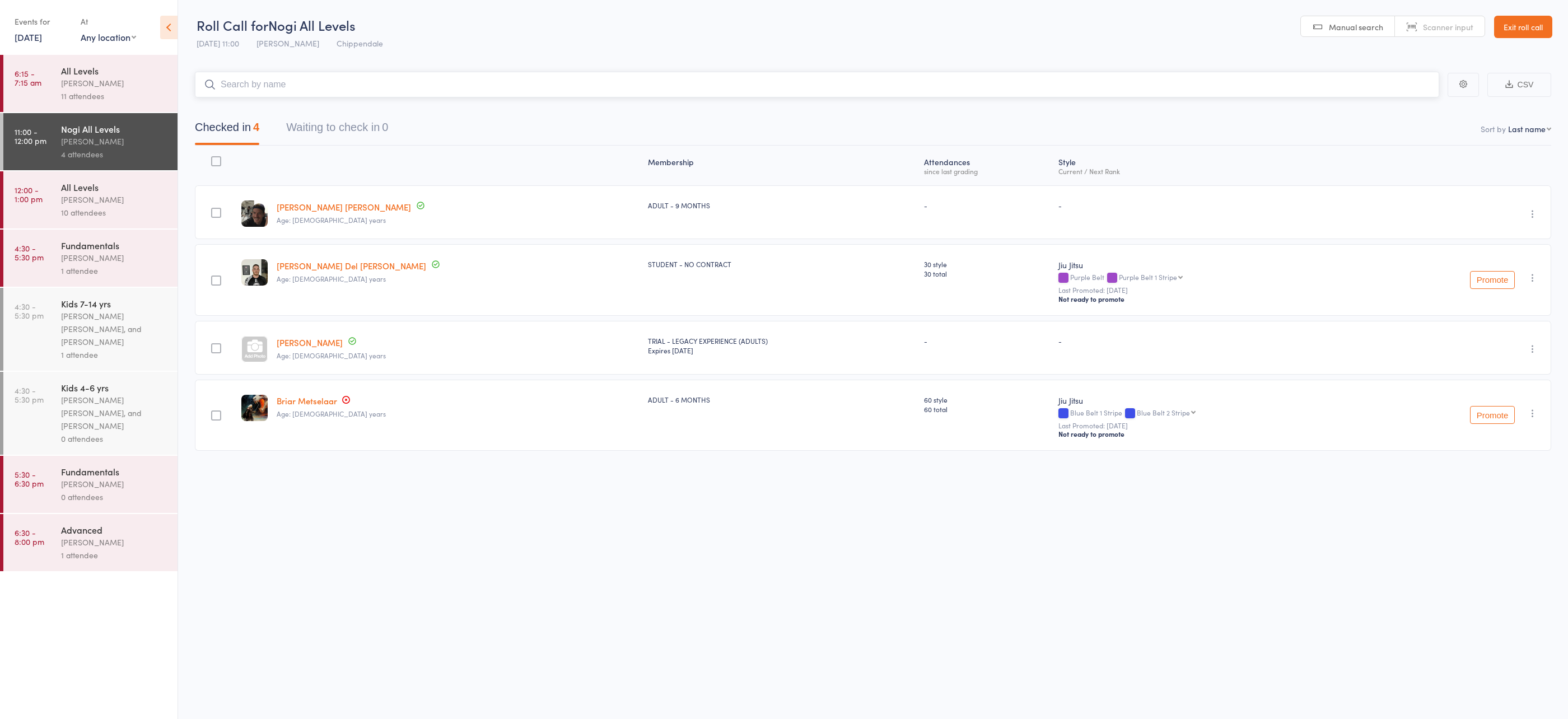
scroll to position [1, 0]
click at [1538, 29] on link "Exit roll call" at bounding box center [1523, 26] width 58 height 23
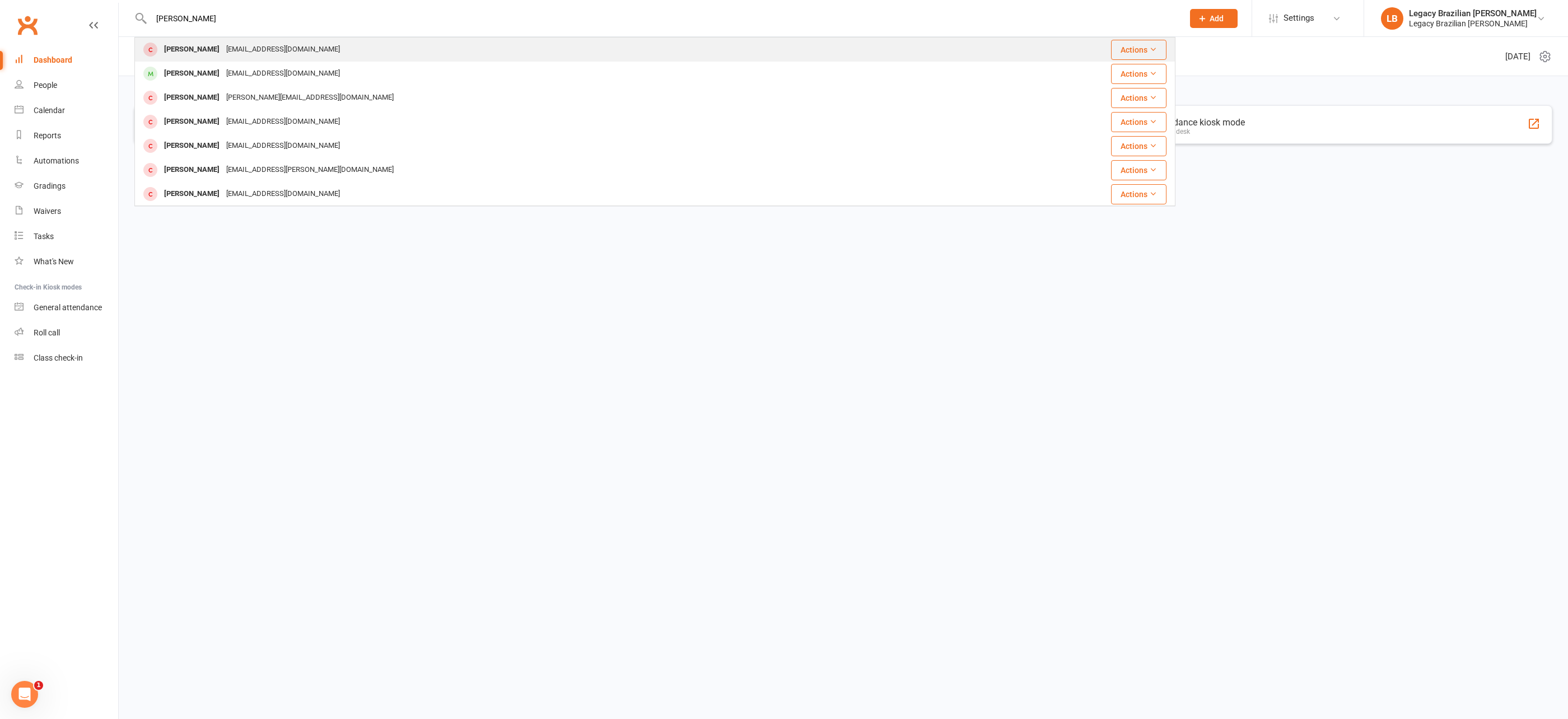
type input "joel bis"
click at [330, 55] on div "Joel Bisnette joeljbisnette@gmail.com" at bounding box center [578, 49] width 887 height 23
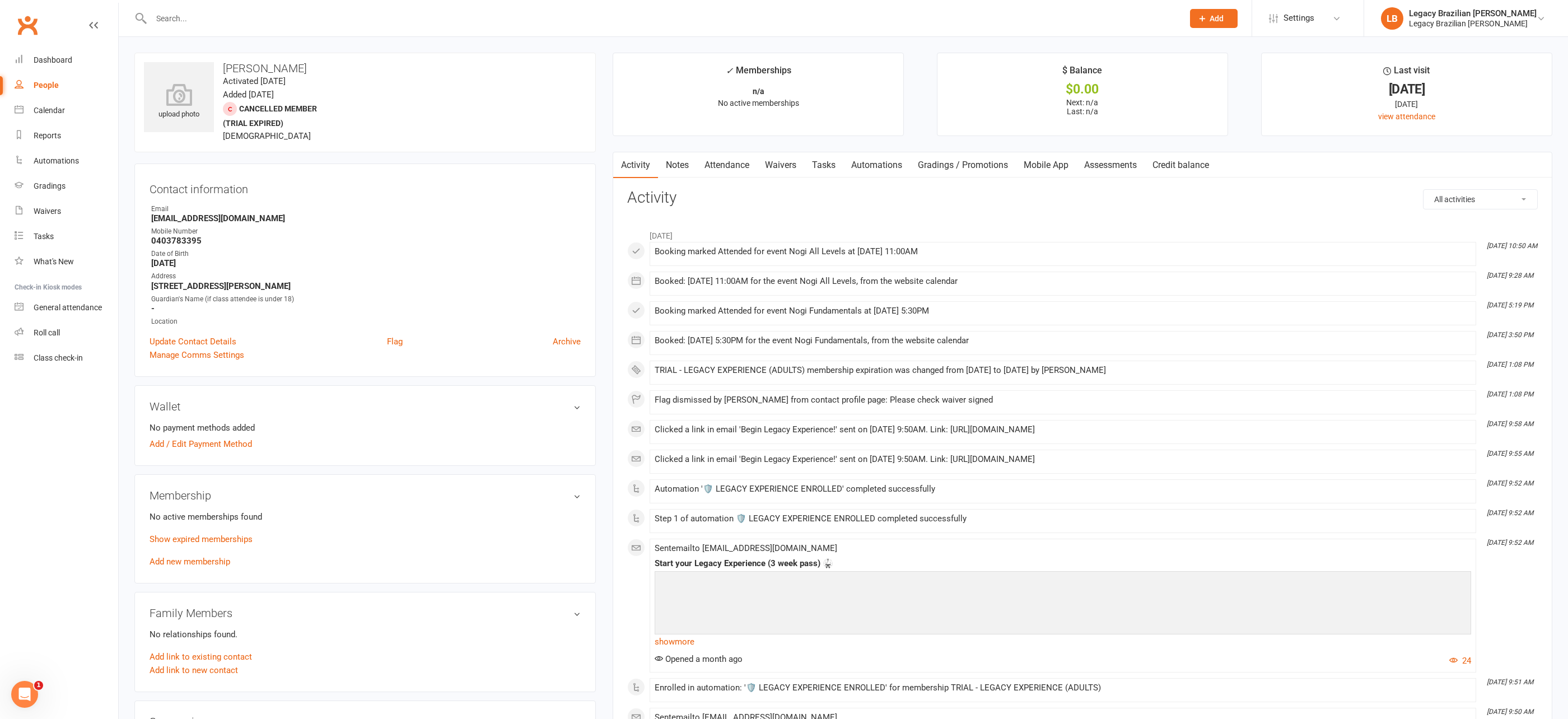
click at [966, 200] on h3 "Activity" at bounding box center [1082, 198] width 911 height 18
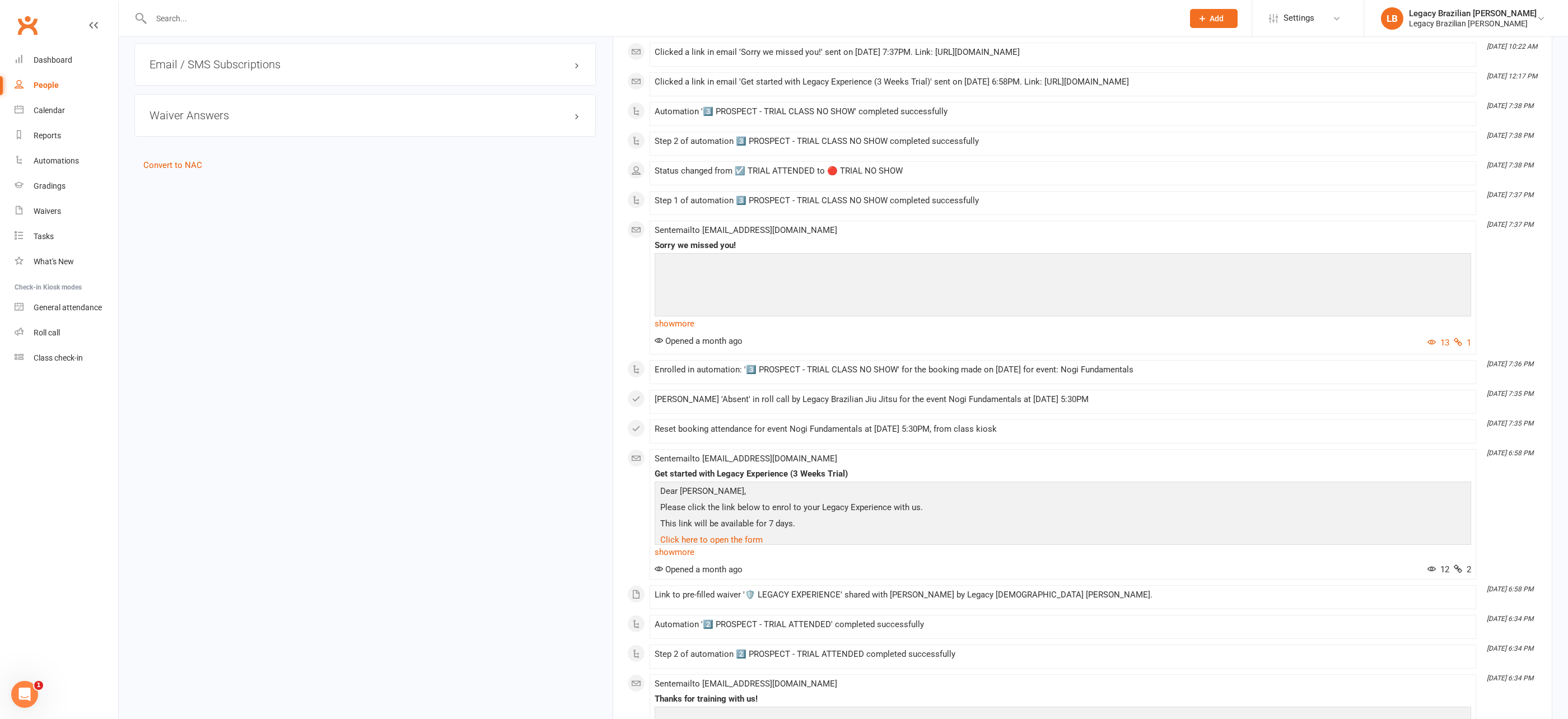
scroll to position [684, 0]
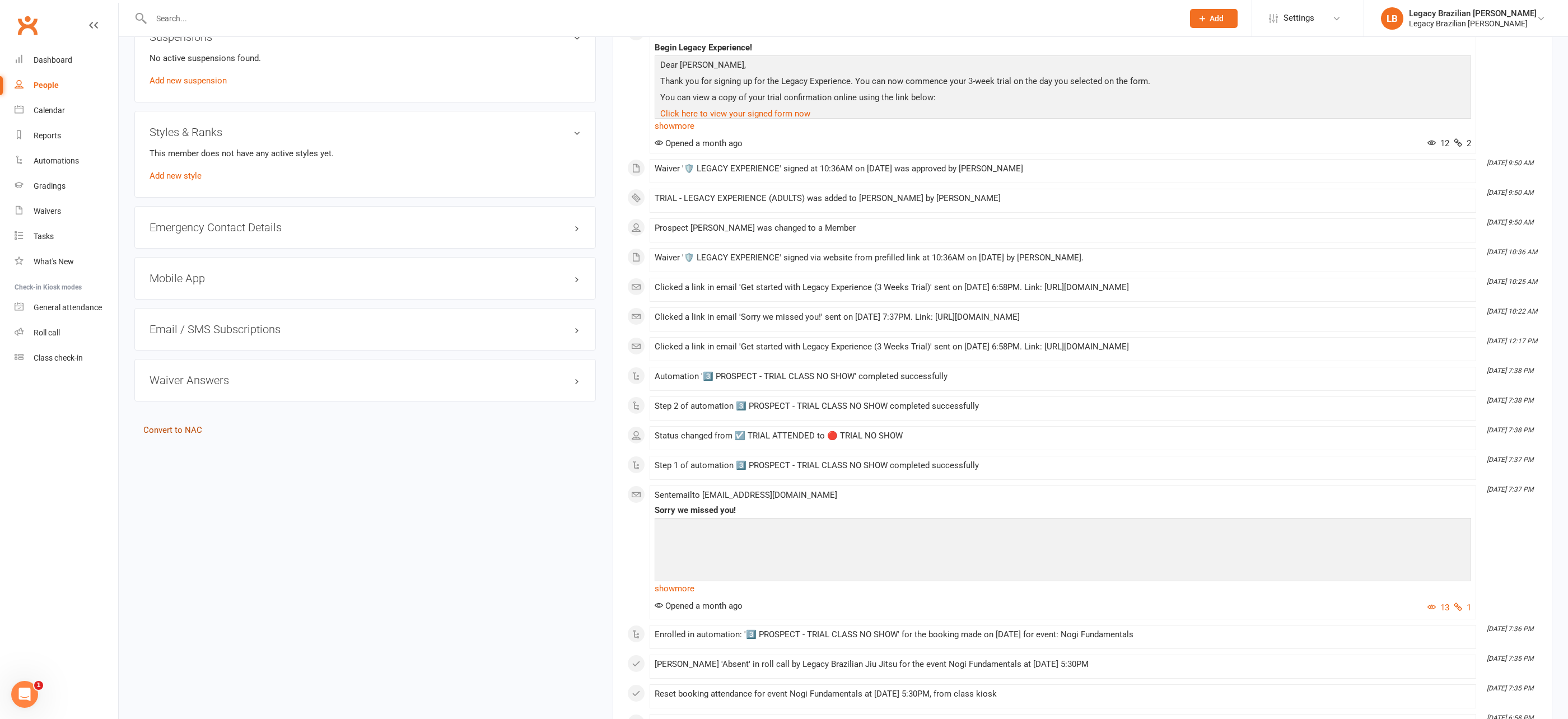
click at [194, 425] on link "Convert to NAC" at bounding box center [173, 430] width 58 height 10
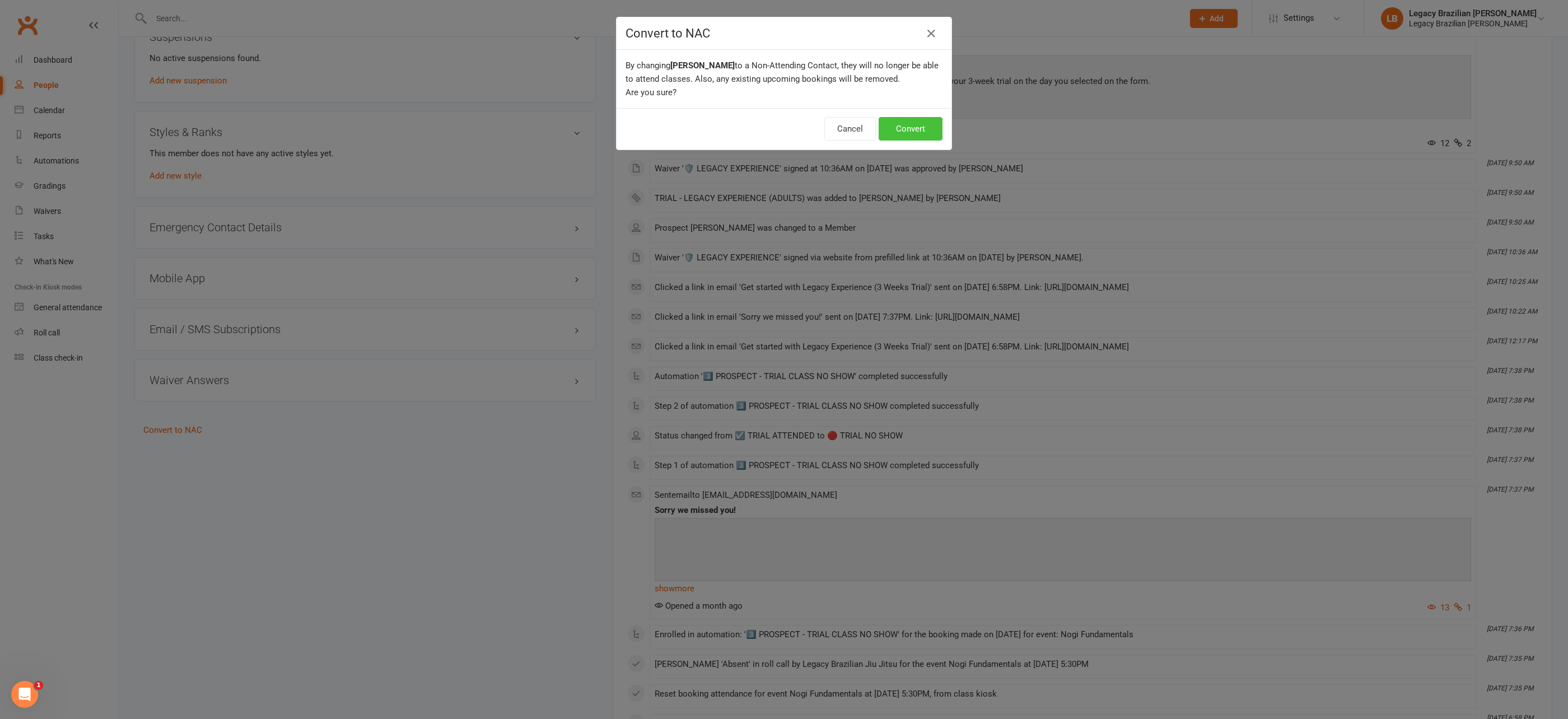
click at [928, 133] on button "Convert" at bounding box center [910, 128] width 64 height 23
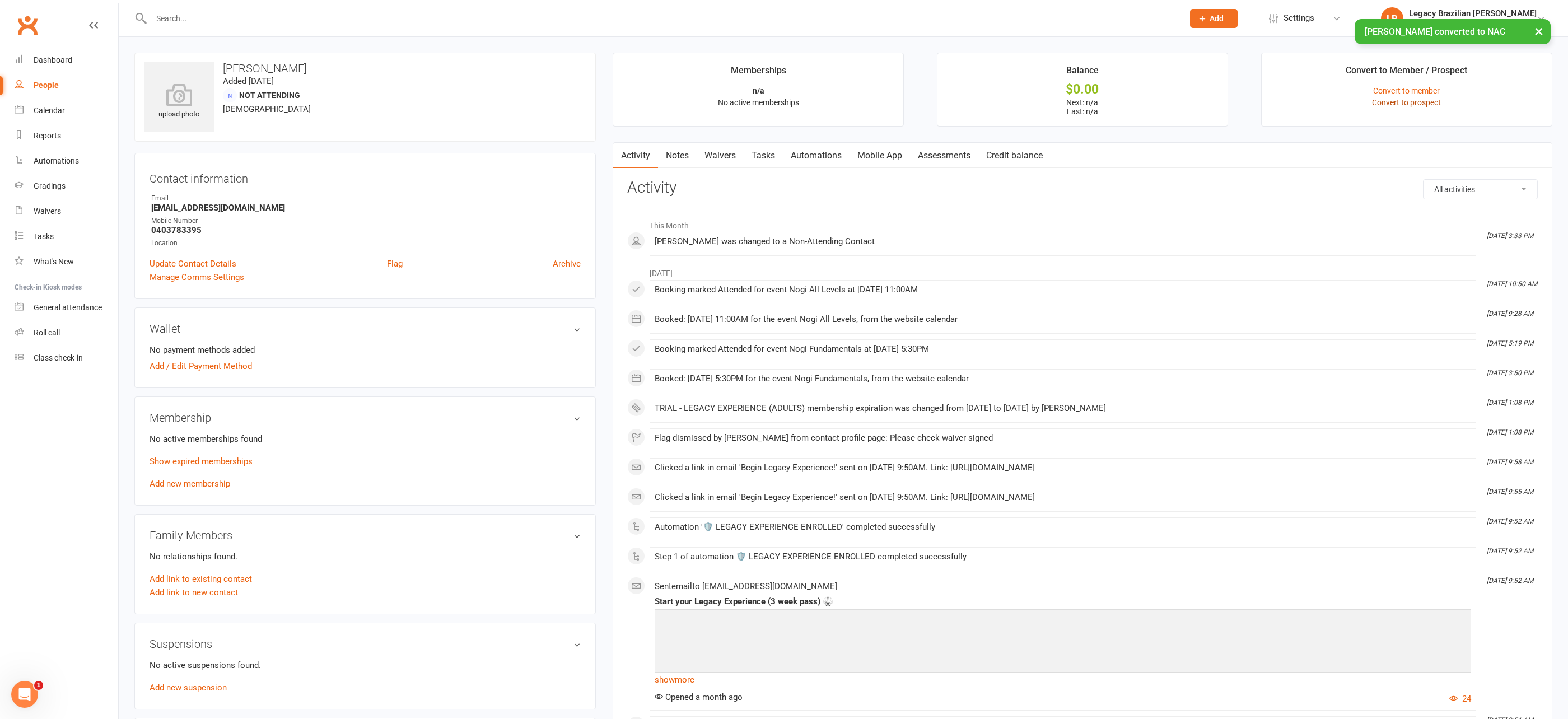
click at [1410, 104] on link "Convert to prospect" at bounding box center [1407, 102] width 69 height 9
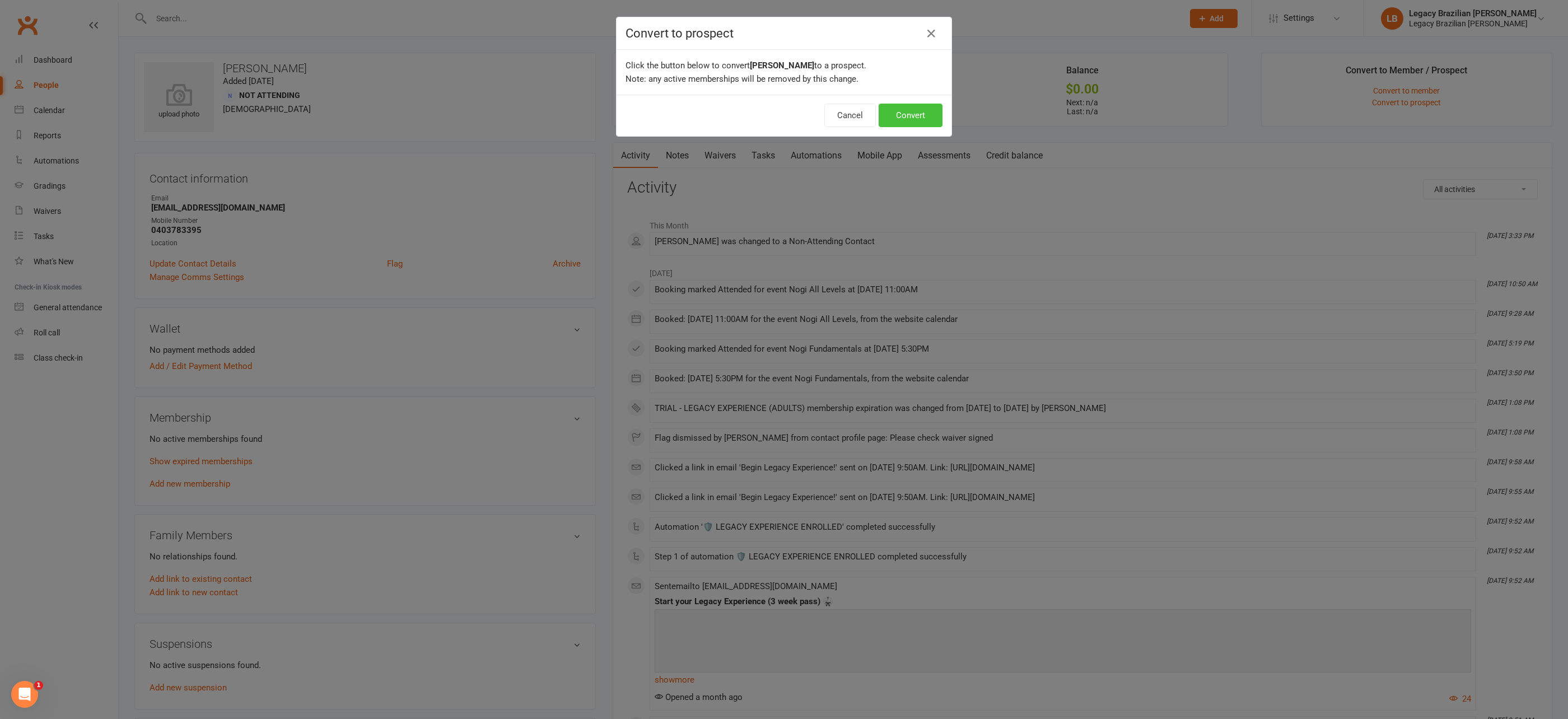
click at [914, 115] on button "Convert" at bounding box center [910, 115] width 64 height 23
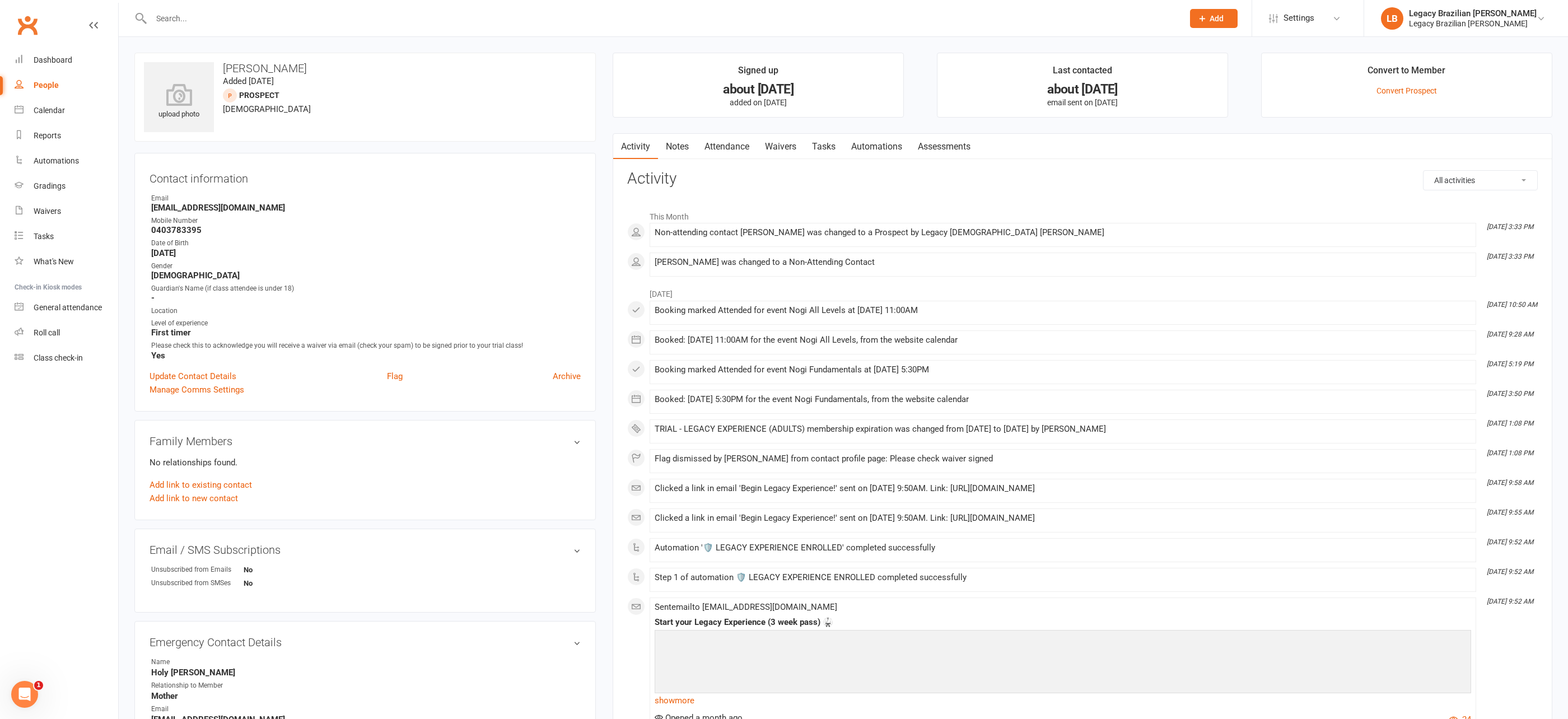
click at [323, 12] on input "text" at bounding box center [661, 18] width 1028 height 15
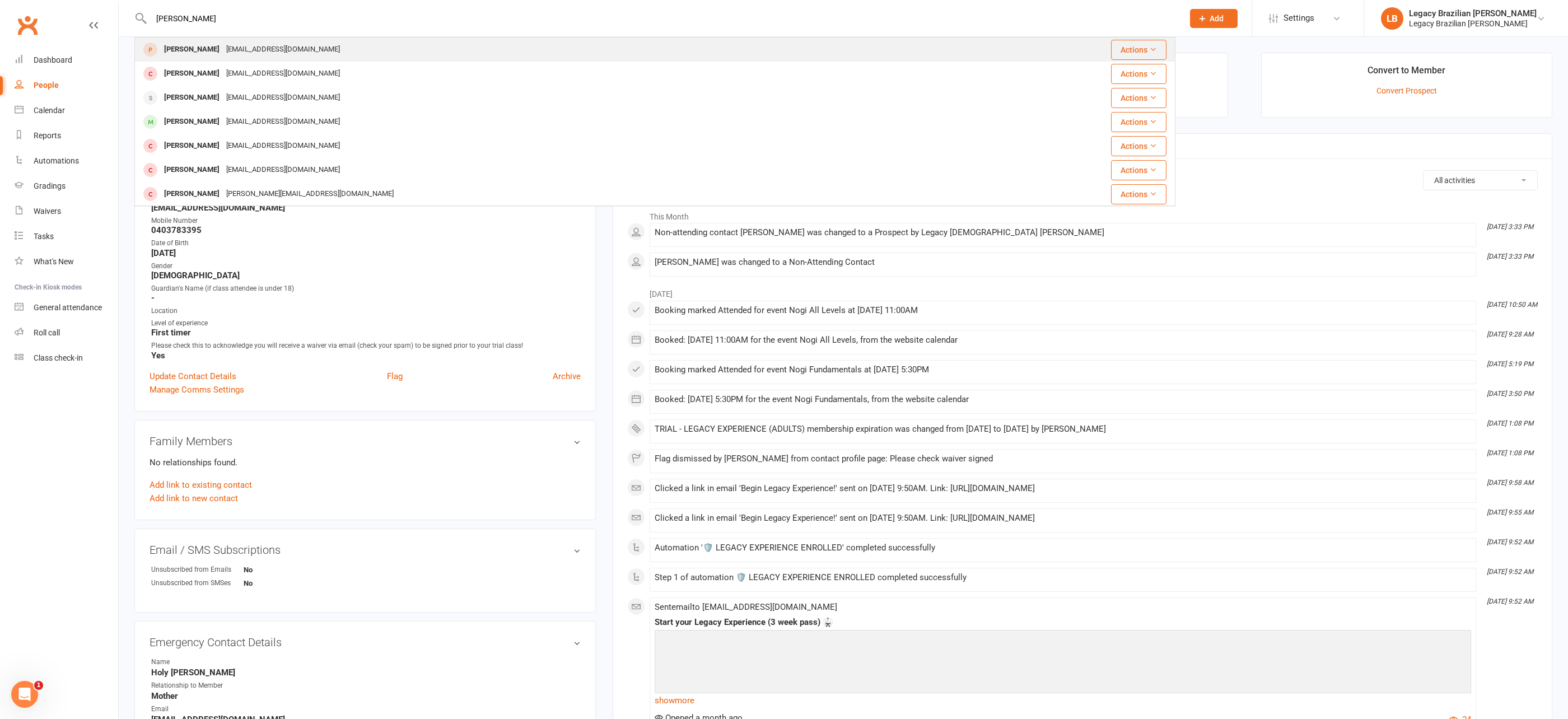
type input "gabriel sola"
click at [345, 54] on div "Gabriel Solarte Photosolhyk@gmail.com" at bounding box center [568, 49] width 865 height 23
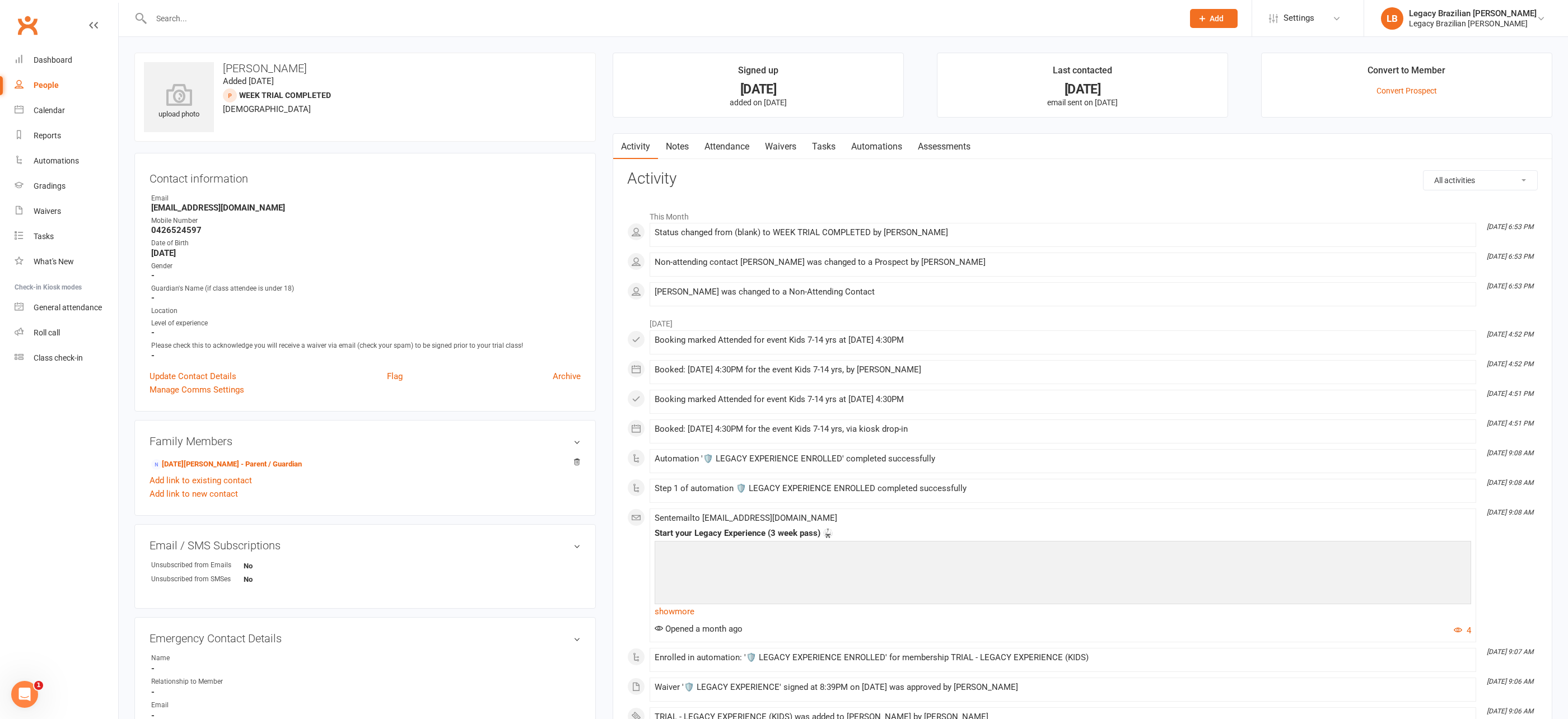
click at [259, 24] on input "text" at bounding box center [661, 18] width 1028 height 15
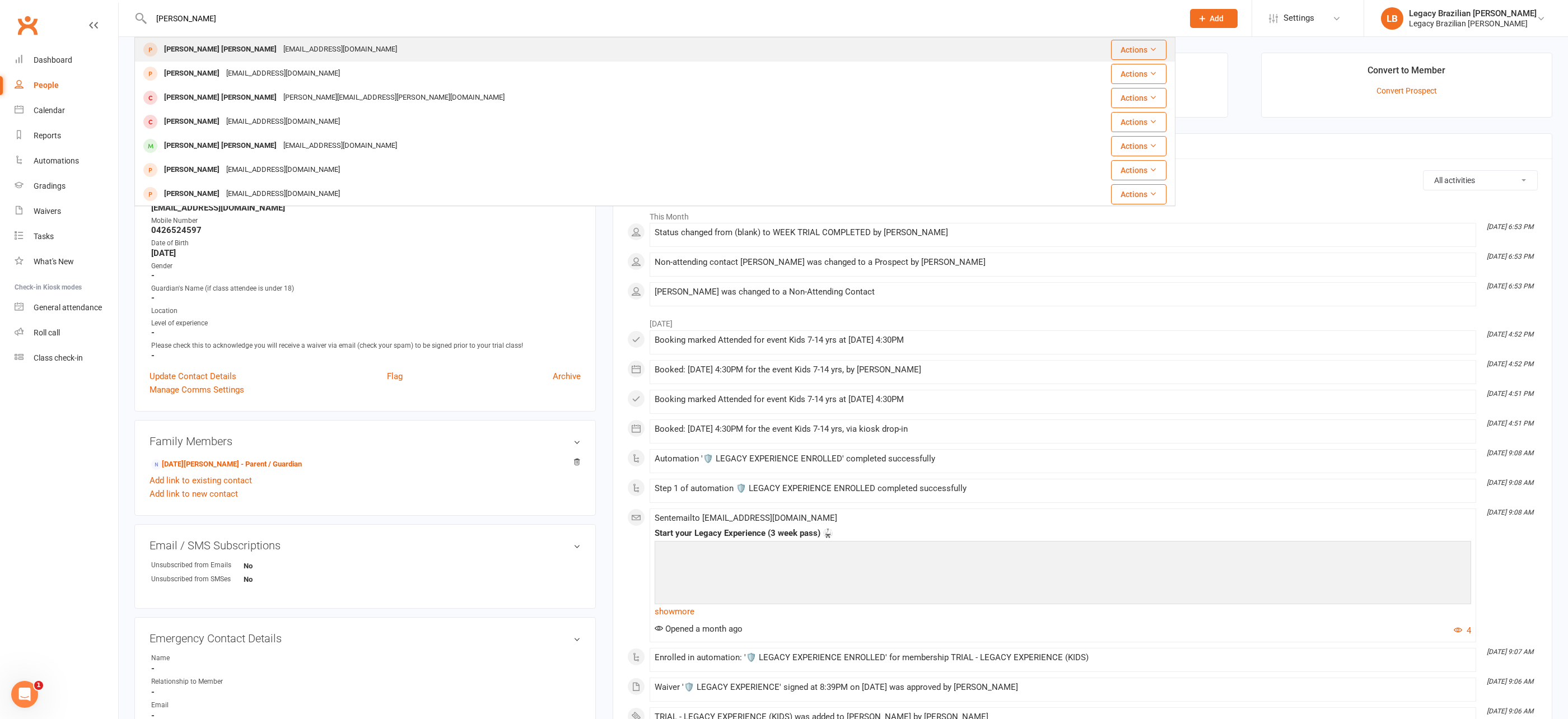
type input "[PERSON_NAME]"
click at [280, 42] on div "[EMAIL_ADDRESS][DOMAIN_NAME]" at bounding box center [340, 49] width 120 height 16
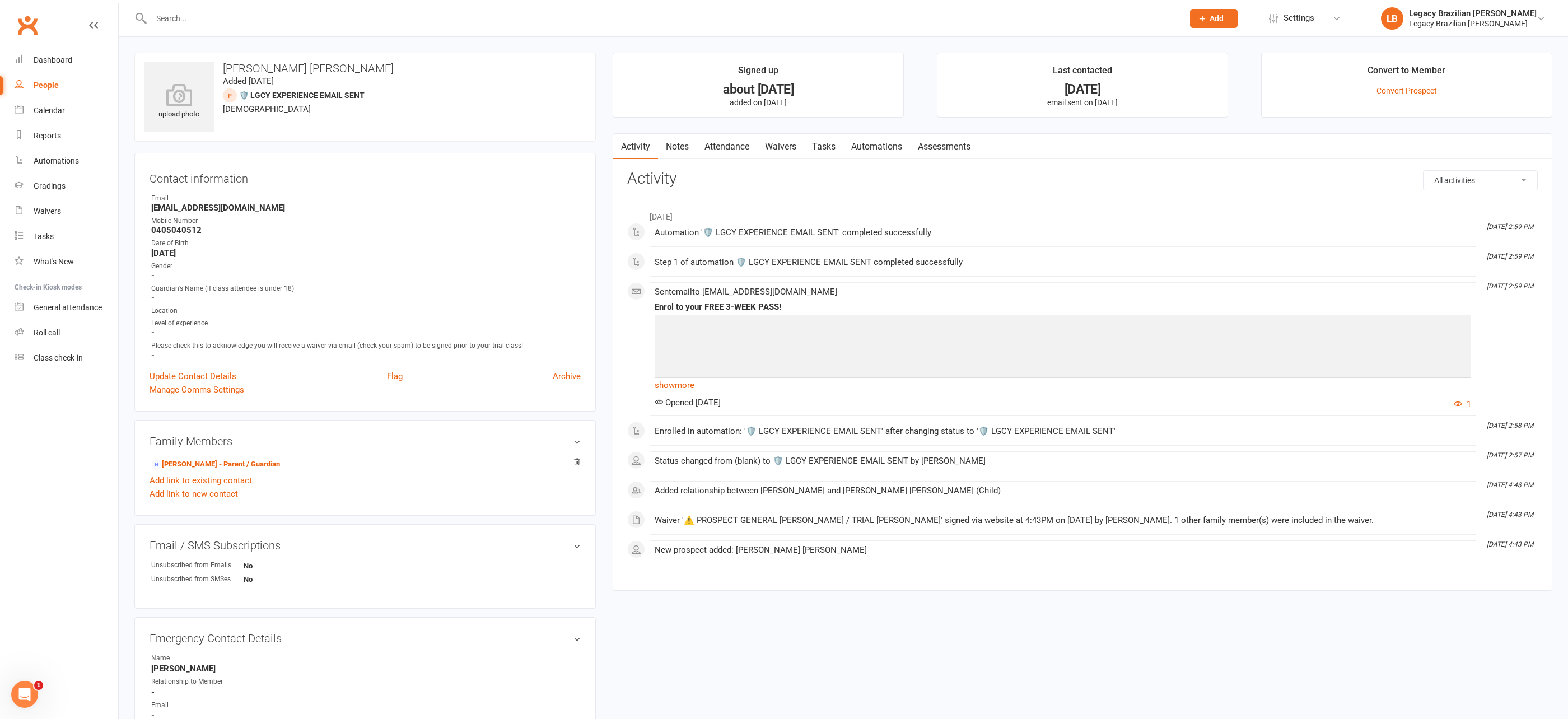
click at [270, 20] on input "text" at bounding box center [661, 18] width 1028 height 15
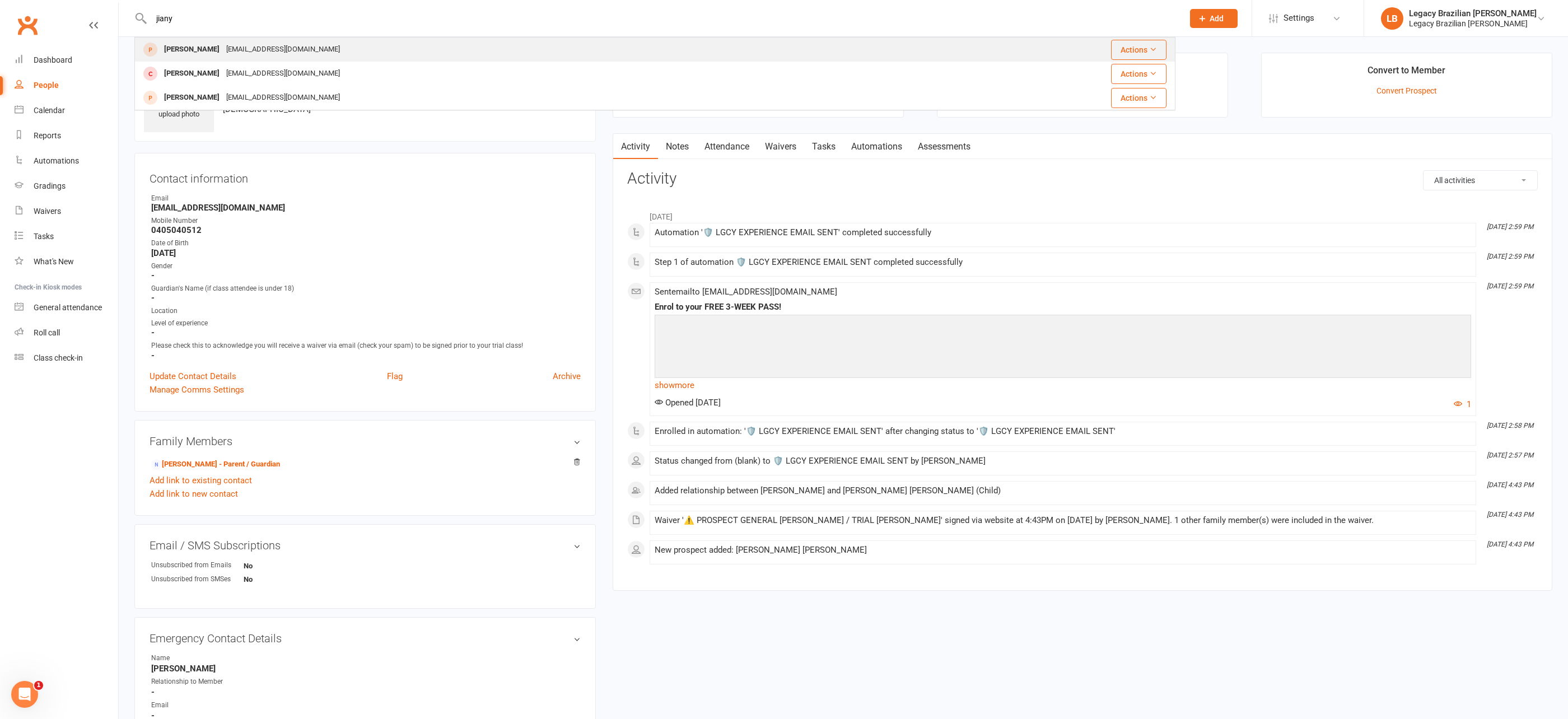
type input "jiany"
click at [268, 52] on div "[EMAIL_ADDRESS][DOMAIN_NAME]" at bounding box center [282, 49] width 120 height 16
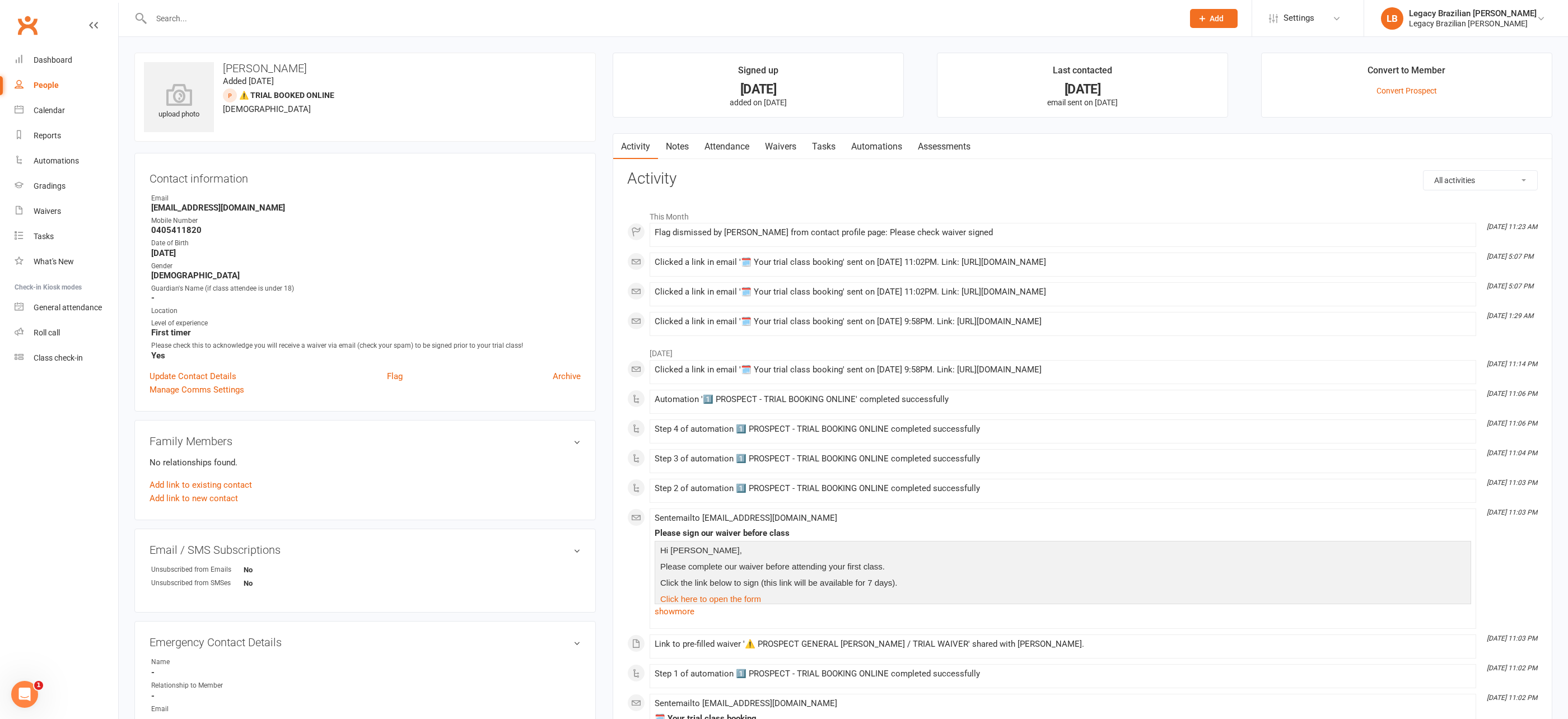
click at [733, 141] on link "Attendance" at bounding box center [727, 146] width 61 height 26
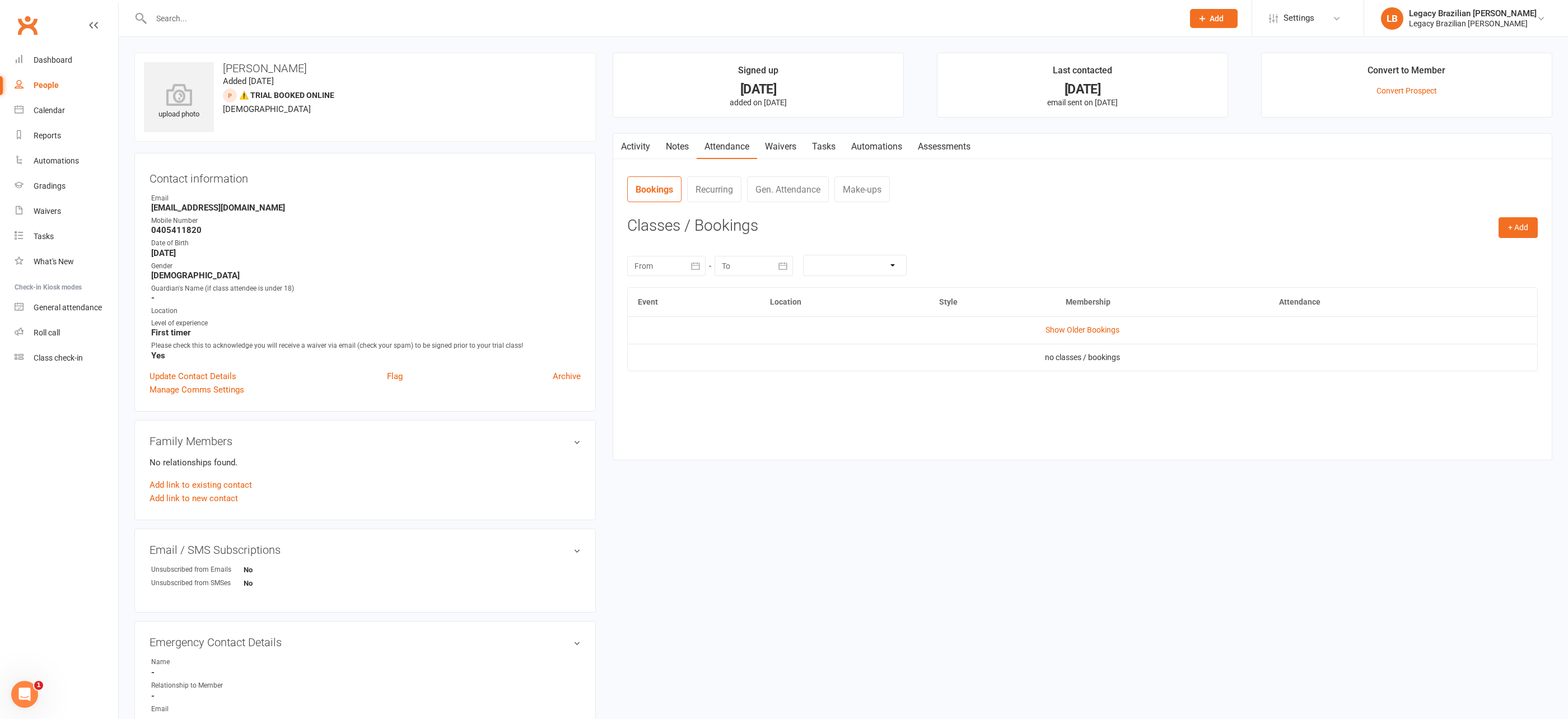
click at [1049, 321] on td "Show Older Bookings" at bounding box center [1082, 330] width 909 height 27
click at [1058, 331] on link "Show Older Bookings" at bounding box center [1082, 330] width 74 height 9
click at [335, 17] on input "text" at bounding box center [661, 18] width 1028 height 15
type input "jai g"
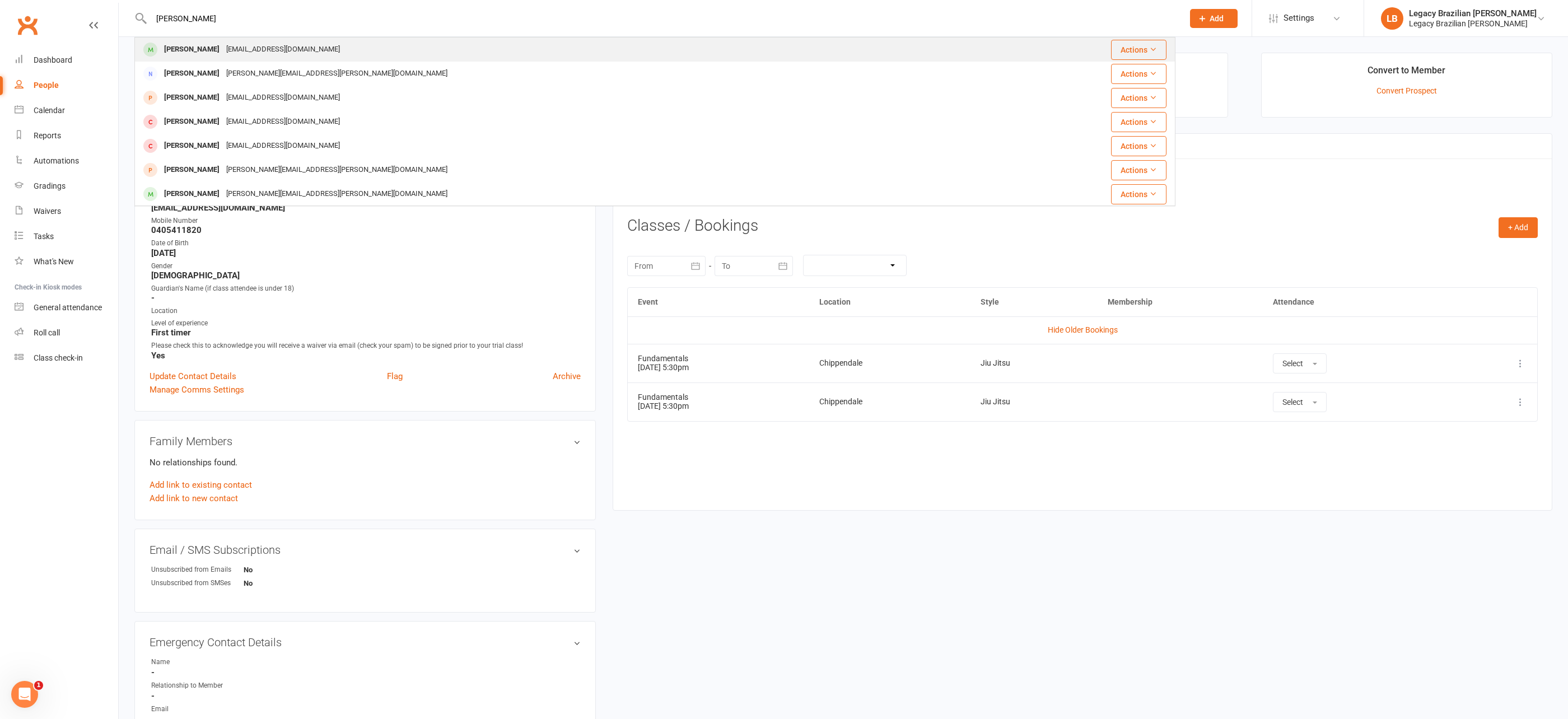
click at [312, 46] on div "Jai G 2keebs@protonmail.com" at bounding box center [568, 49] width 865 height 23
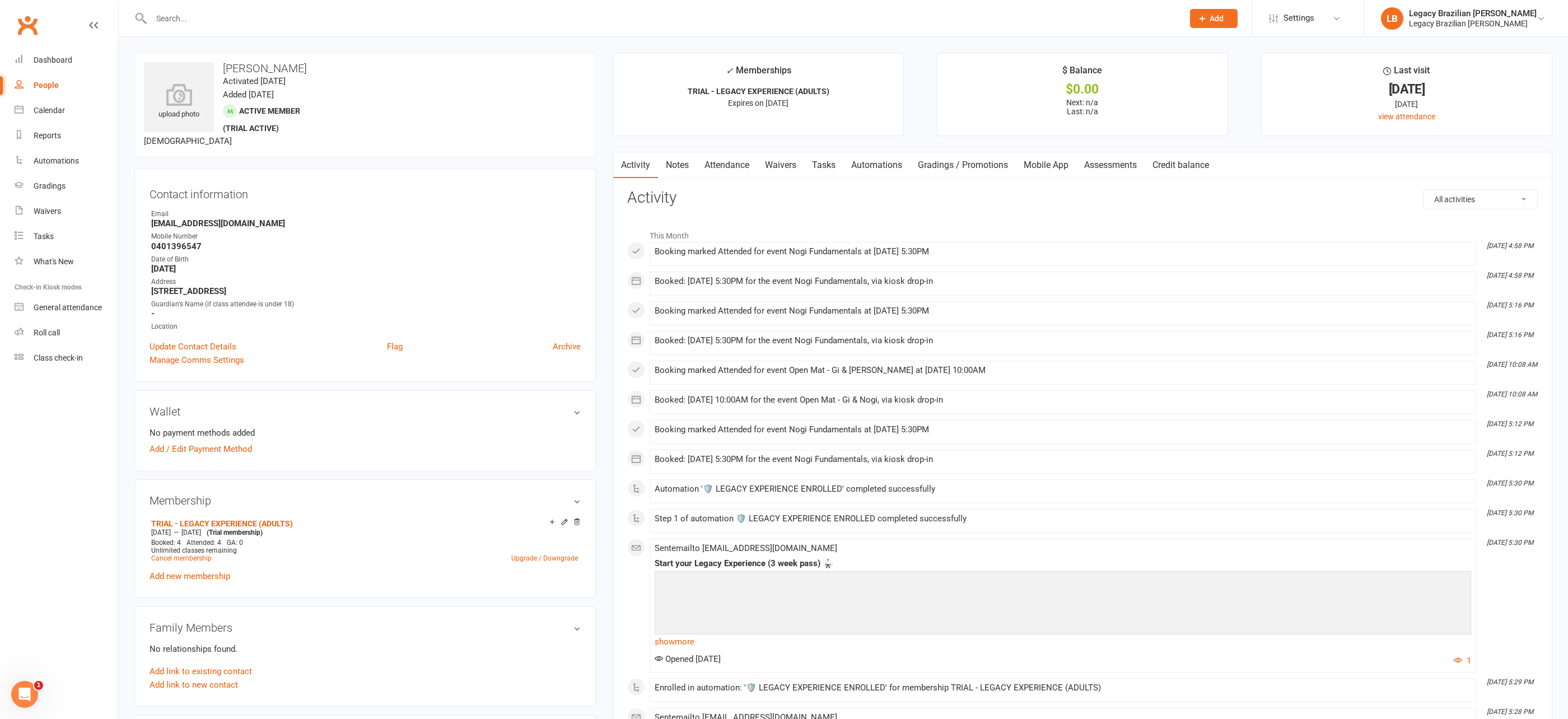
click at [233, 21] on input "text" at bounding box center [661, 18] width 1028 height 15
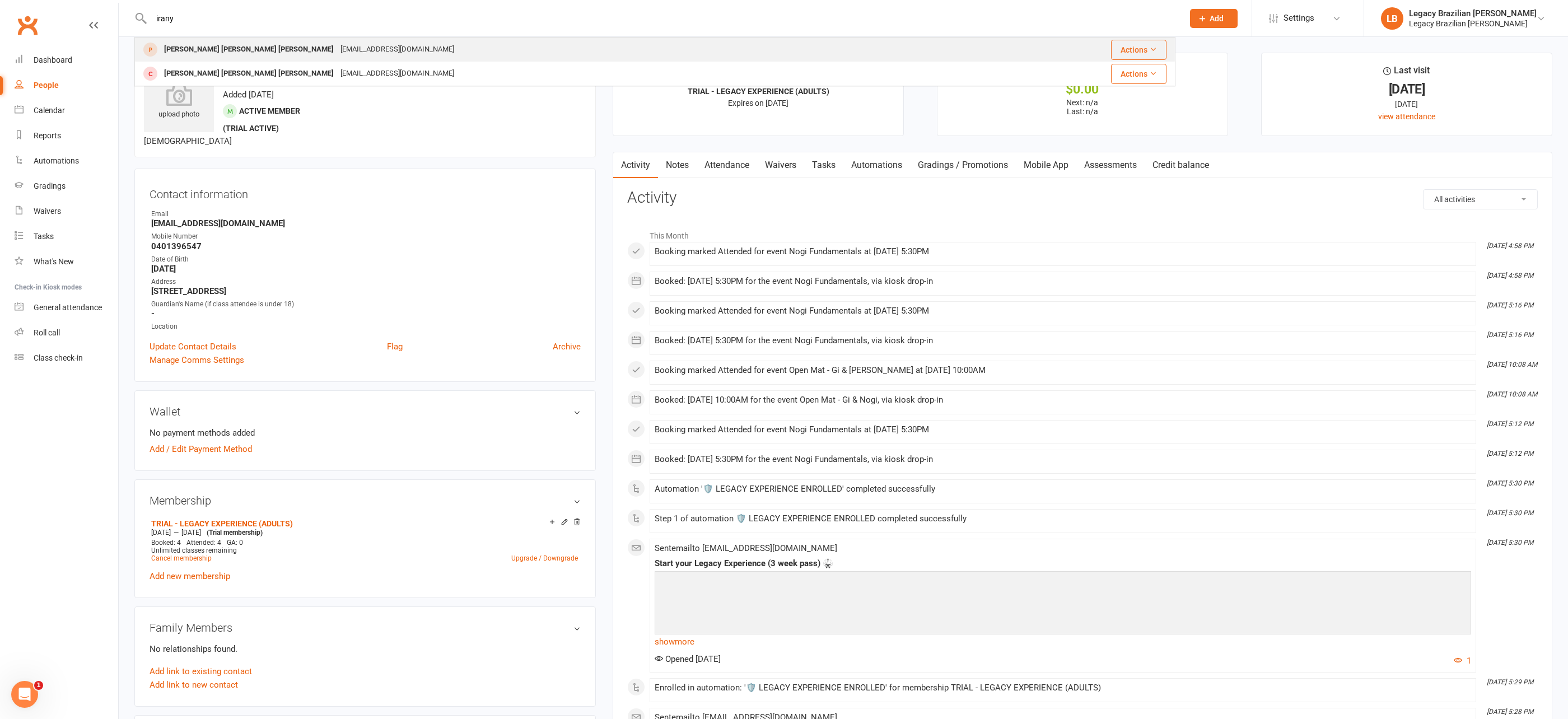
type input "irany"
click at [256, 54] on div "Irany Luciano Silva de Oliveira" at bounding box center [249, 49] width 176 height 16
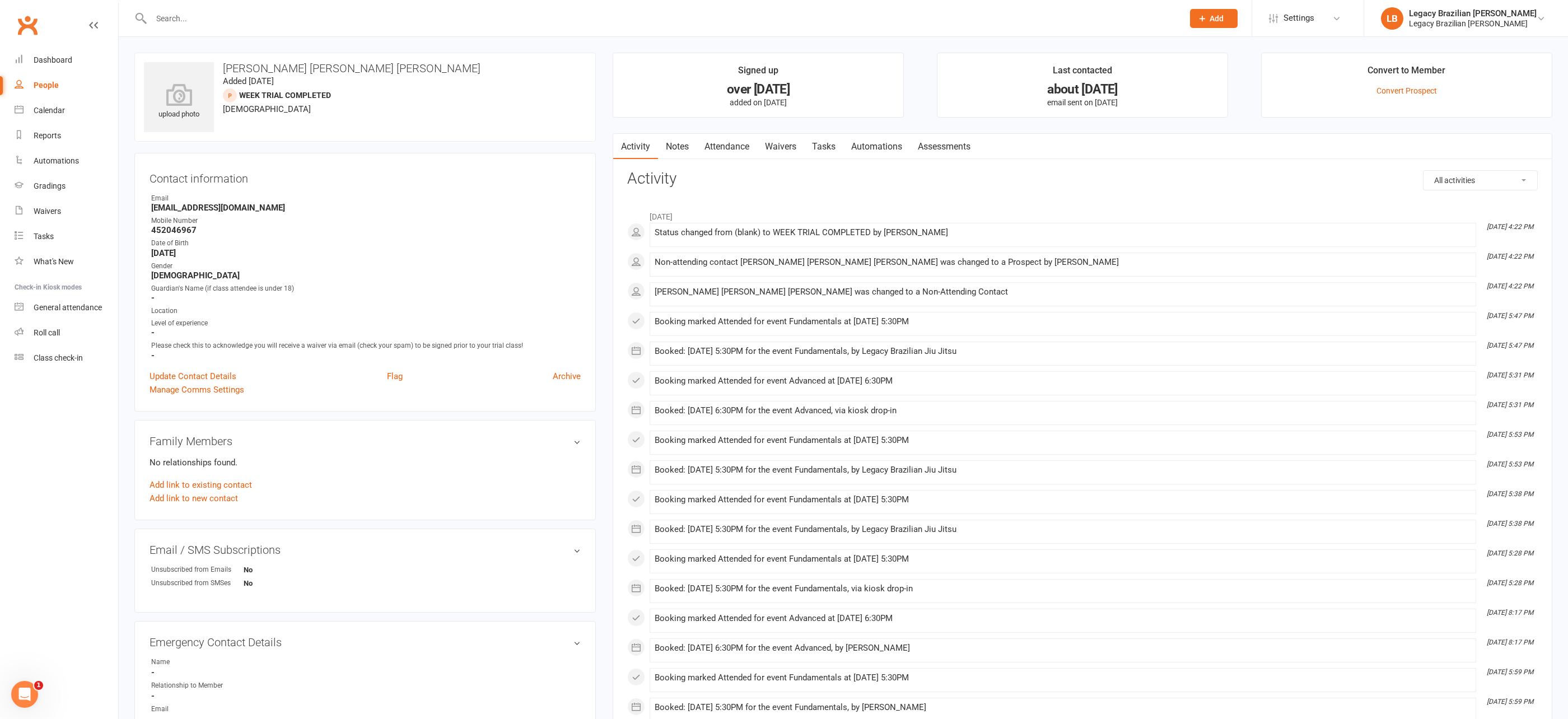
click at [247, 27] on div at bounding box center [655, 18] width 1041 height 37
click at [256, 20] on input "text" at bounding box center [661, 18] width 1028 height 15
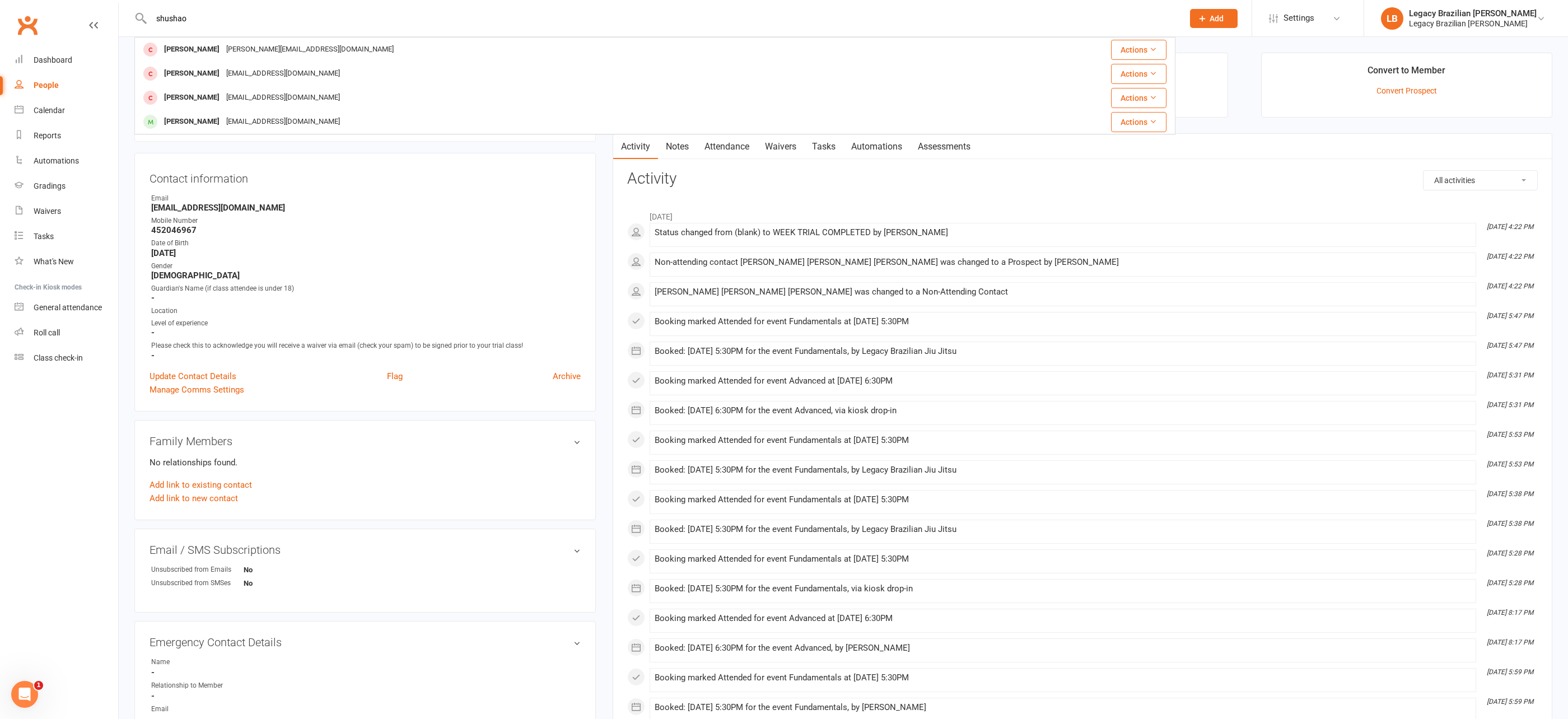
type input "shushao"
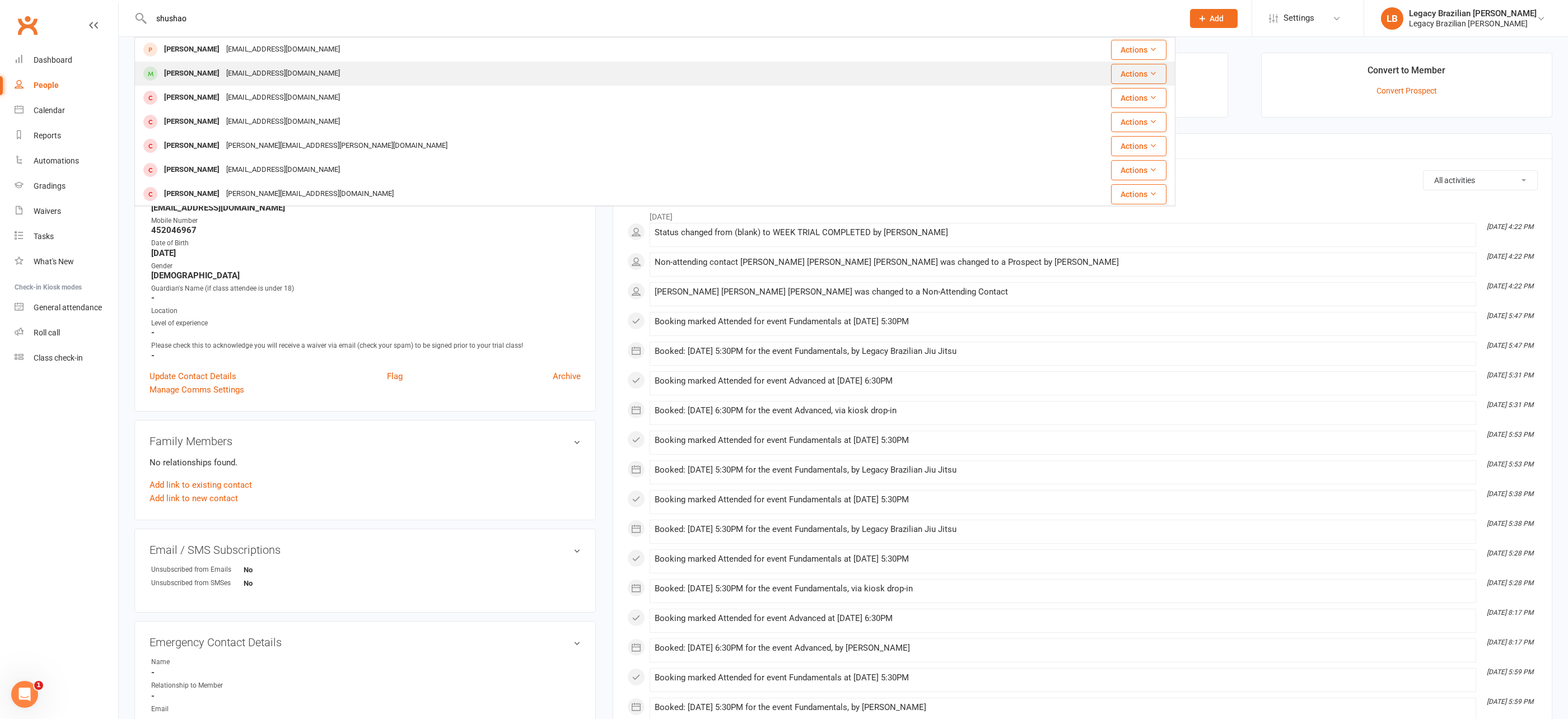
click at [278, 67] on div "syan0450@uni.sydney.edu.au" at bounding box center [282, 73] width 120 height 16
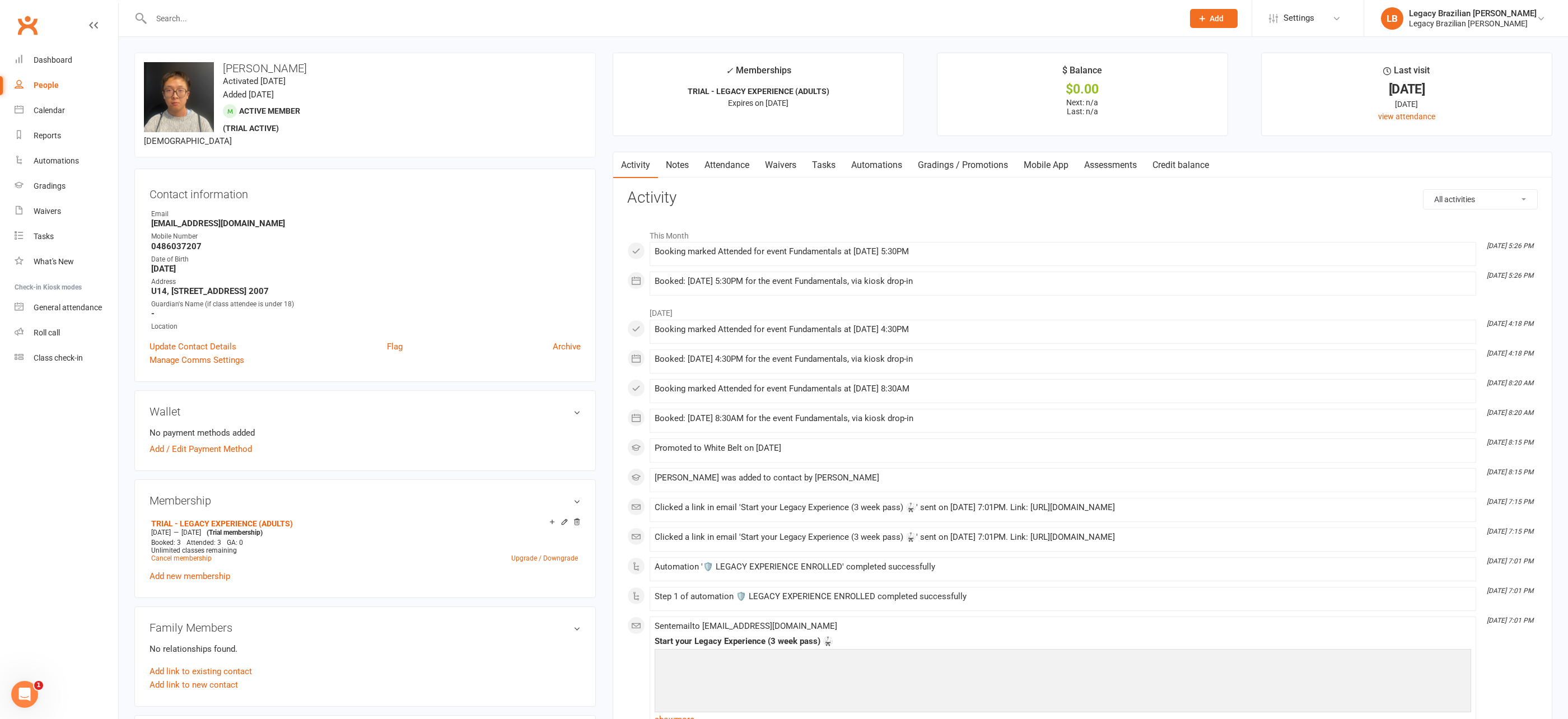
click at [313, 24] on input "text" at bounding box center [661, 18] width 1028 height 15
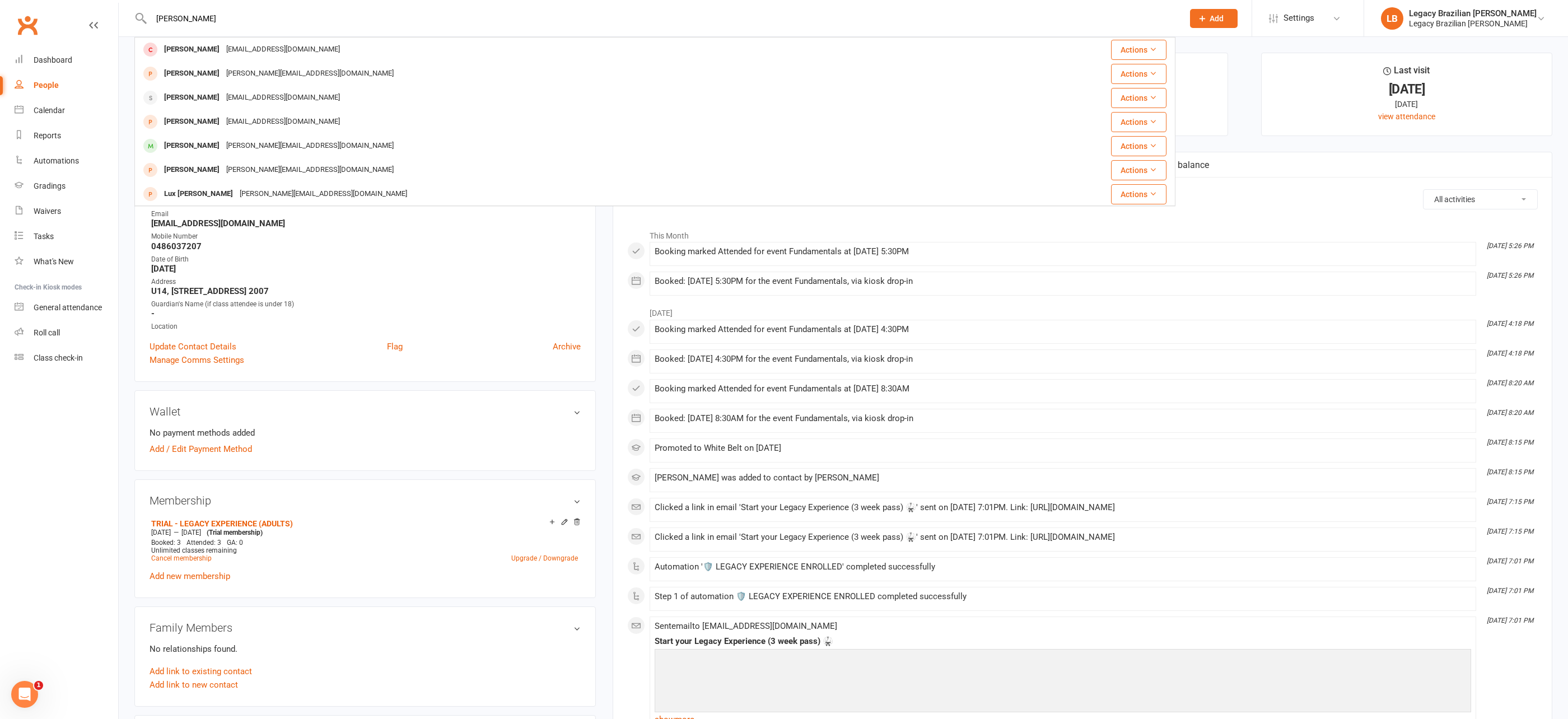
type input "luigi"
click at [48, 244] on link "Tasks" at bounding box center [66, 237] width 104 height 25
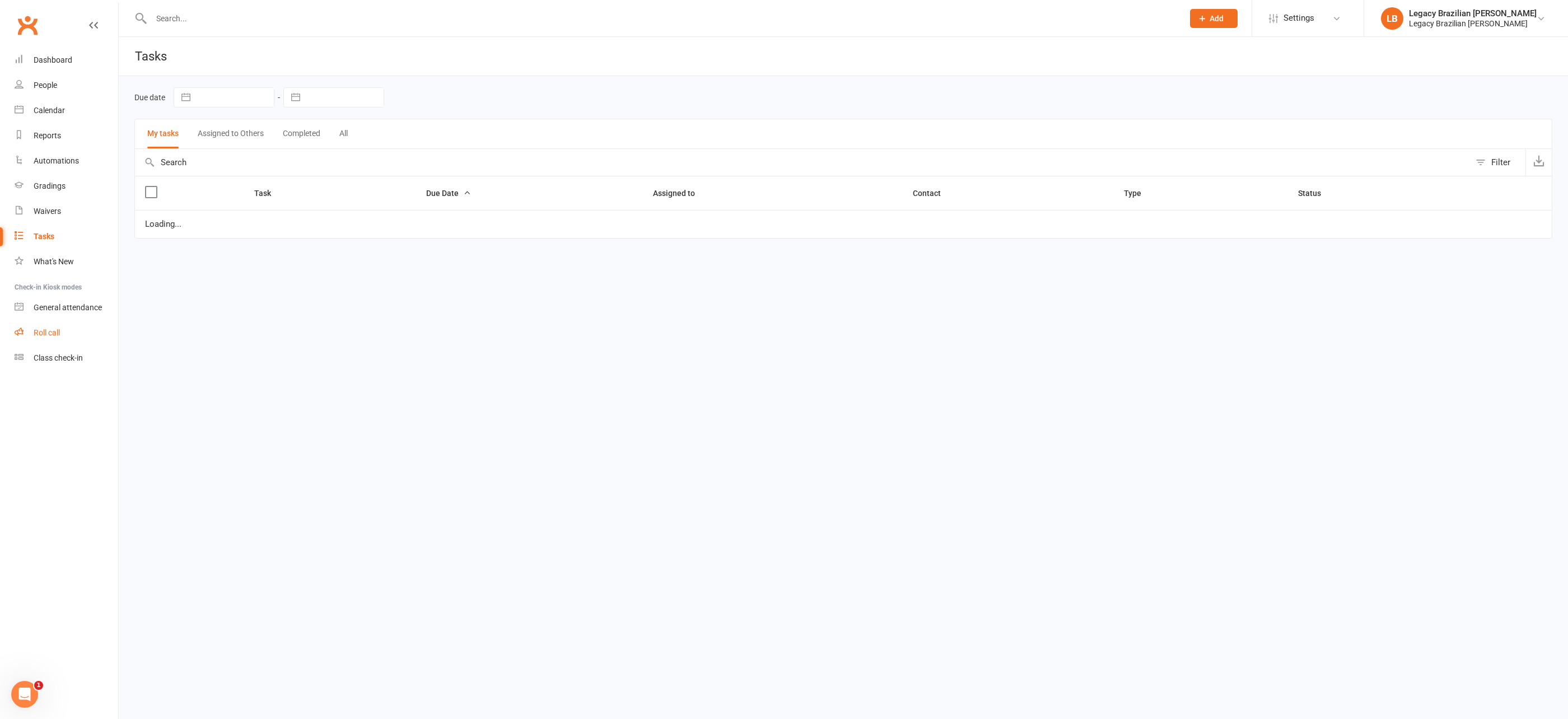
click at [52, 338] on link "Roll call" at bounding box center [66, 333] width 104 height 25
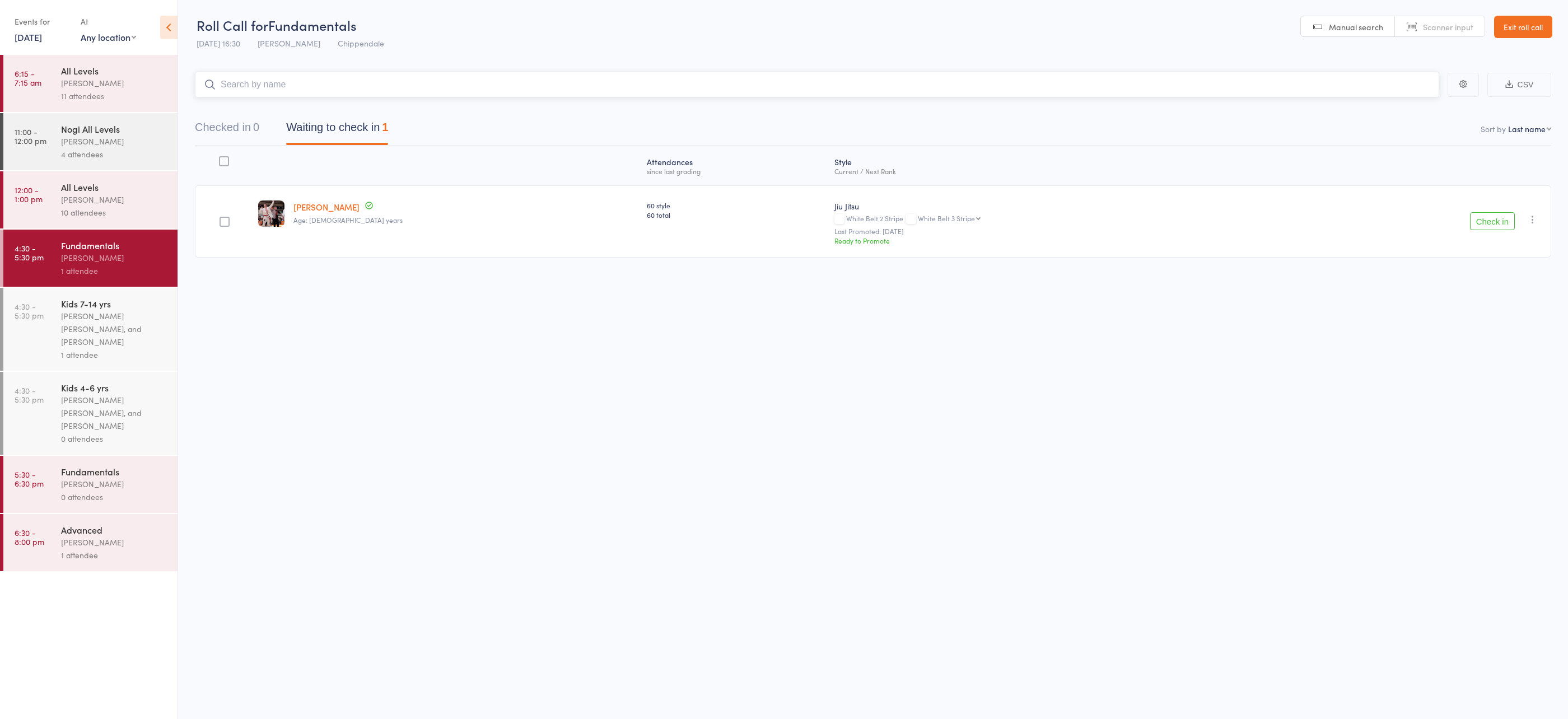
scroll to position [1, 0]
click at [42, 35] on link "[DATE]" at bounding box center [28, 37] width 27 height 12
click at [64, 123] on span "13" at bounding box center [64, 123] width 10 height 10
click at [132, 332] on div "[PERSON_NAME] [PERSON_NAME], and [PERSON_NAME]" at bounding box center [115, 329] width 107 height 39
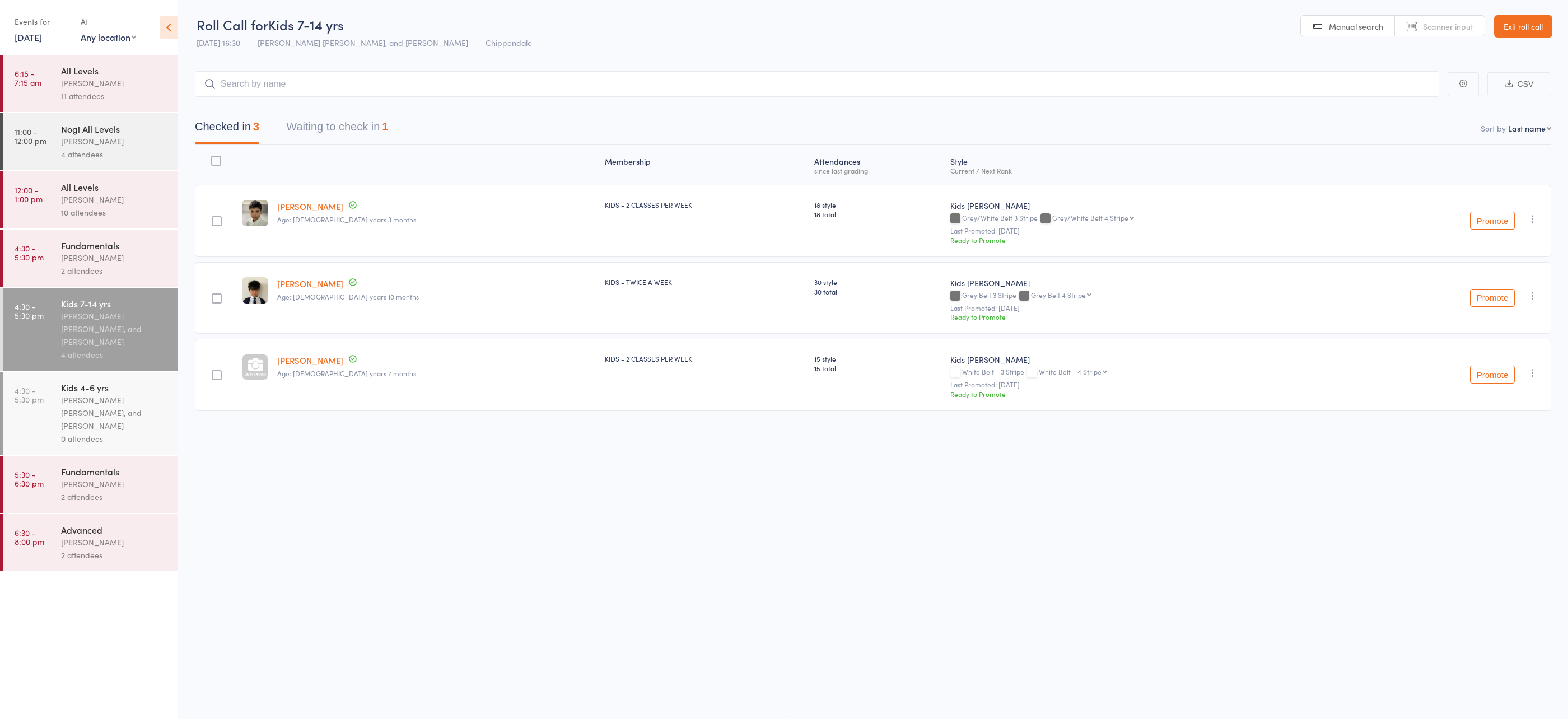
click at [546, 75] on input "search" at bounding box center [817, 84] width 1245 height 26
click at [117, 437] on div "0 attendees" at bounding box center [115, 439] width 107 height 13
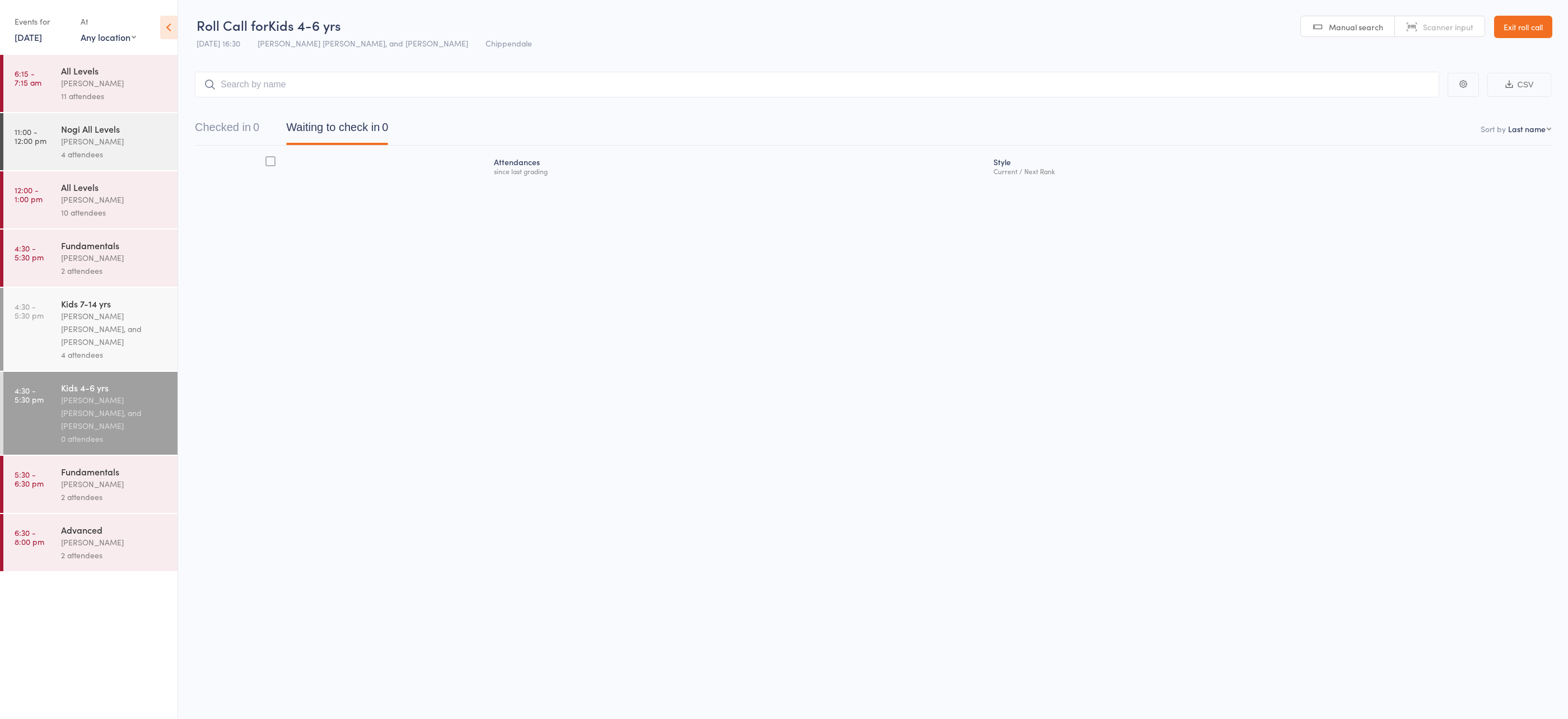
click at [349, 86] on input "search" at bounding box center [817, 85] width 1245 height 26
type input "caio"
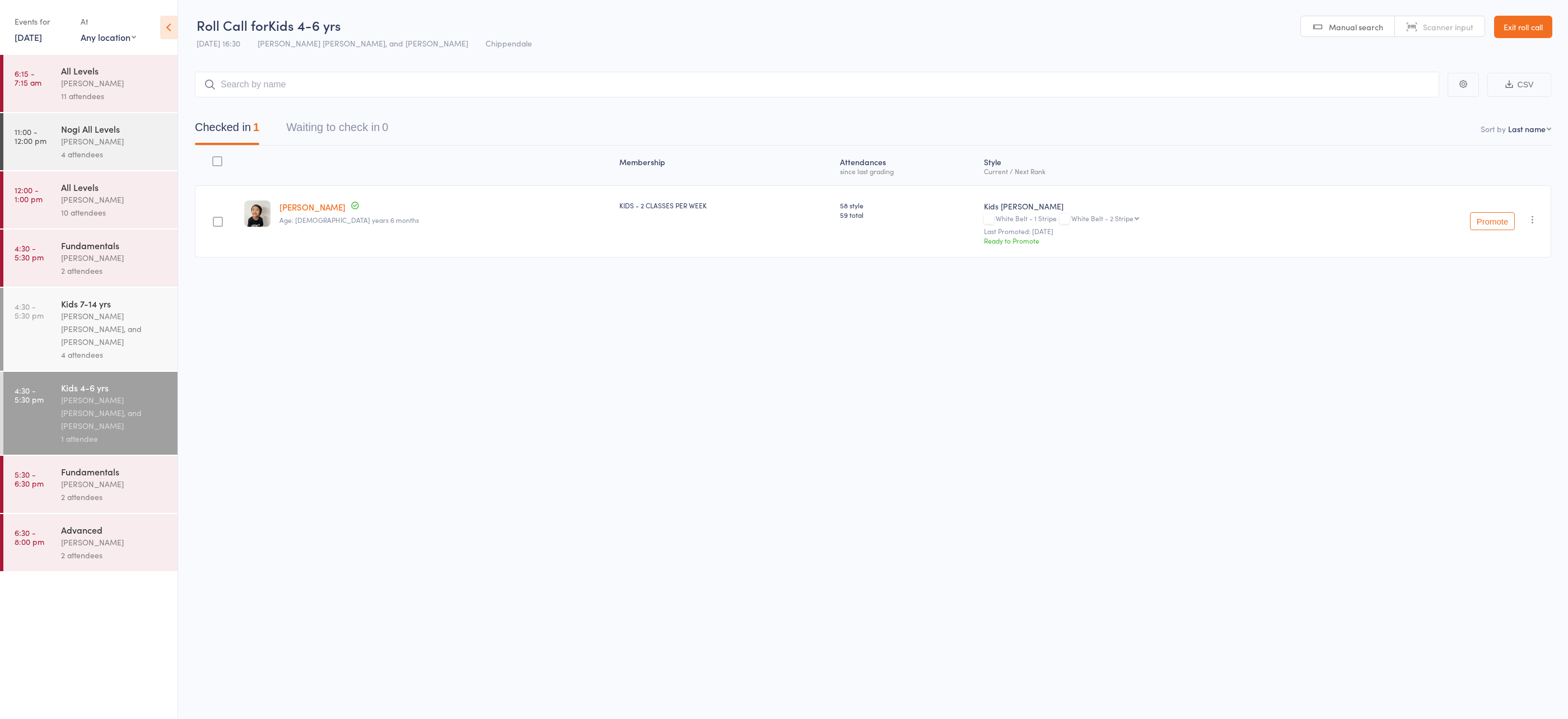
click at [81, 354] on div "4 attendees" at bounding box center [115, 355] width 107 height 13
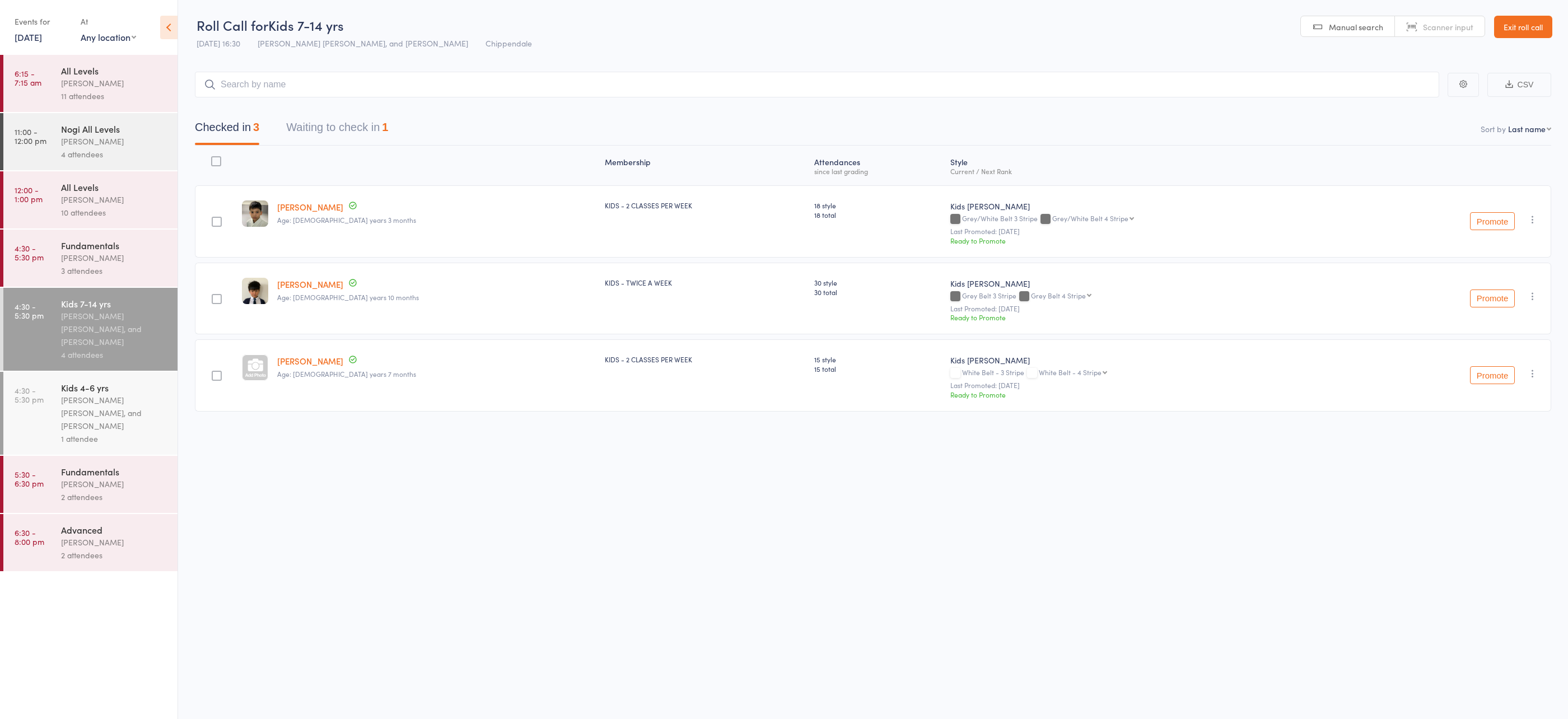
click at [106, 393] on div "Kids 4-6 yrs" at bounding box center [115, 387] width 107 height 12
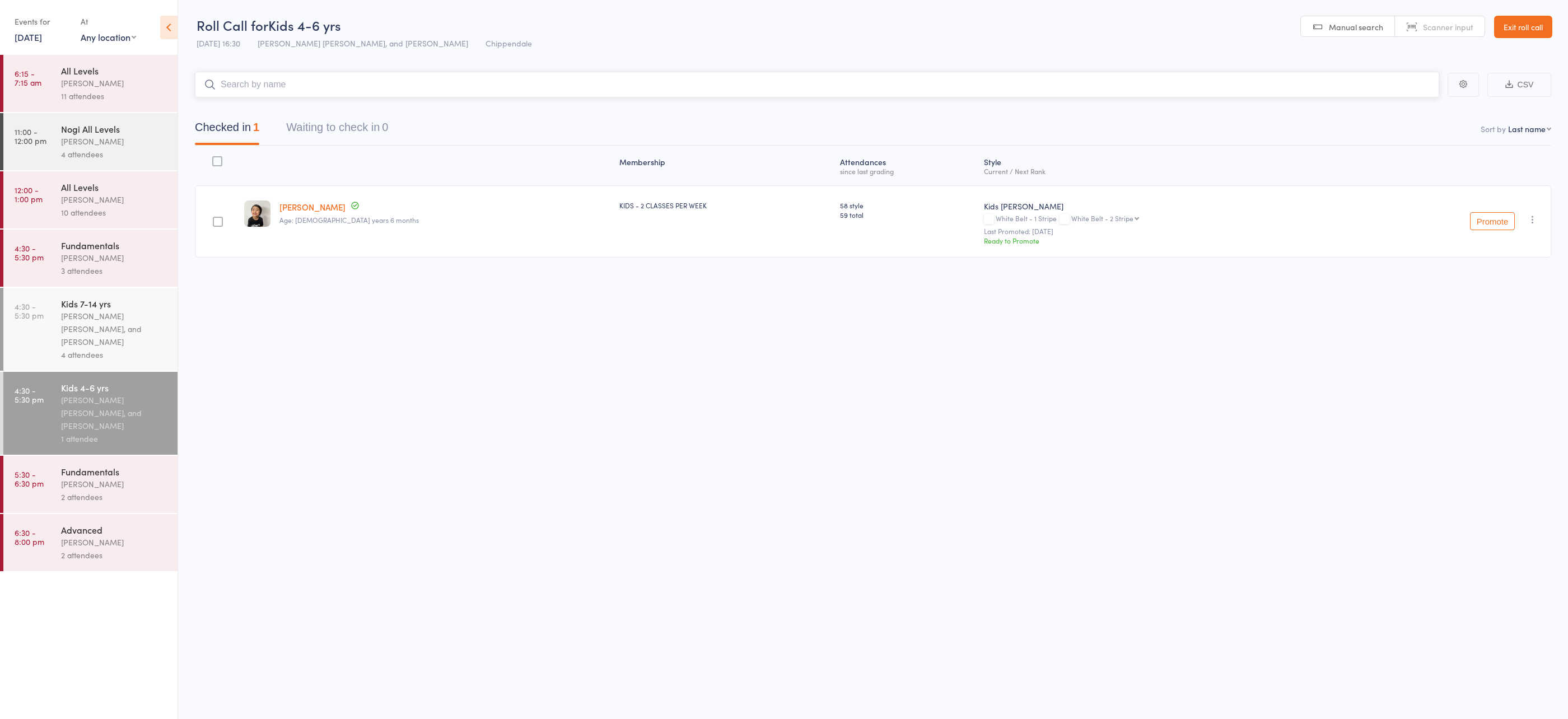
click at [423, 80] on input "search" at bounding box center [817, 85] width 1245 height 26
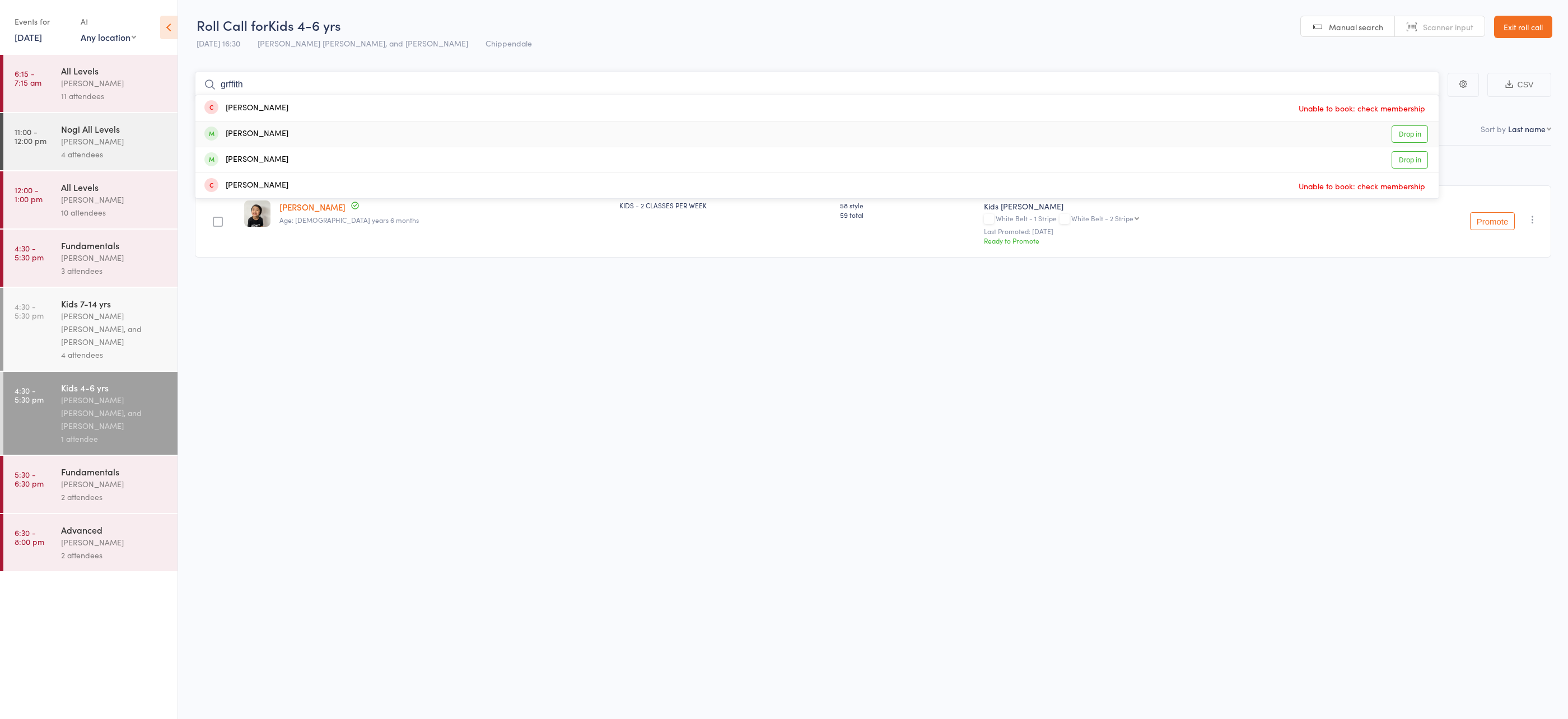
type input "grffith"
click at [1038, 135] on div "Edward Griffiths Drop in" at bounding box center [816, 135] width 1243 height 25
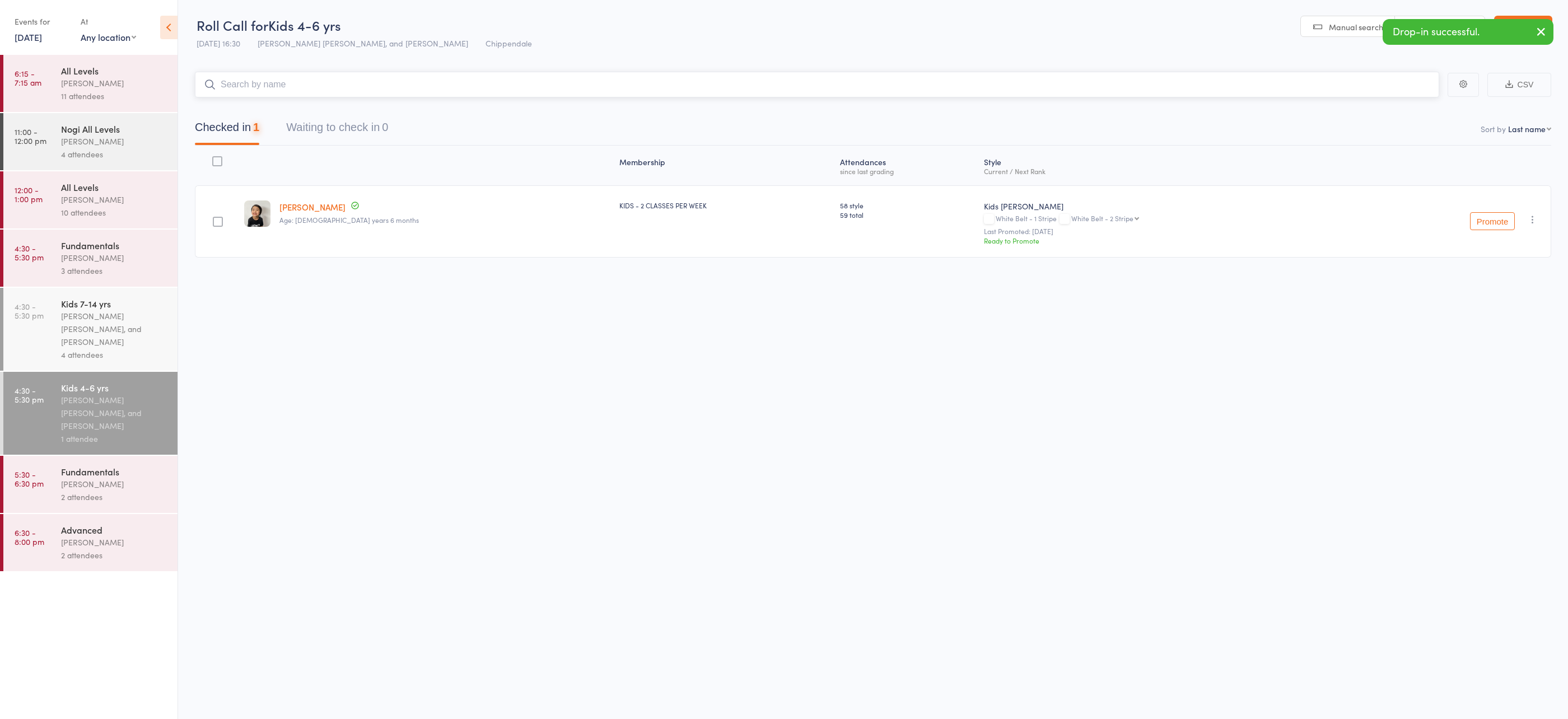
click at [685, 89] on input "search" at bounding box center [817, 85] width 1245 height 26
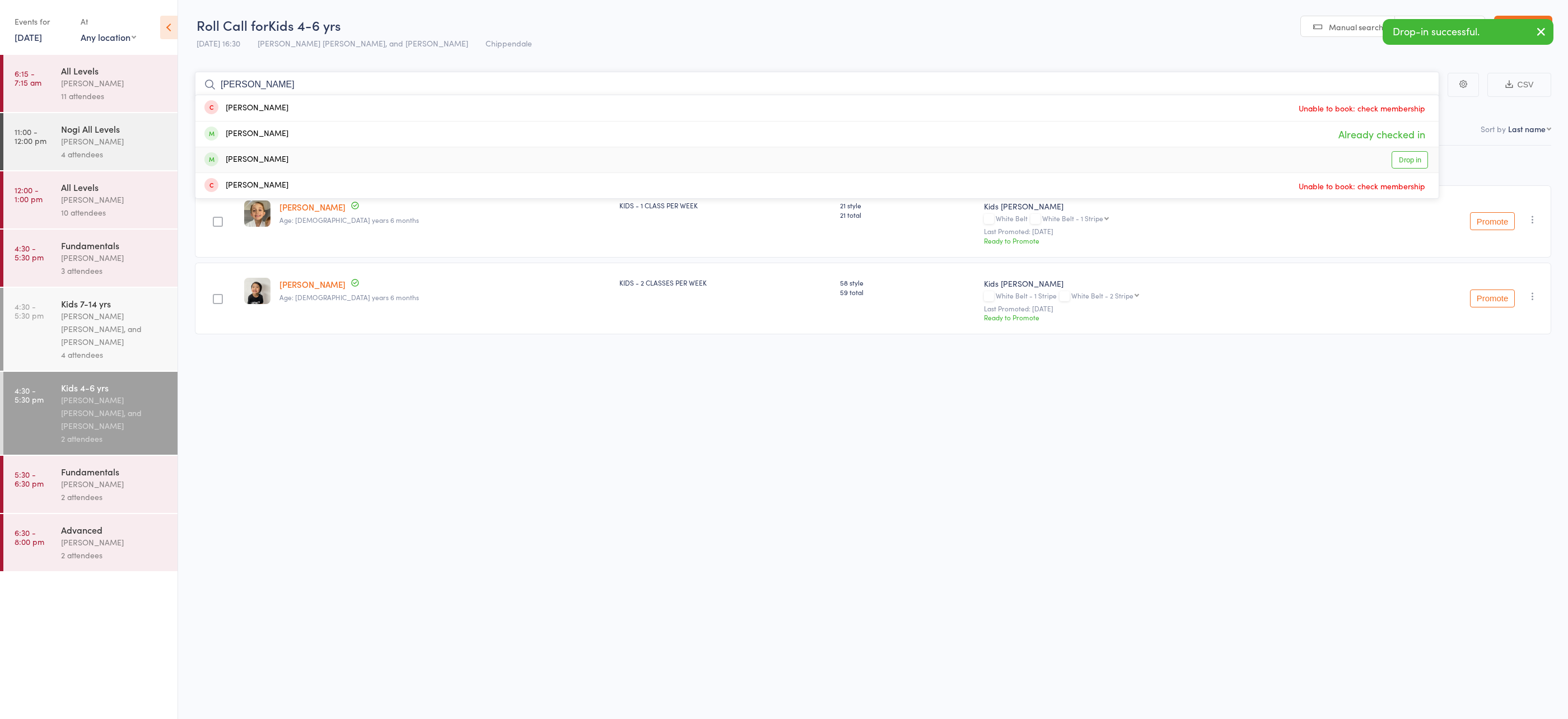
type input "griffith"
click at [1410, 160] on link "Drop in" at bounding box center [1410, 160] width 37 height 18
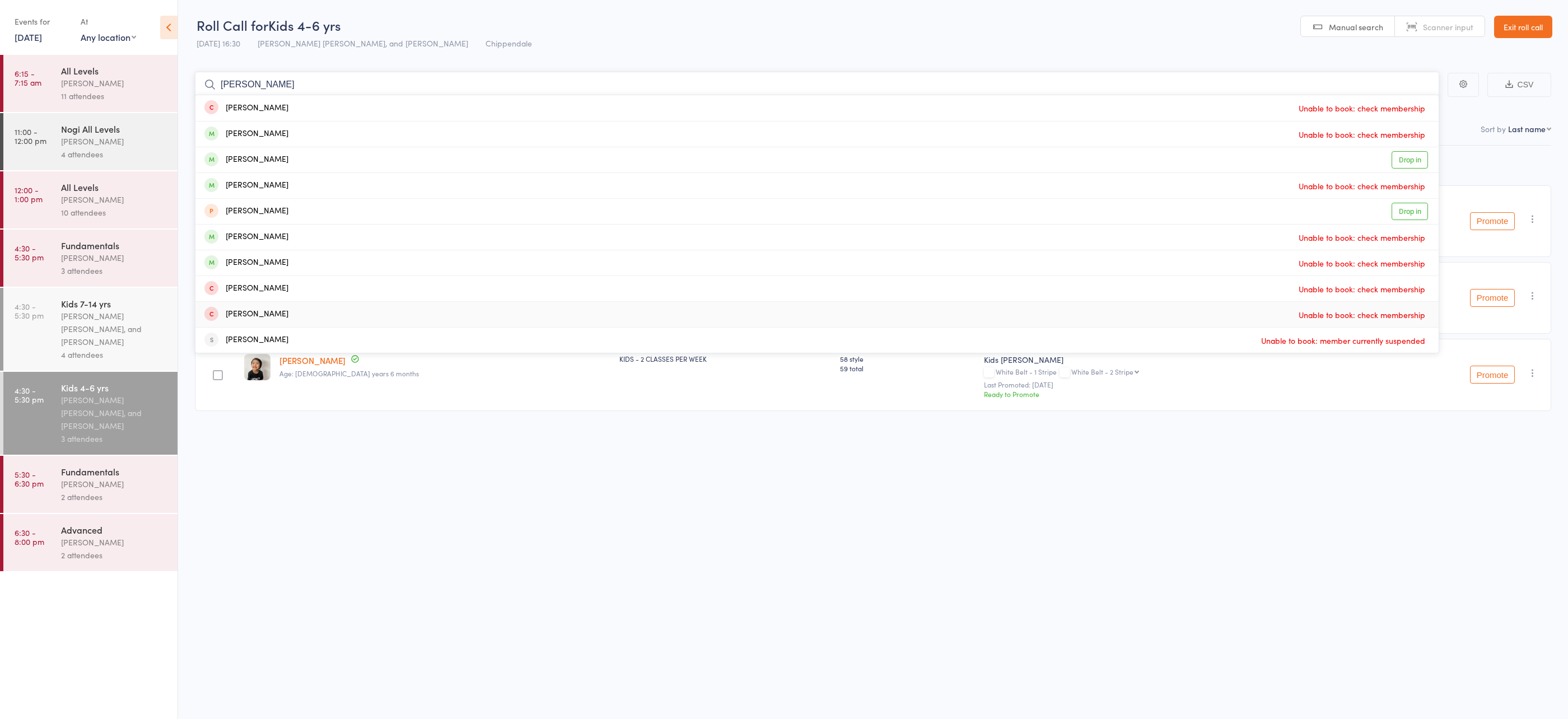
scroll to position [1, 0]
type input "sam sch"
click at [851, 167] on div "Samuel schell Drop in" at bounding box center [816, 159] width 1243 height 25
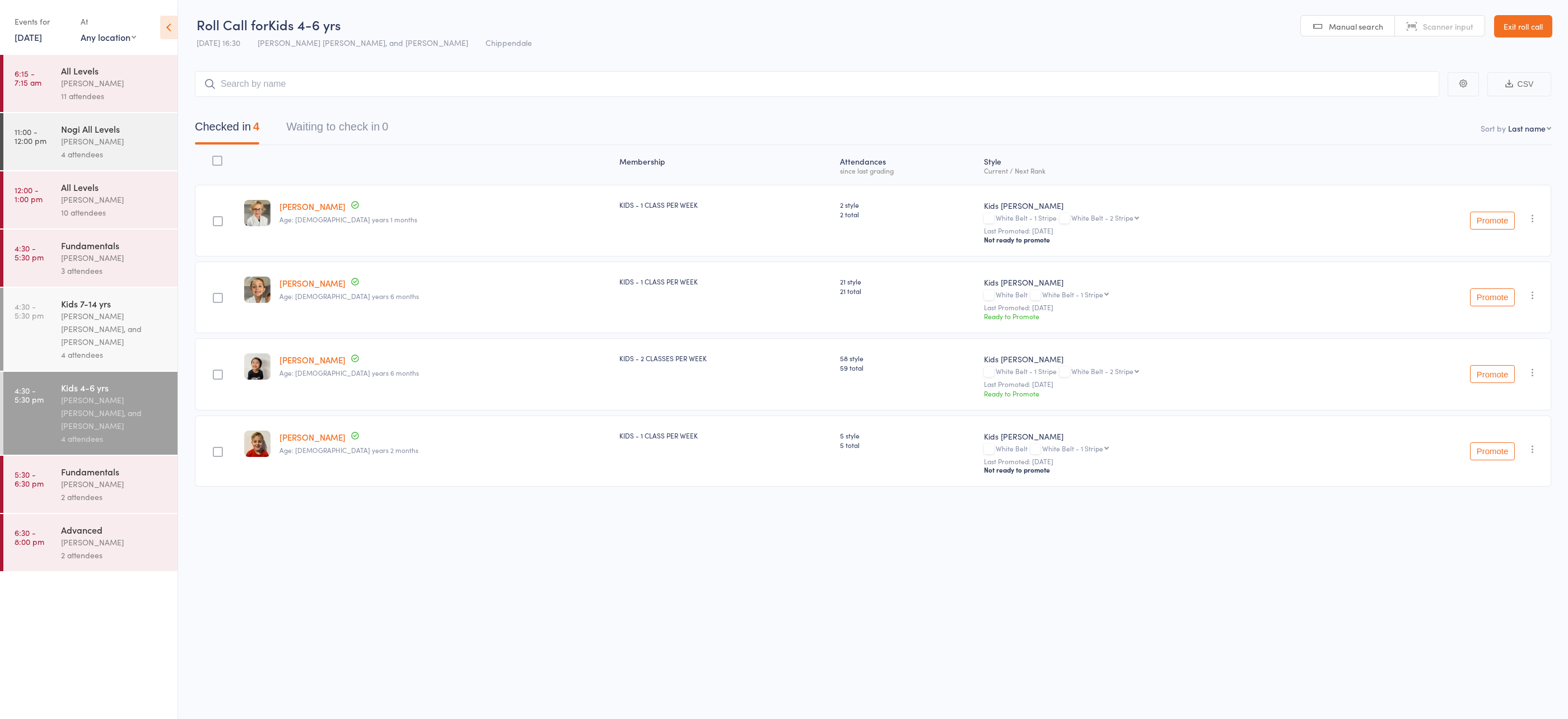
click at [151, 330] on div "Werique Oliveira, Carlos Henrique Santos Pinto, and Peter Yabsley" at bounding box center [115, 329] width 107 height 39
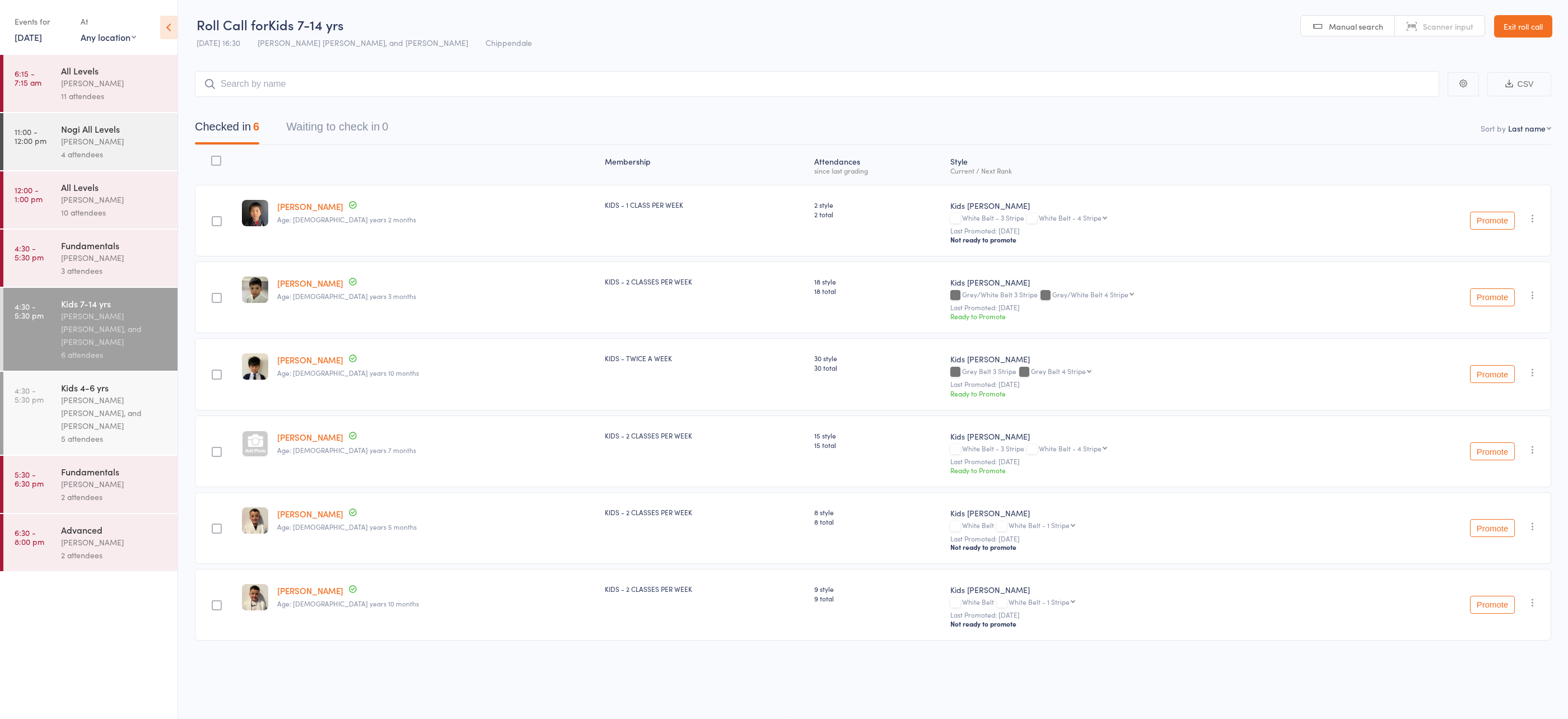
click at [111, 404] on div "Werique Oliveira, Carlos Henrique Santos Pinto, and Peter Yabsley" at bounding box center [115, 413] width 107 height 39
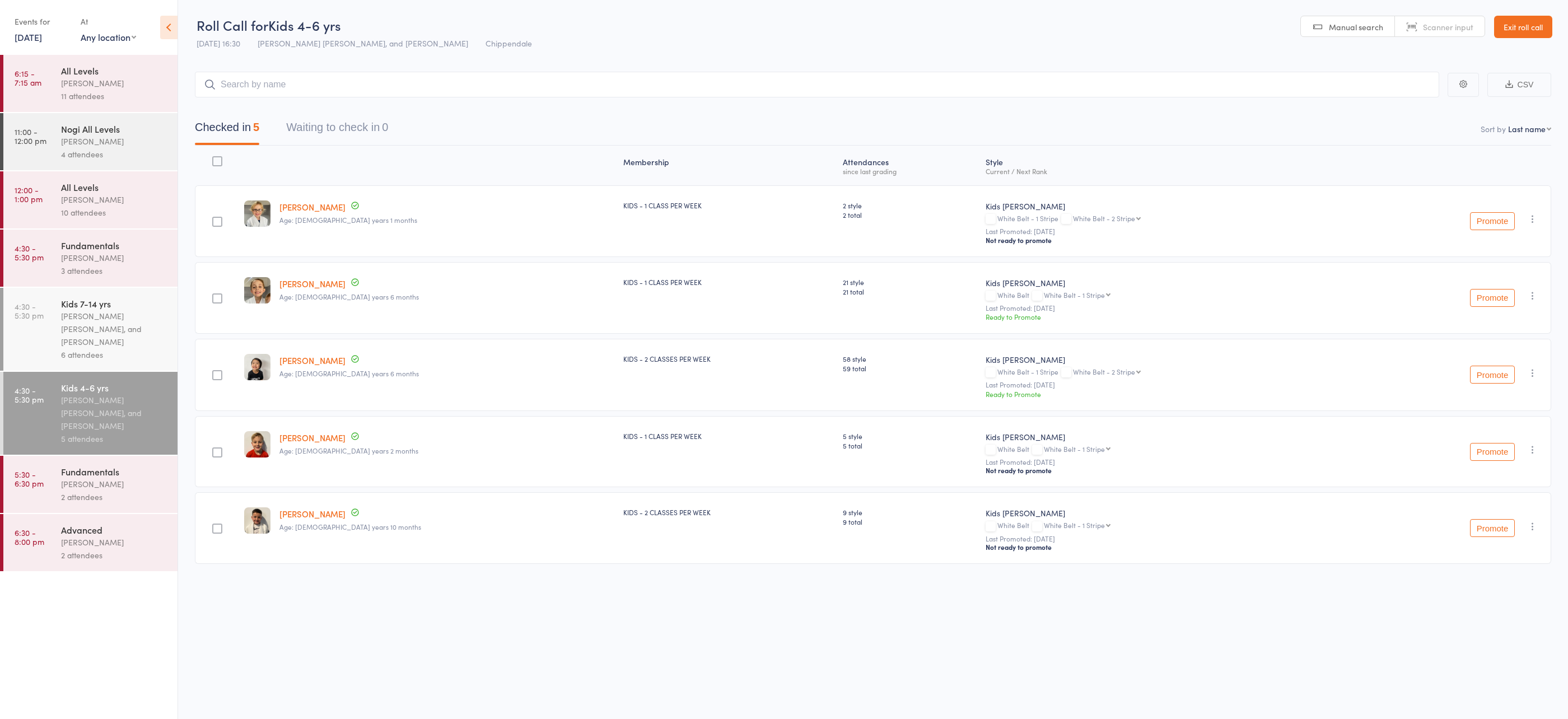
scroll to position [1, 0]
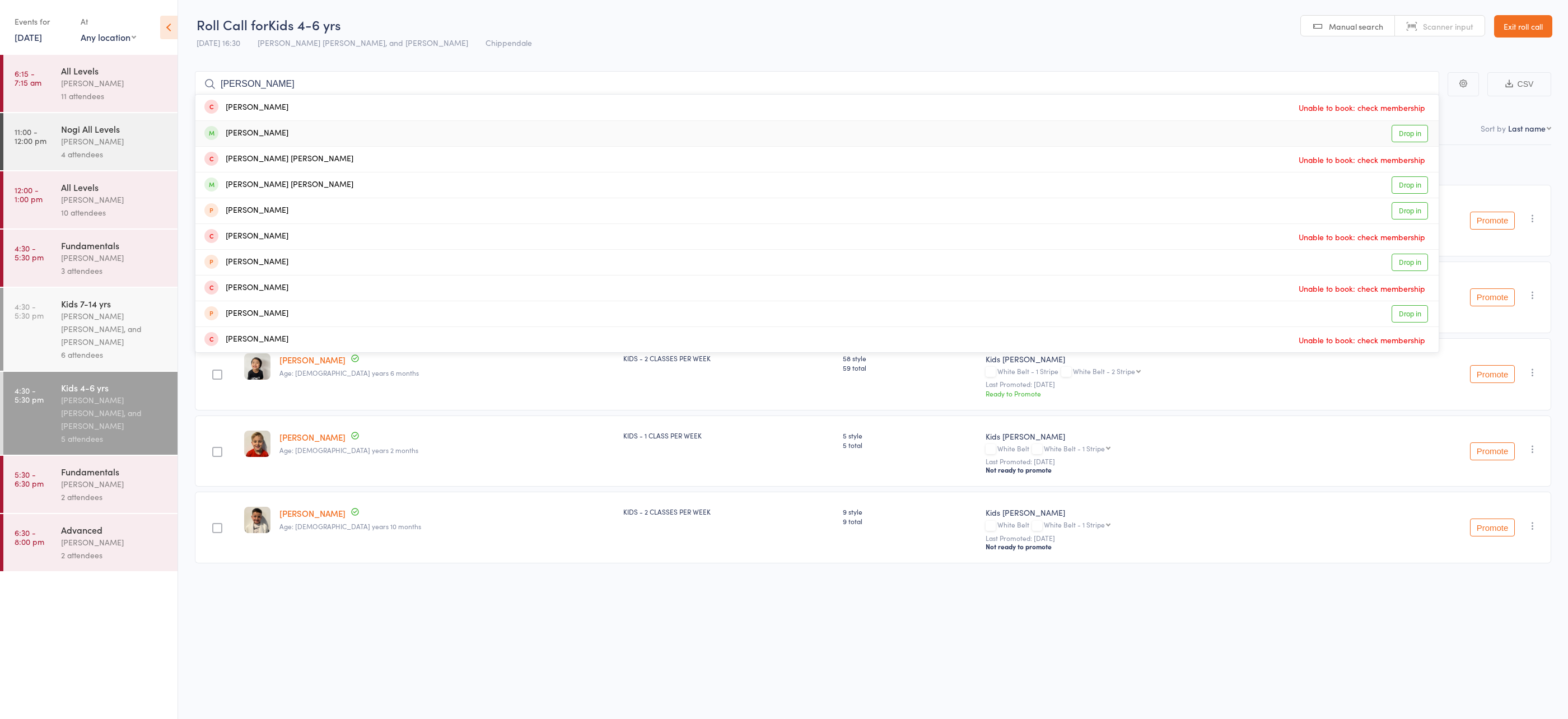
type input "baxter"
click at [392, 135] on div "Liam Baxter Drop in" at bounding box center [816, 134] width 1243 height 25
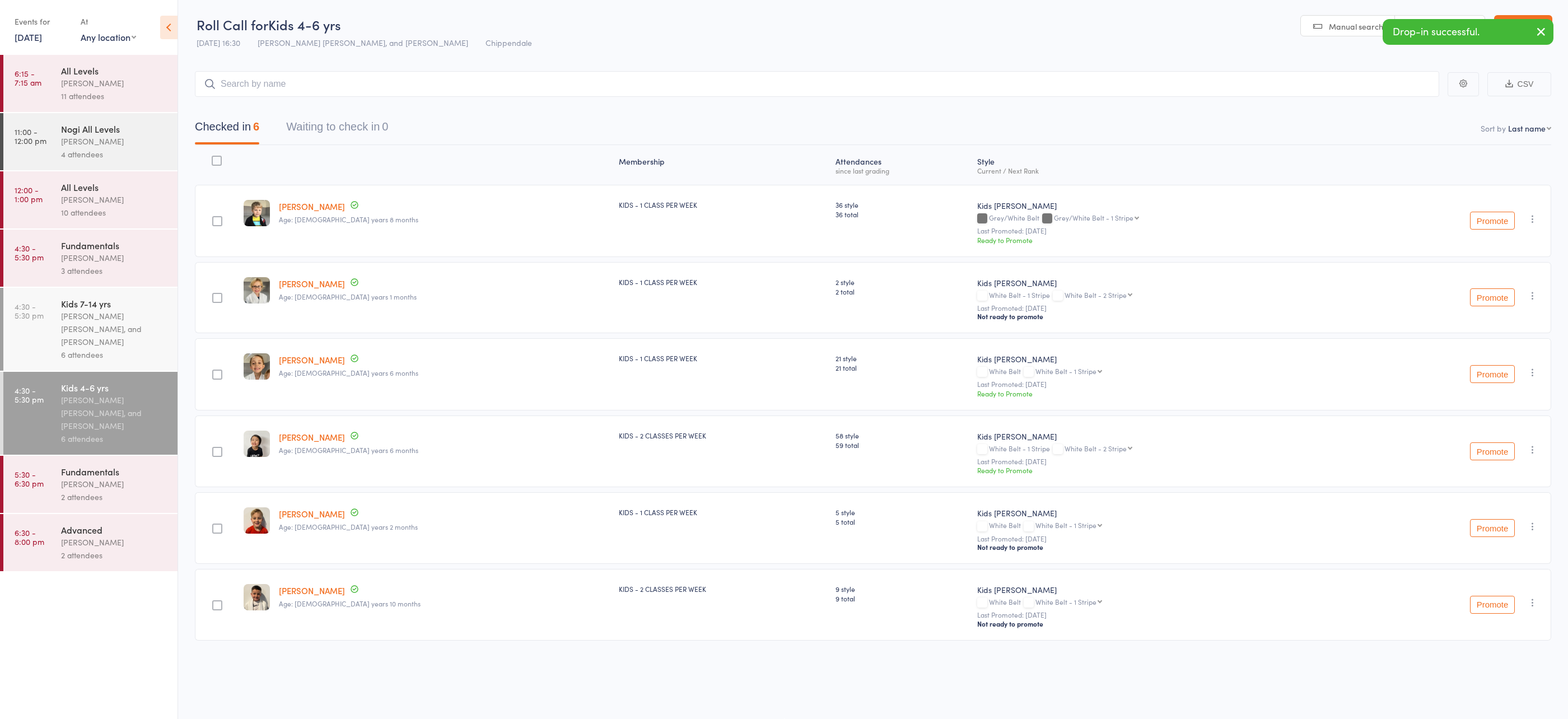
click at [86, 319] on div "Werique Oliveira, Carlos Henrique Santos Pinto, and Peter Yabsley" at bounding box center [115, 329] width 107 height 39
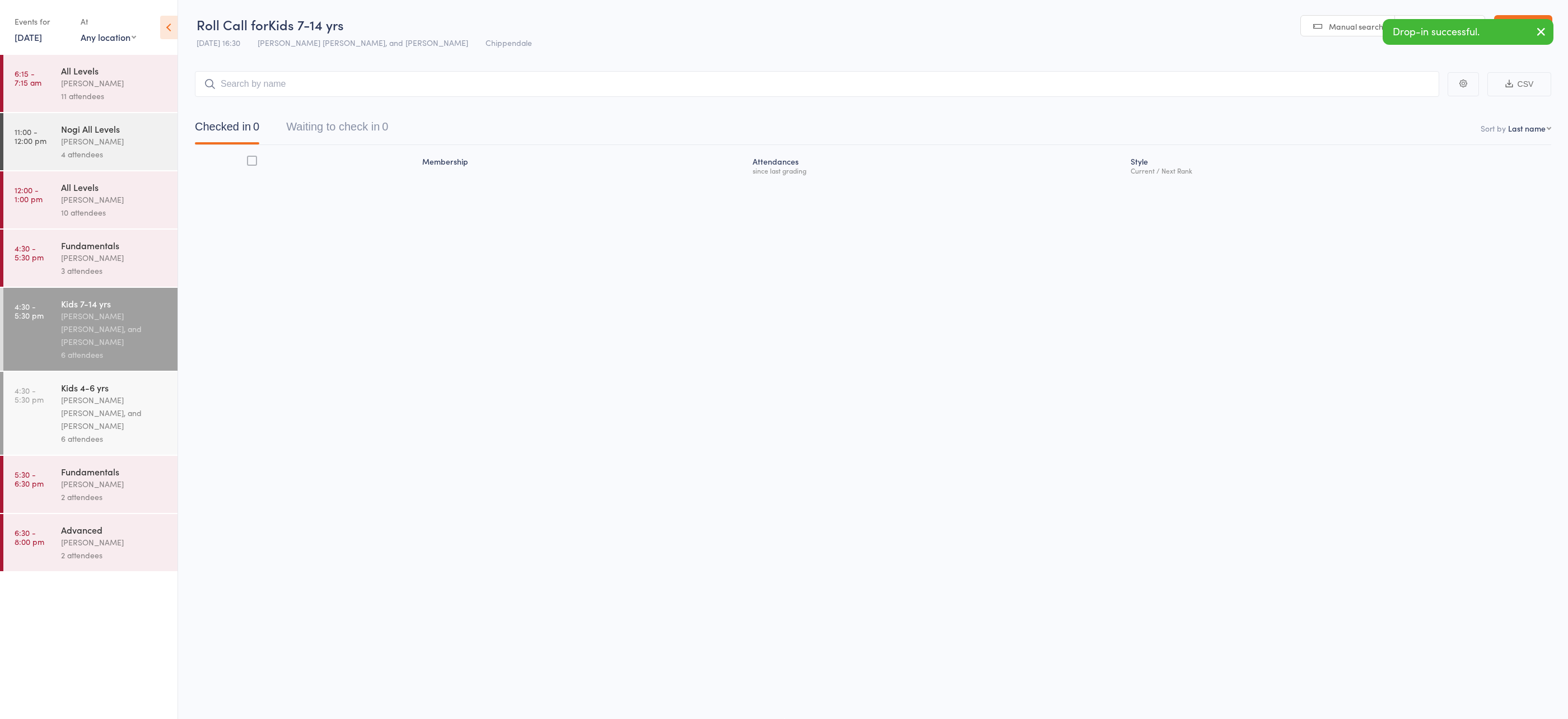
click at [324, 80] on input "search" at bounding box center [817, 84] width 1245 height 26
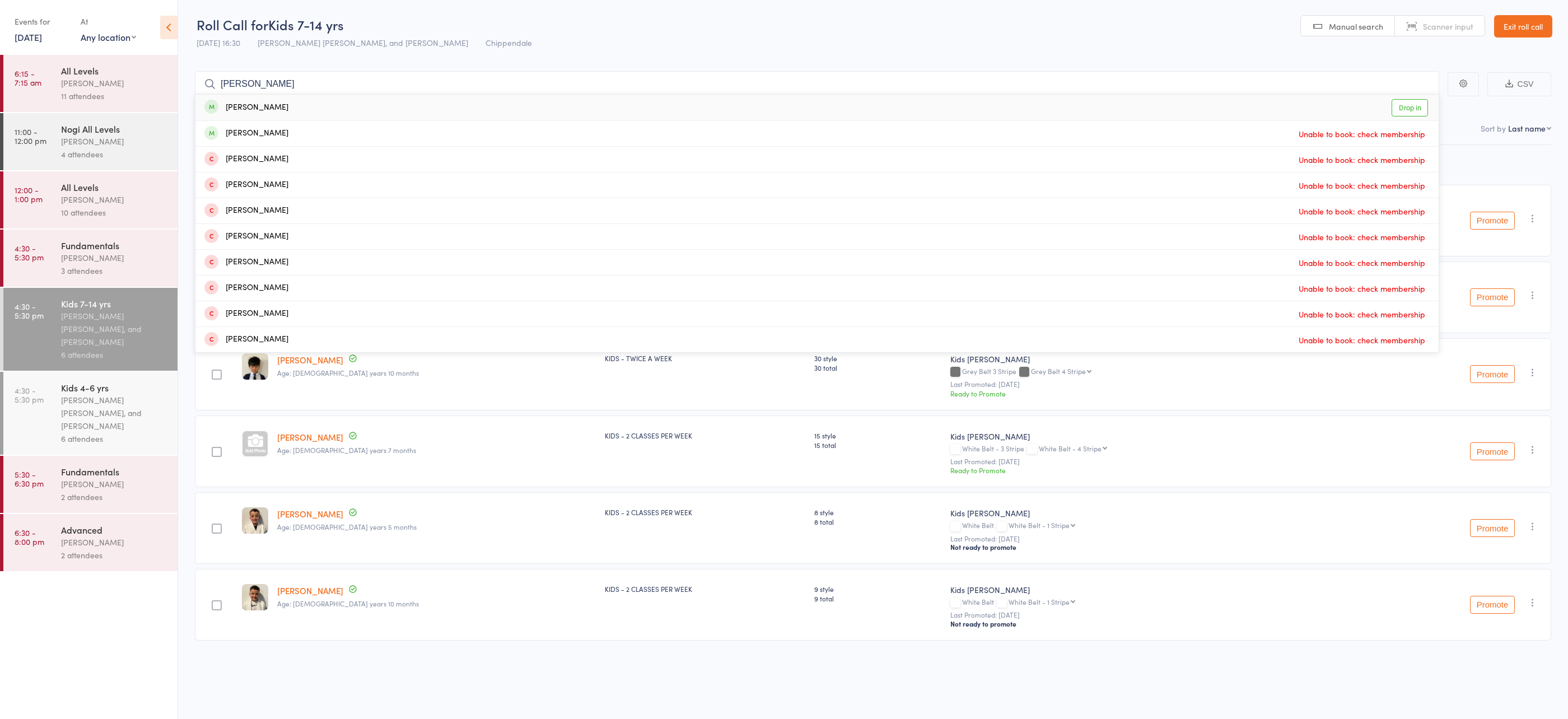
type input "jonah yab"
click at [304, 111] on div "Jonah Yabsley Drop in" at bounding box center [816, 107] width 1243 height 26
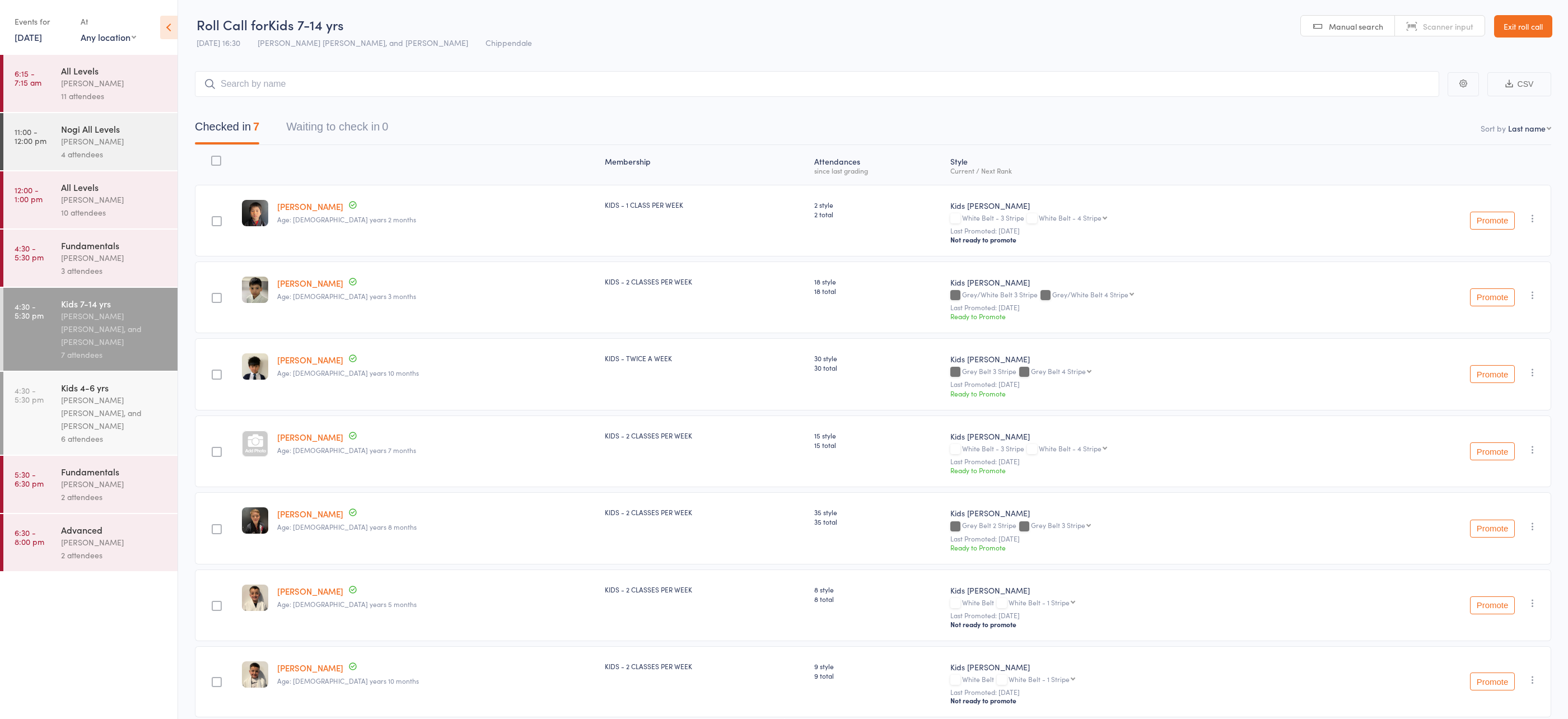
click at [112, 404] on div "Werique Oliveira, Carlos Henrique Santos Pinto, and Peter Yabsley" at bounding box center [115, 413] width 107 height 39
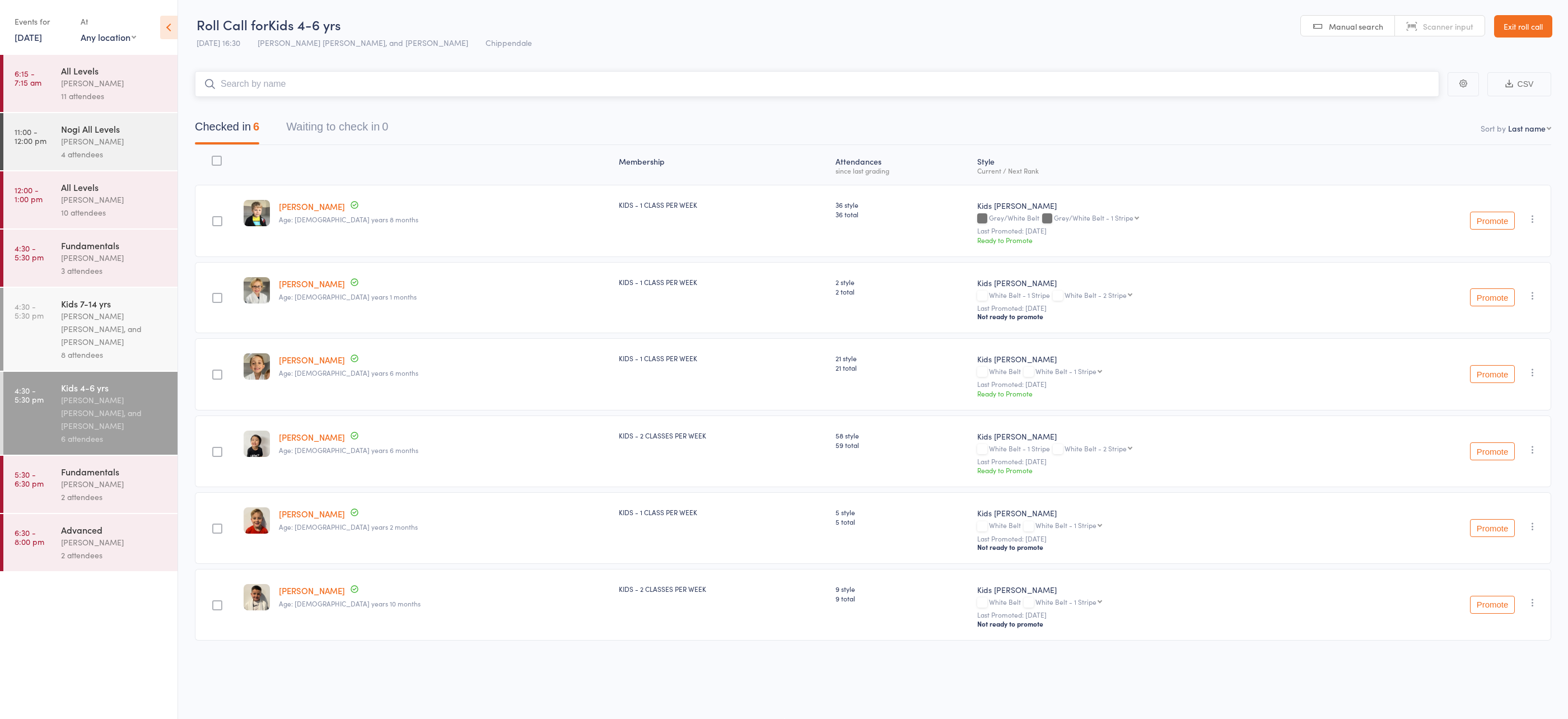
click at [286, 83] on input "search" at bounding box center [817, 84] width 1245 height 26
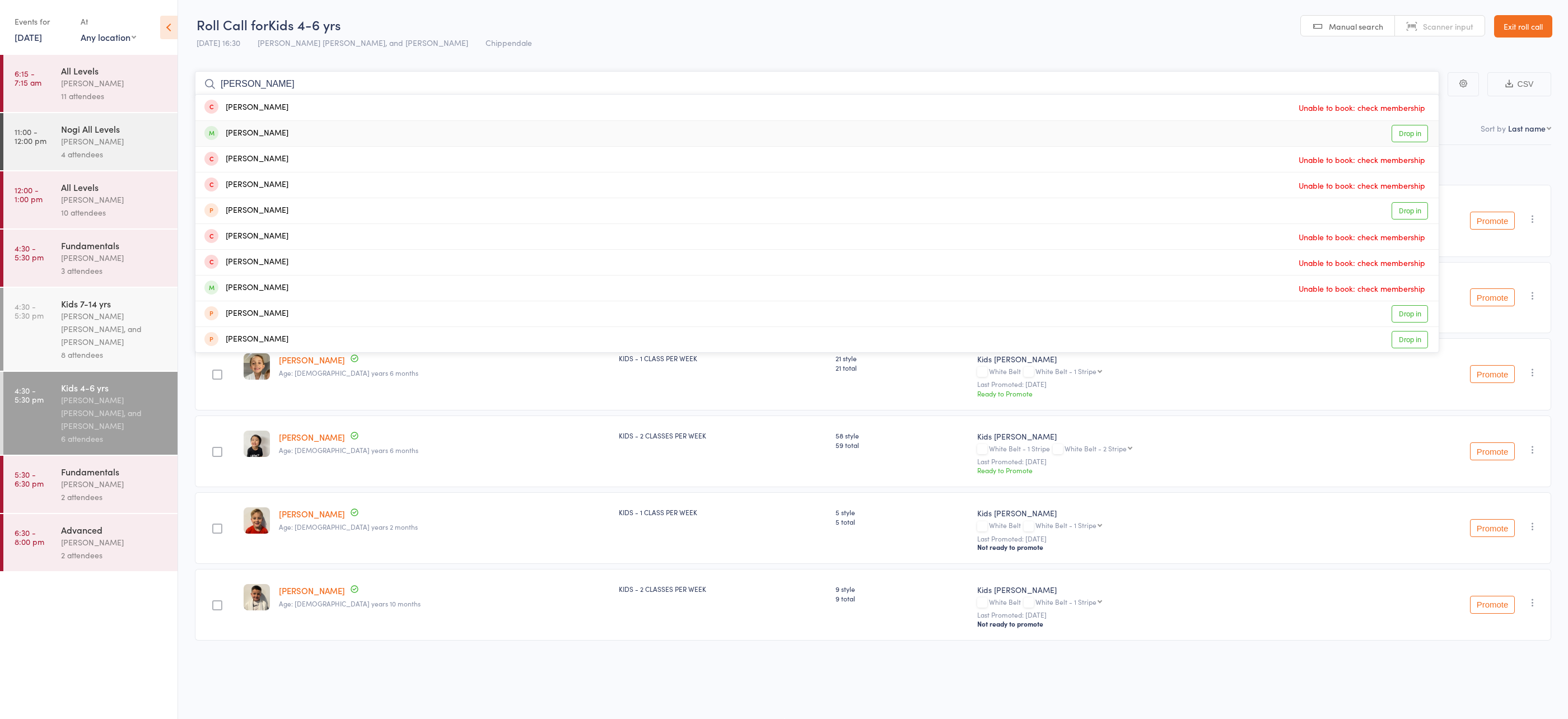
type input "isabella"
click at [273, 133] on div "[PERSON_NAME]" at bounding box center [246, 133] width 84 height 13
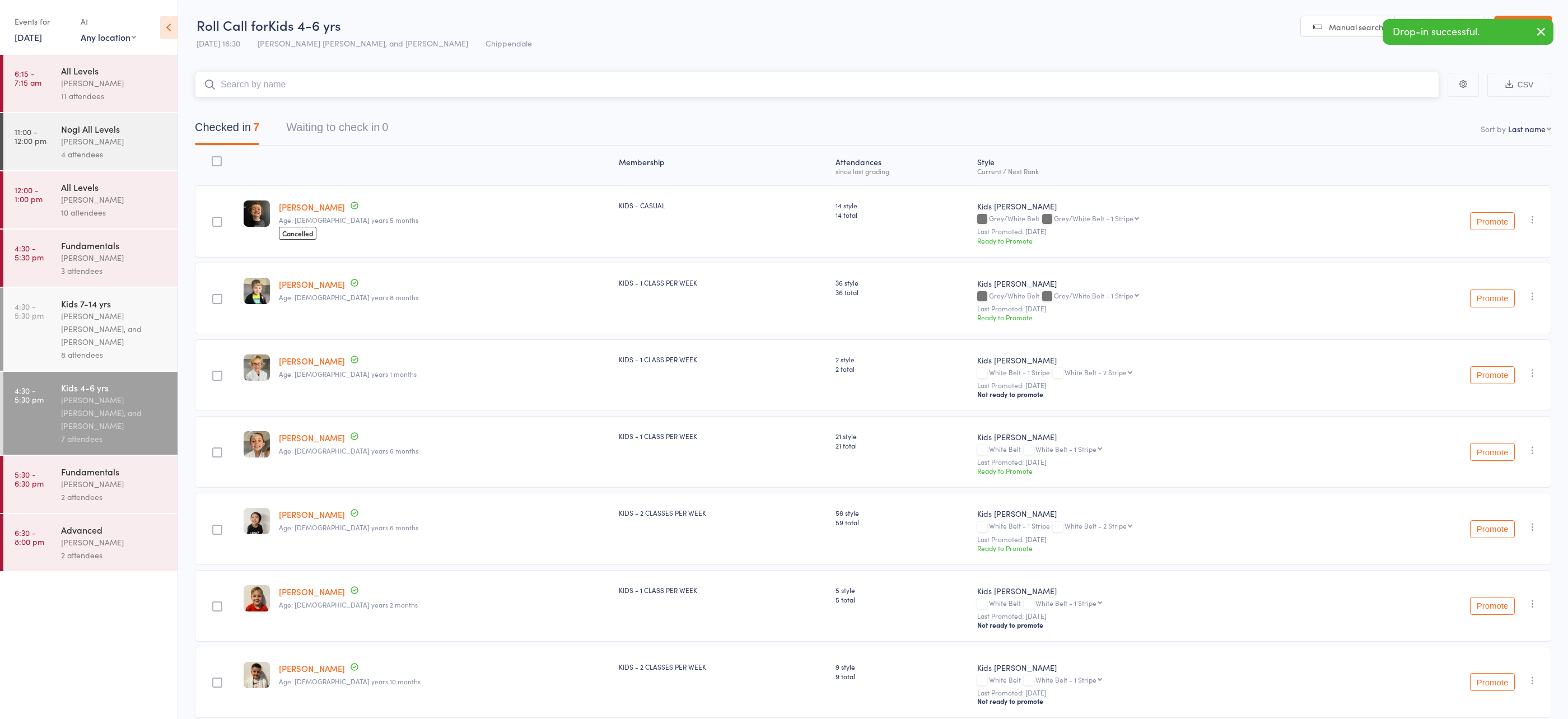
click at [353, 87] on input "search" at bounding box center [817, 85] width 1245 height 26
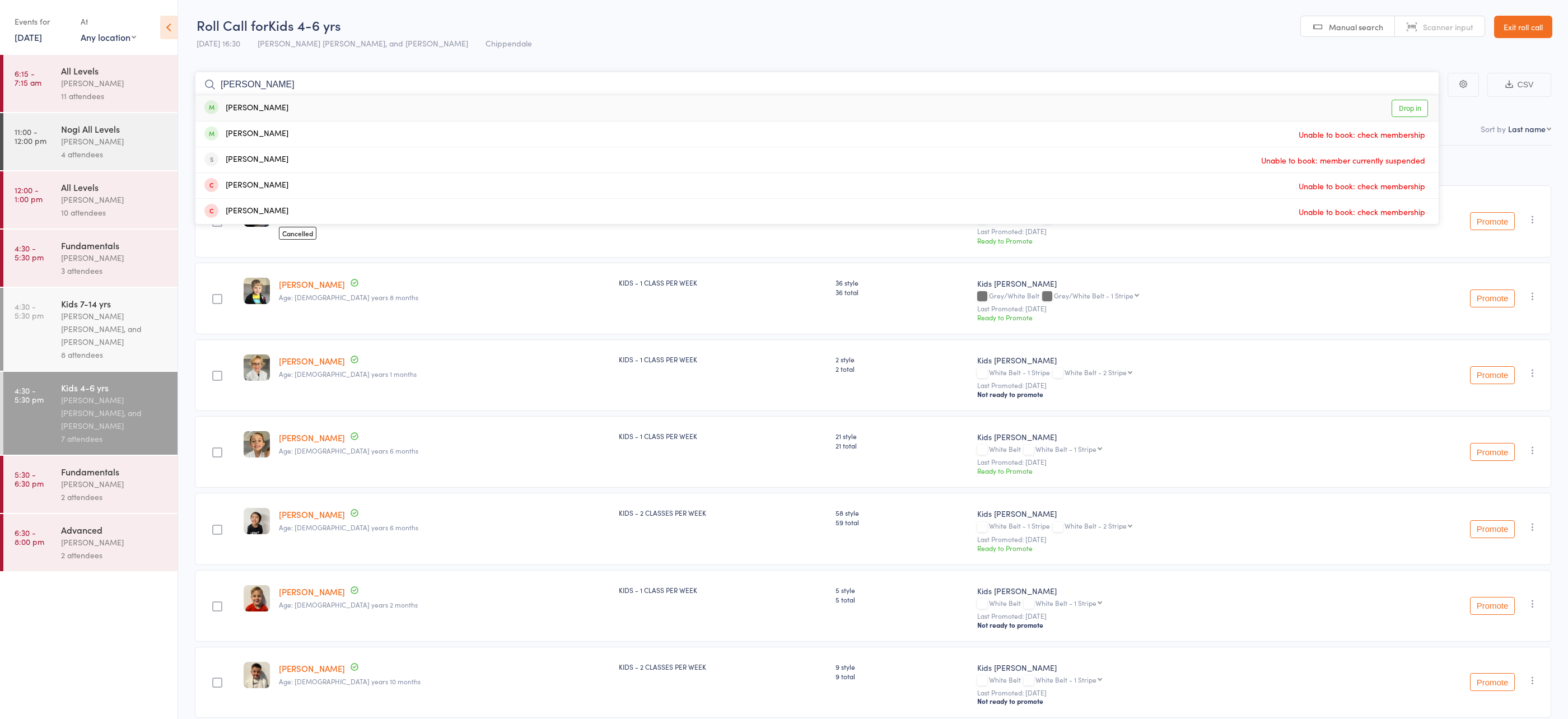
type input "whipp"
click at [378, 108] on div "Haleieva Lee-Whippy Drop in" at bounding box center [816, 108] width 1243 height 26
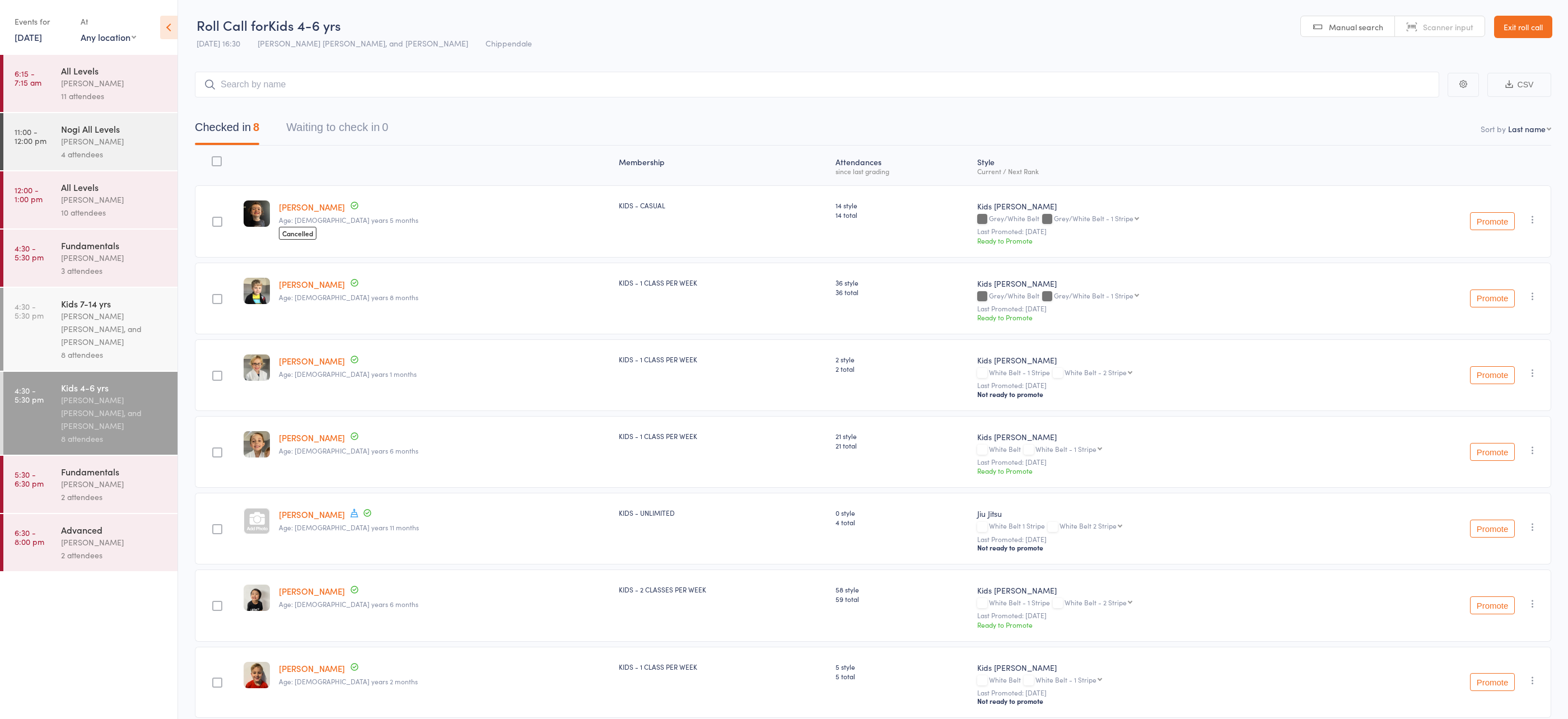
click at [320, 209] on link "[PERSON_NAME]" at bounding box center [312, 206] width 66 height 12
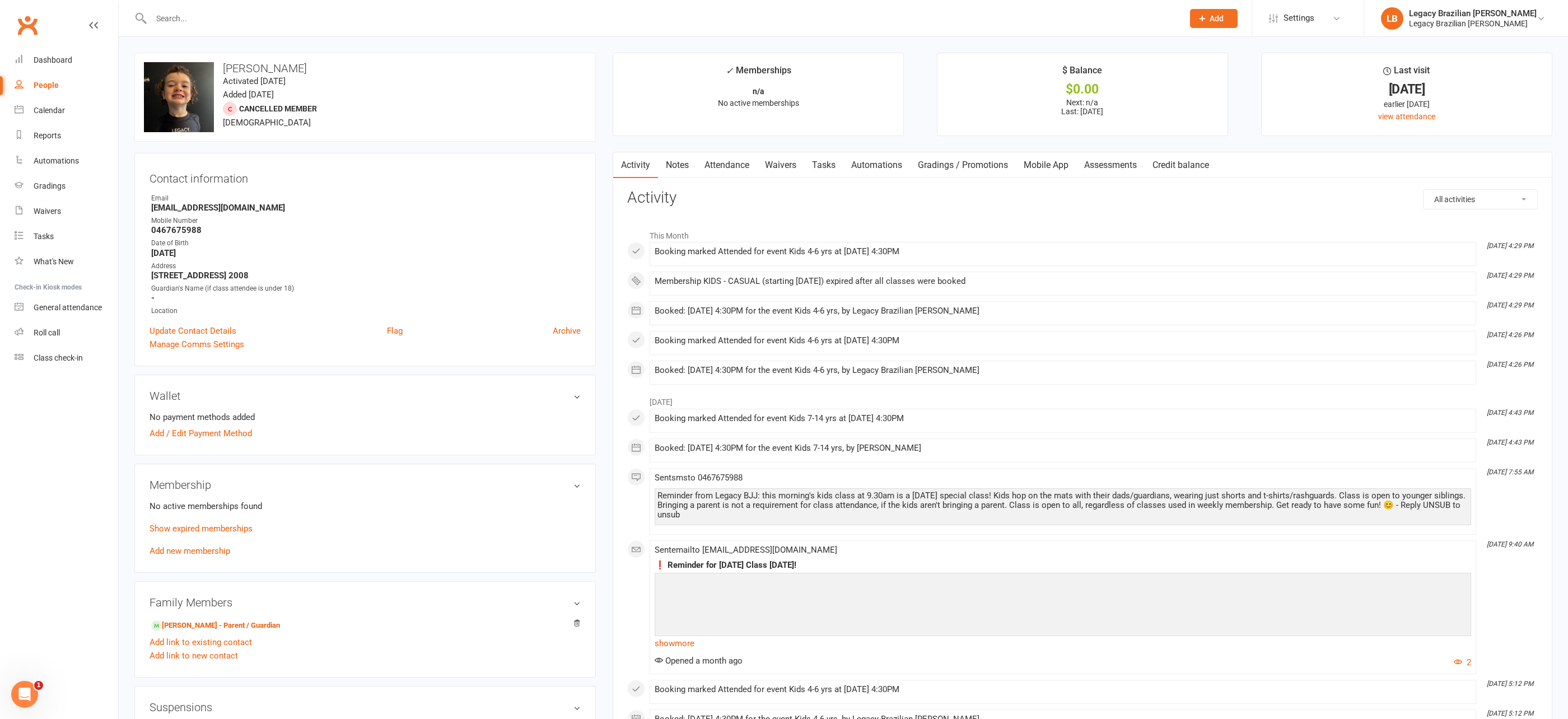
scroll to position [18, 0]
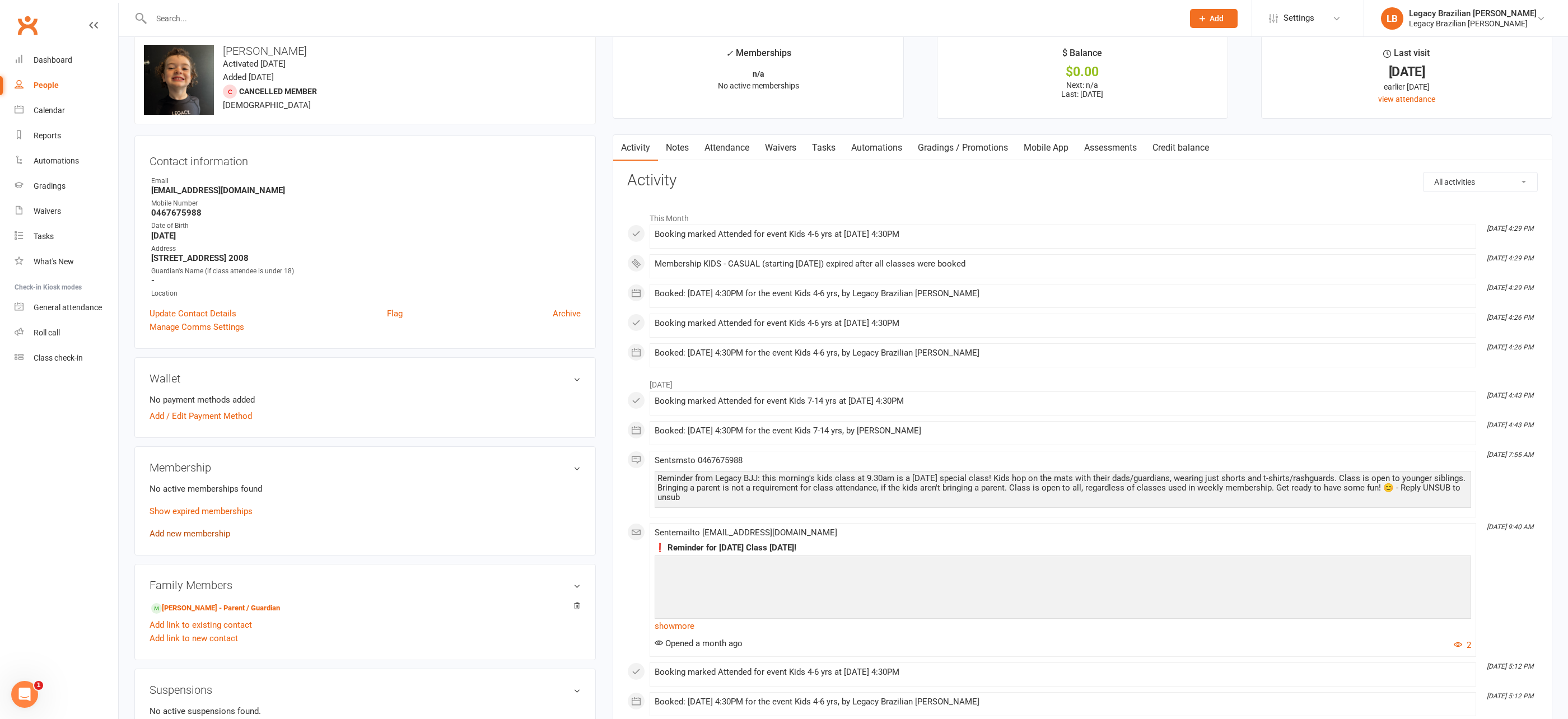
click at [187, 529] on link "Add new membership" at bounding box center [189, 534] width 80 height 10
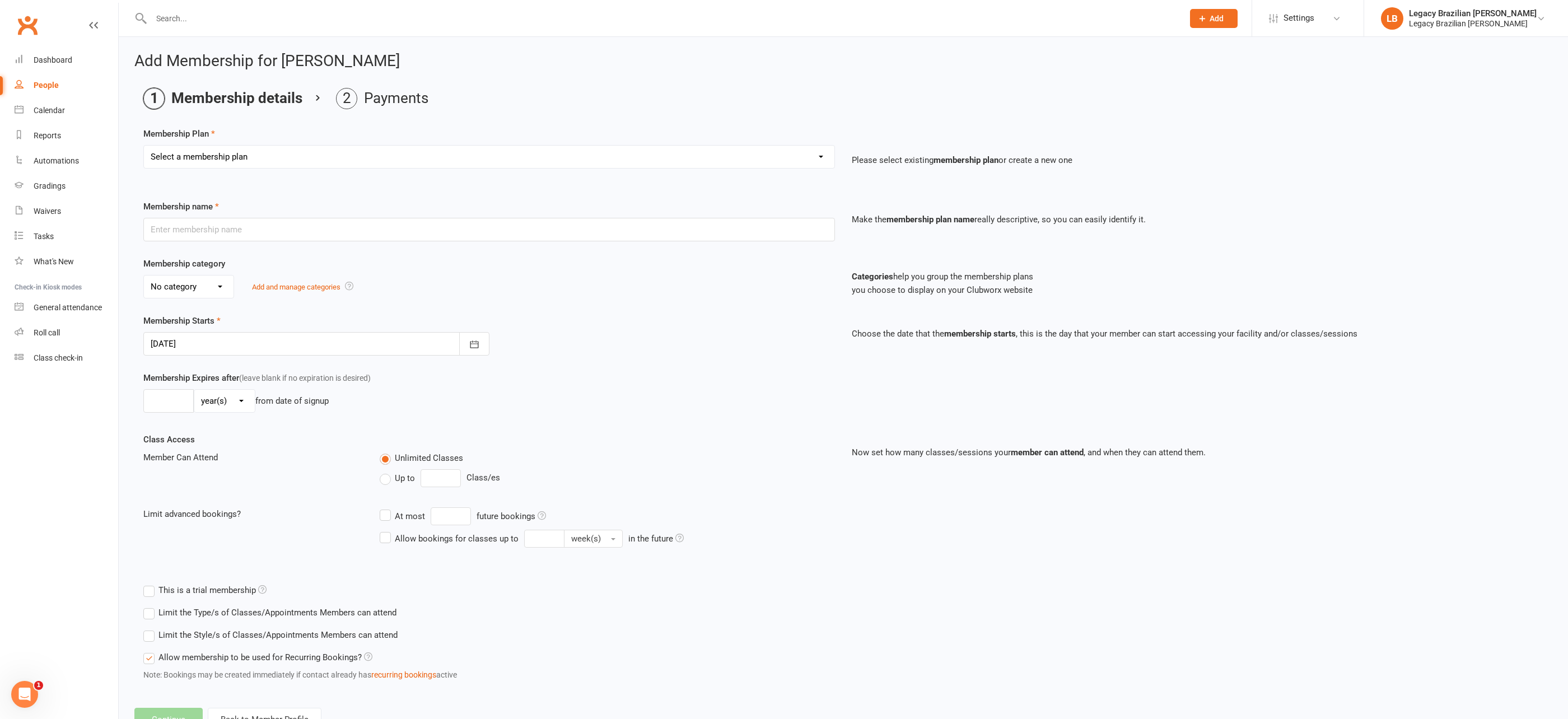
click at [496, 151] on select "Select a membership plan ADULT - CASUAL ADULT - 6 MONTHS ADULT - 9 MONTHS ADULT…" at bounding box center [489, 157] width 690 height 23
select select "5"
click at [144, 146] on select "Select a membership plan ADULT - CASUAL ADULT - 6 MONTHS ADULT - 9 MONTHS ADULT…" at bounding box center [489, 157] width 690 height 23
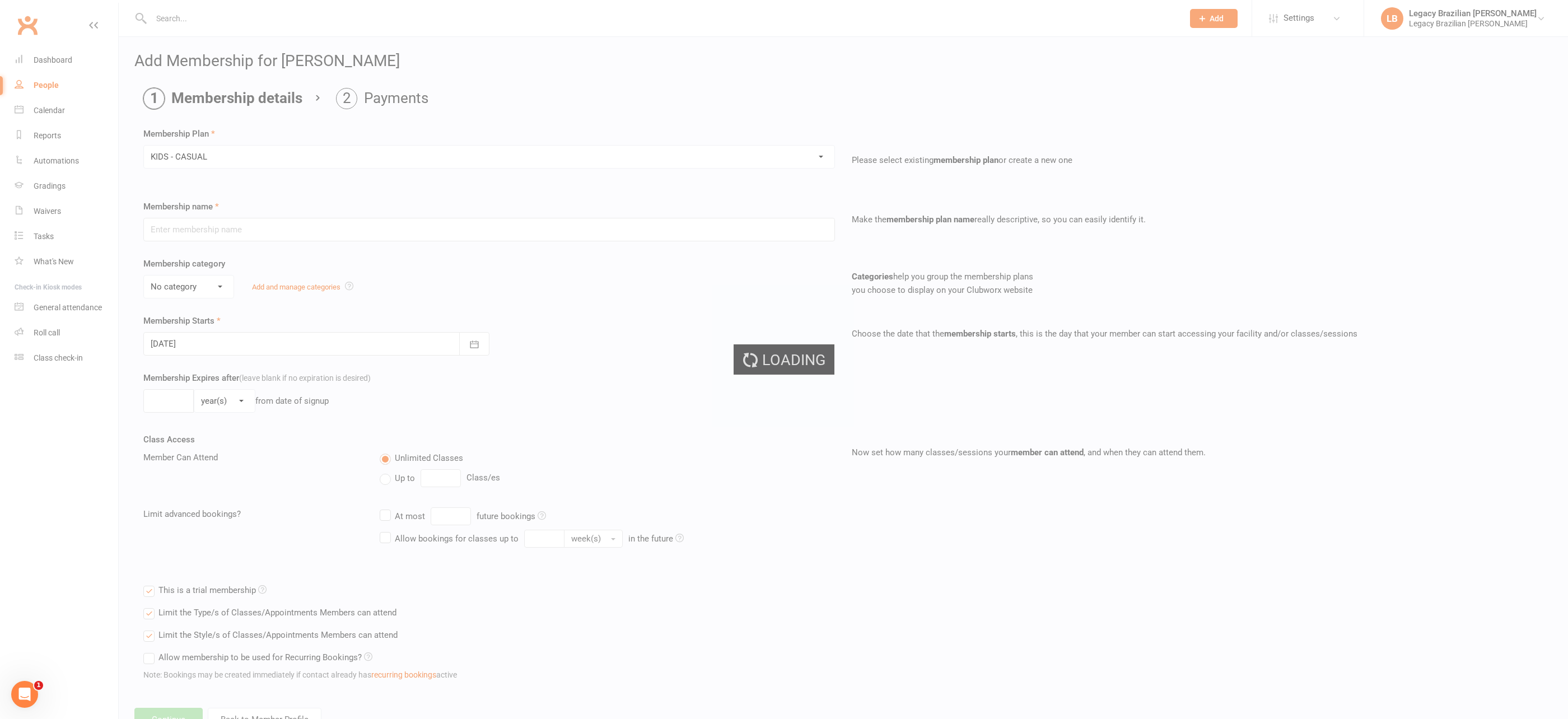
type input "KIDS - CASUAL"
select select "1"
select select "2"
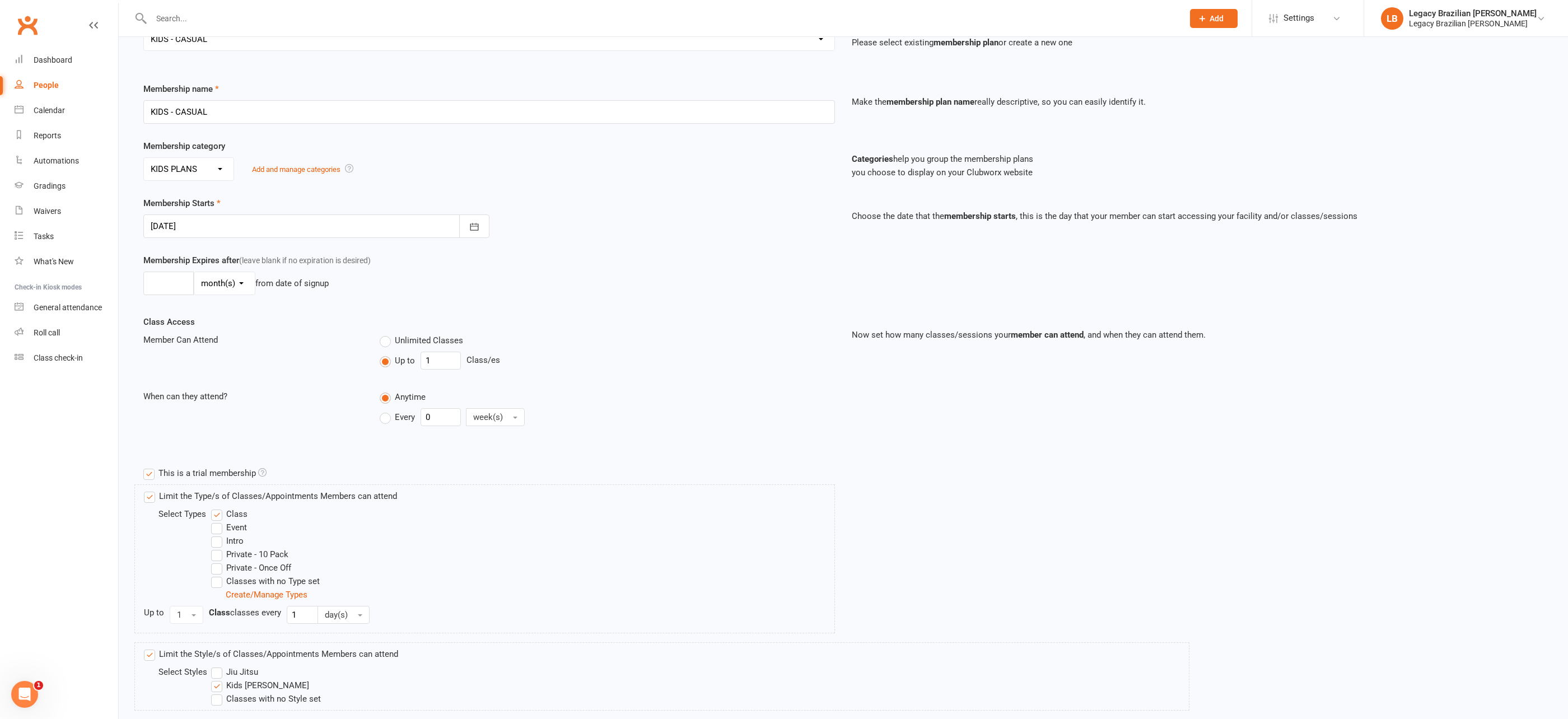
scroll to position [119, 0]
drag, startPoint x: 454, startPoint y: 354, endPoint x: 375, endPoint y: 354, distance: 79.0
click at [375, 354] on div "Unlimited Classes Up to 1 Class/es" at bounding box center [607, 352] width 472 height 41
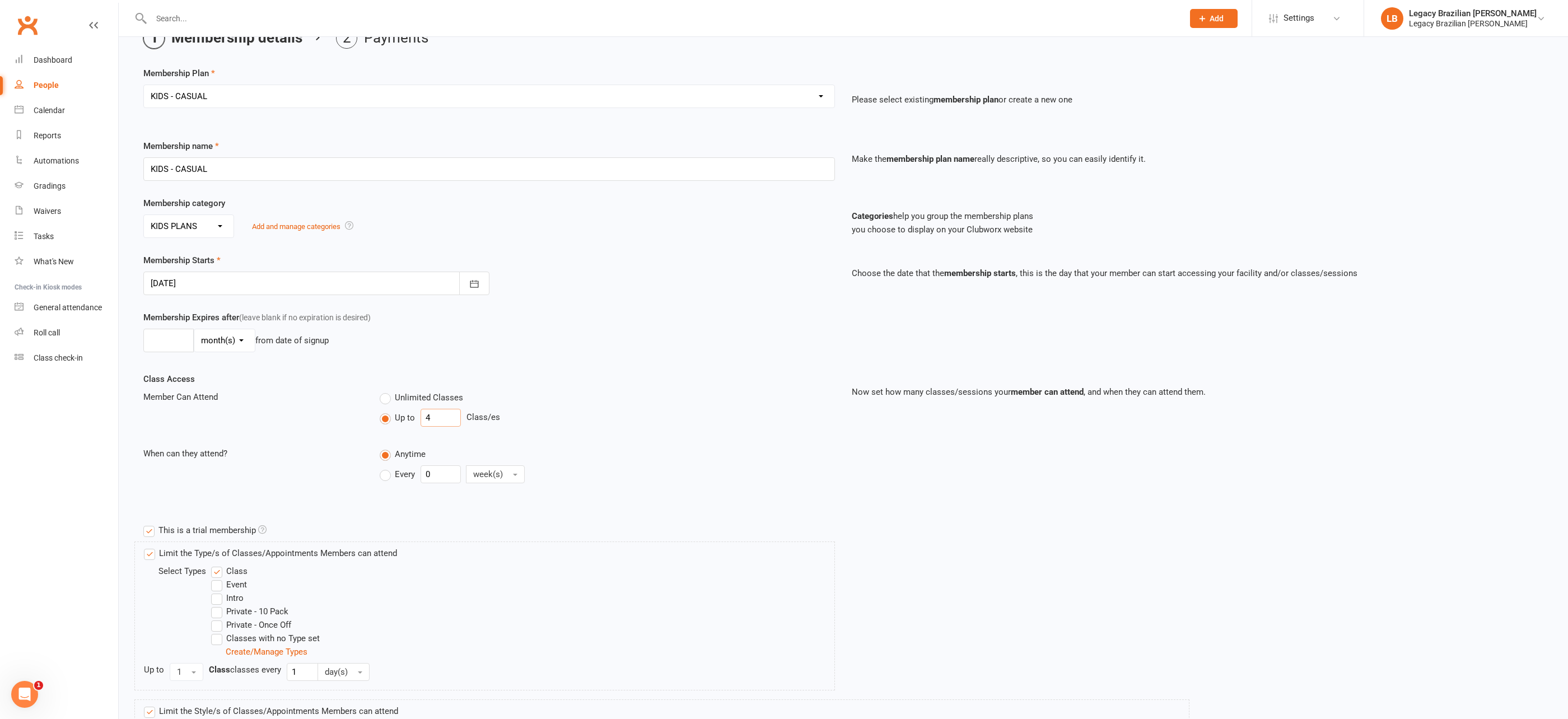
scroll to position [34, 0]
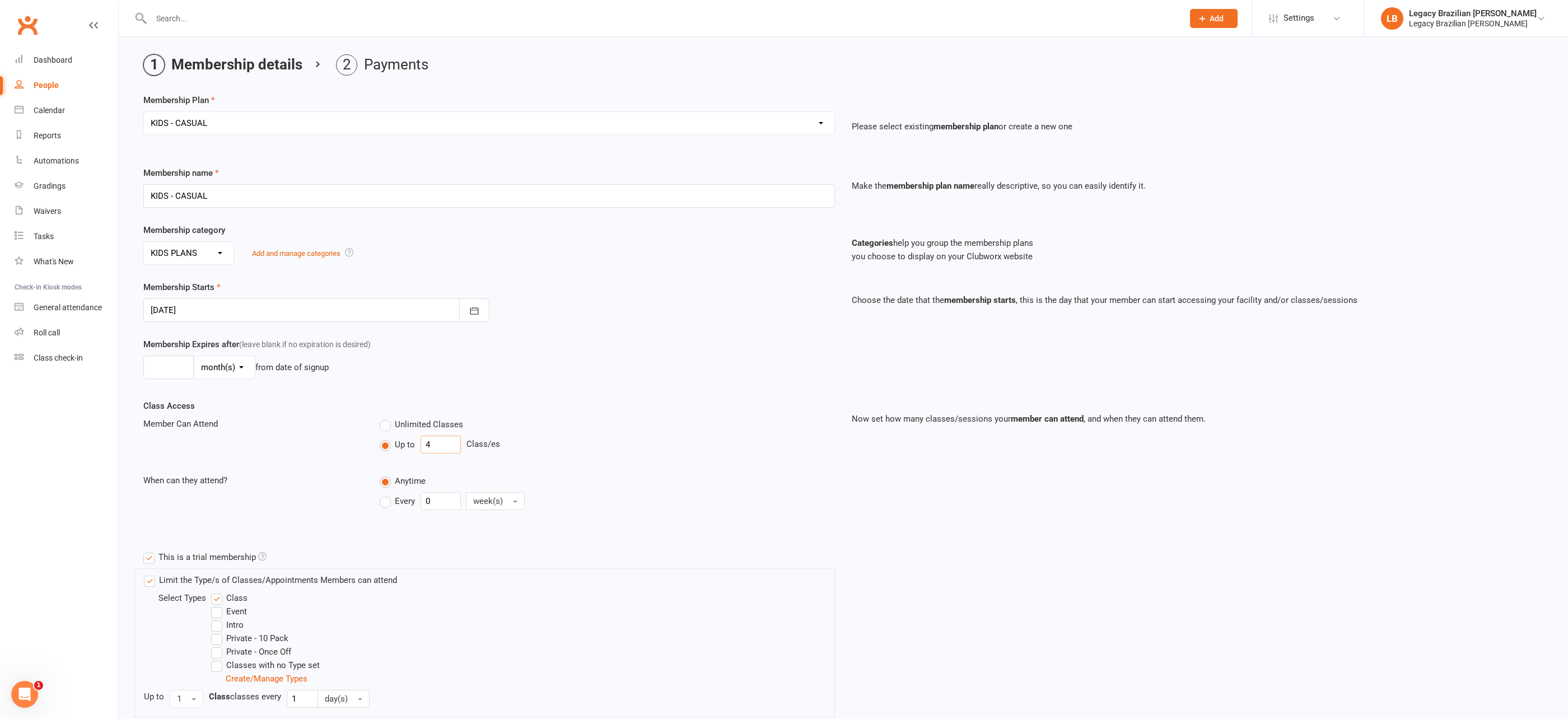
drag, startPoint x: 447, startPoint y: 442, endPoint x: 359, endPoint y: 442, distance: 88.0
click at [359, 442] on div "Member Can Attend Unlimited Classes Up to 4 Class/es" at bounding box center [490, 437] width 709 height 41
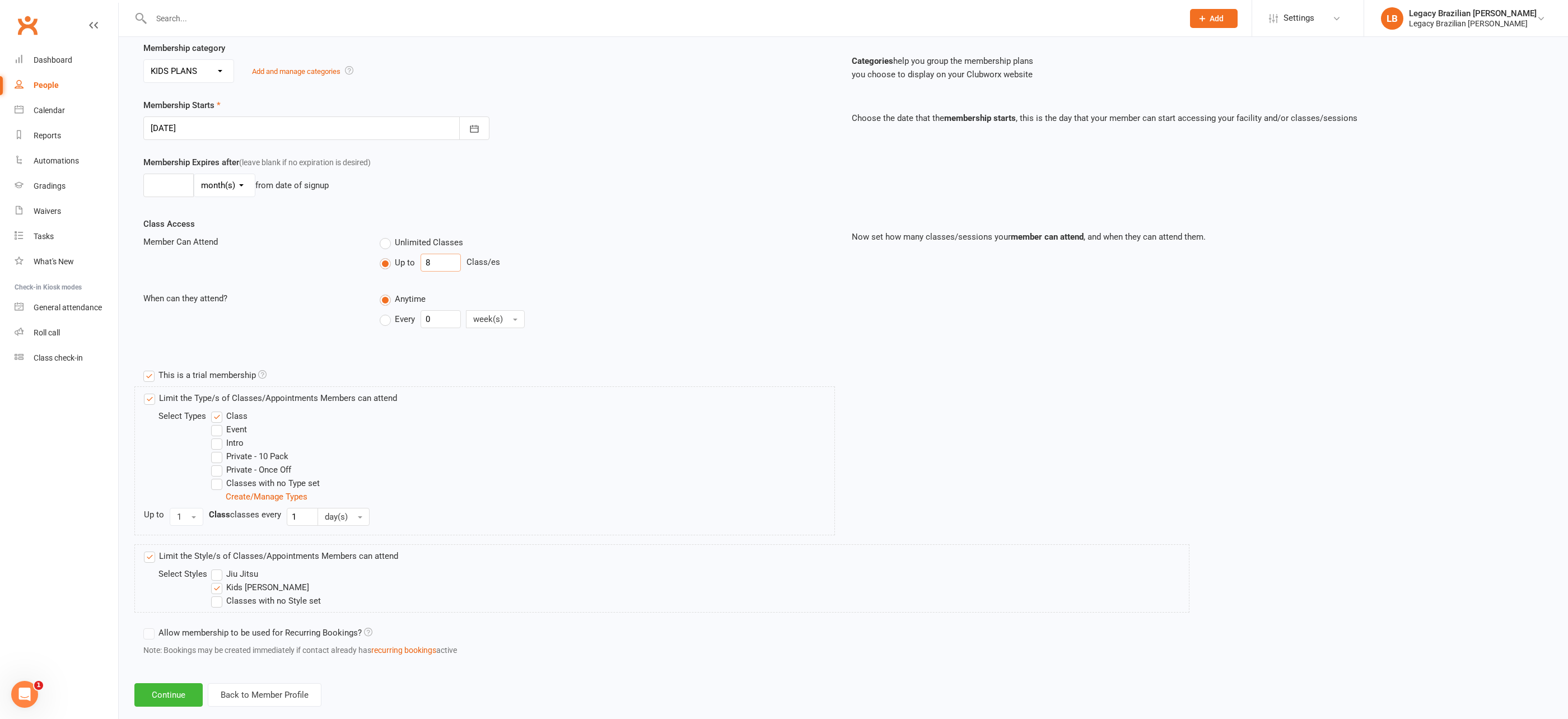
scroll to position [231, 0]
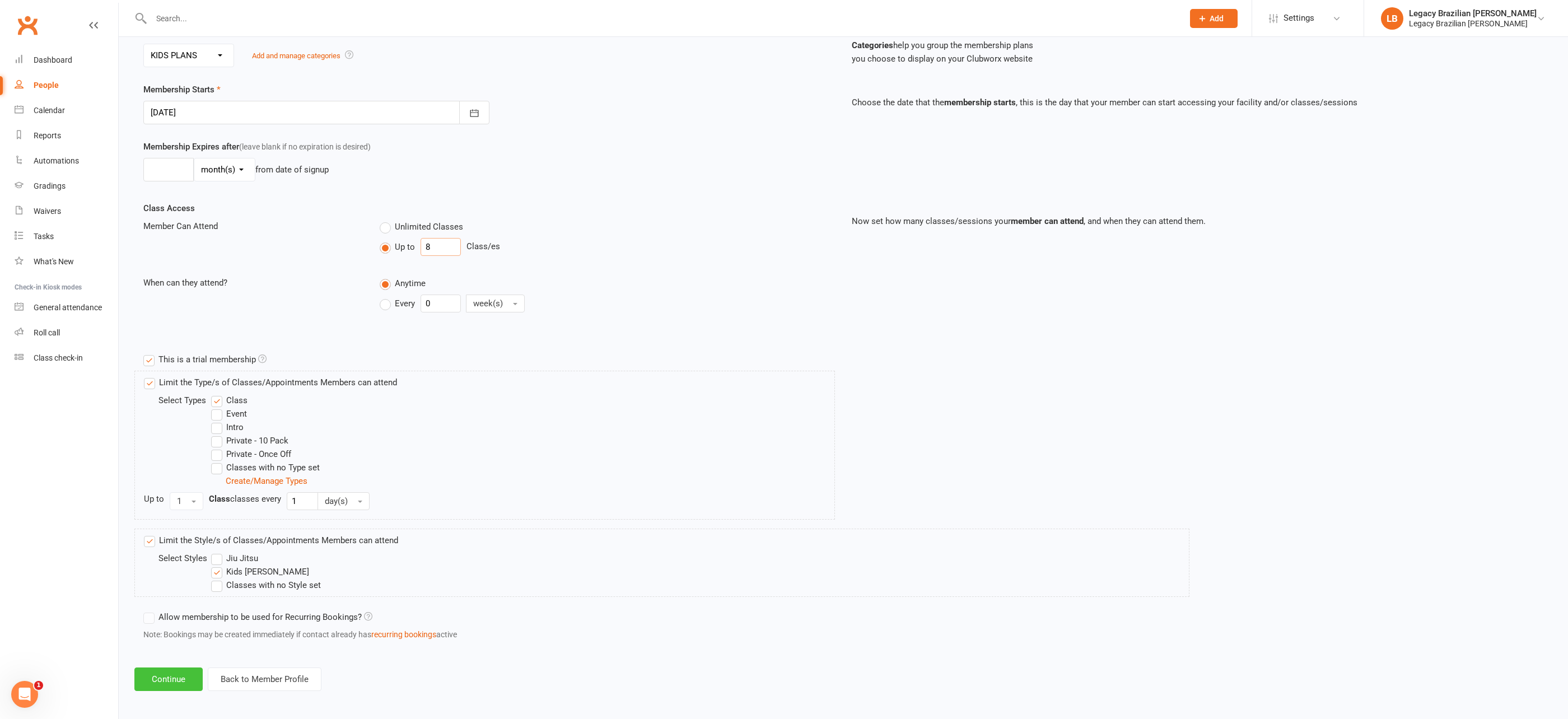
type input "8"
click at [188, 679] on button "Continue" at bounding box center [168, 679] width 68 height 23
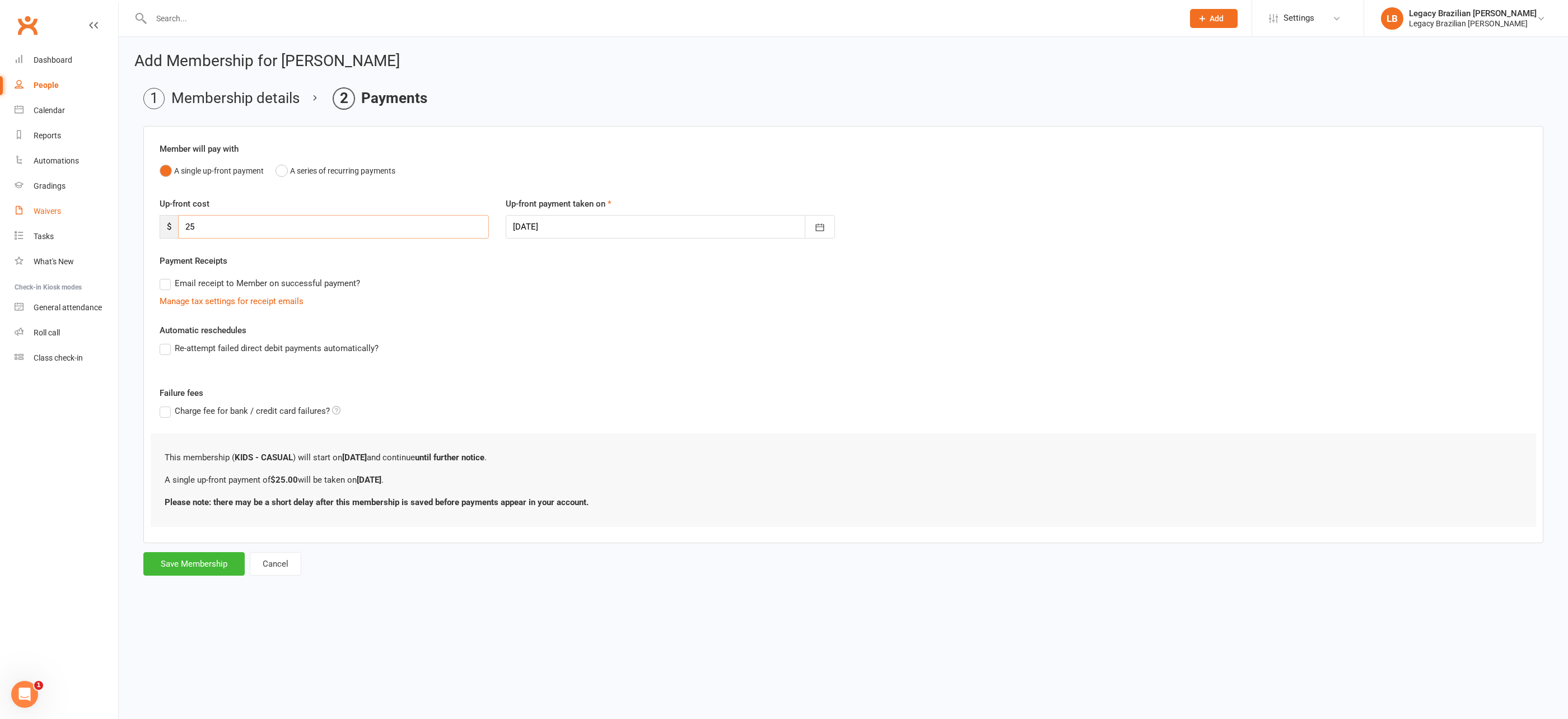
drag, startPoint x: 225, startPoint y: 224, endPoint x: 96, endPoint y: 212, distance: 129.6
click at [96, 212] on ui-view "Prospect Member Non-attending contact Class / event Appointment Grading event A…" at bounding box center [784, 298] width 1568 height 591
type input "200"
click at [179, 557] on button "Save Membership" at bounding box center [194, 563] width 101 height 23
